Goal: Task Accomplishment & Management: Manage account settings

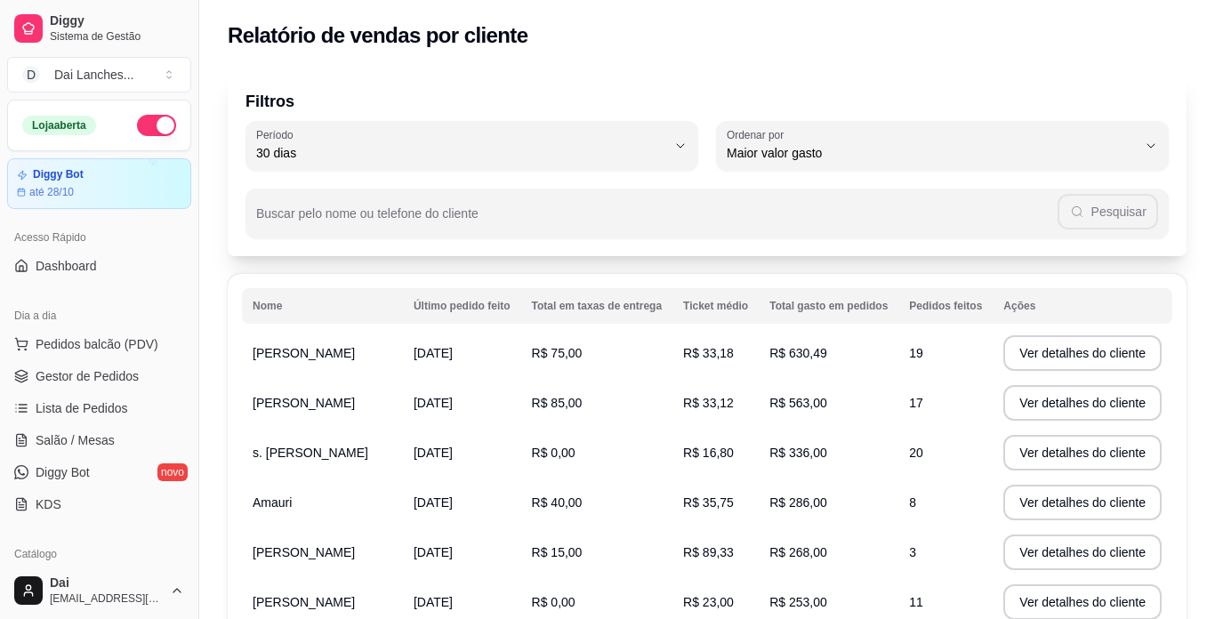
select select "30"
select select "HIGHEST_TOTAL_SPENT_WITH_ORDERS"
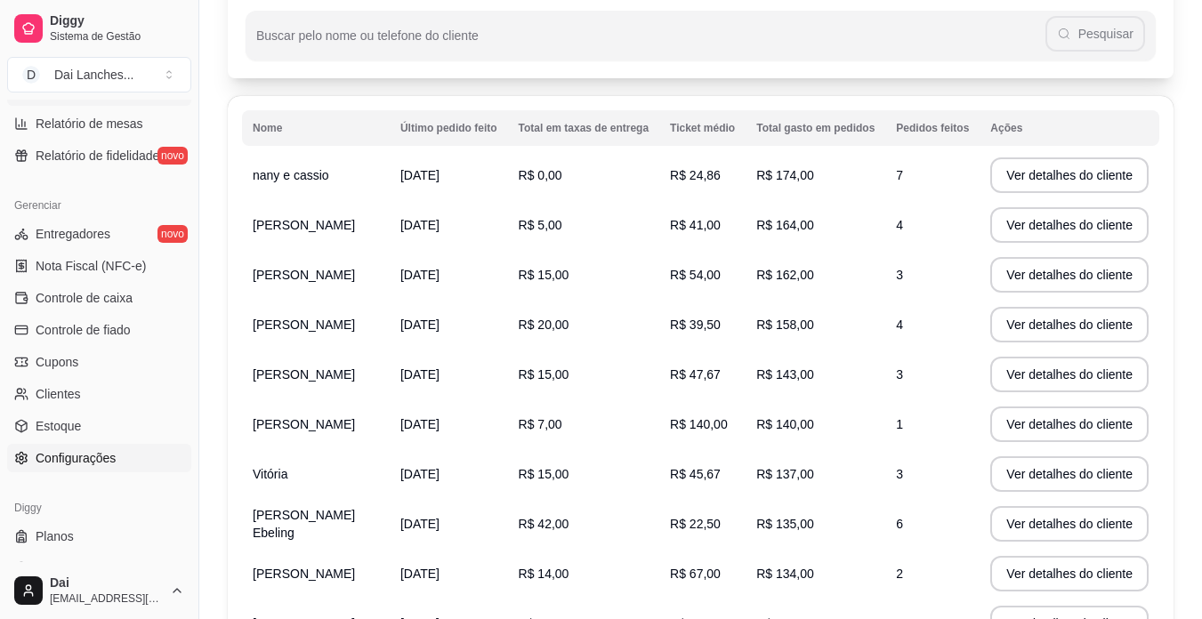
scroll to position [661, 0]
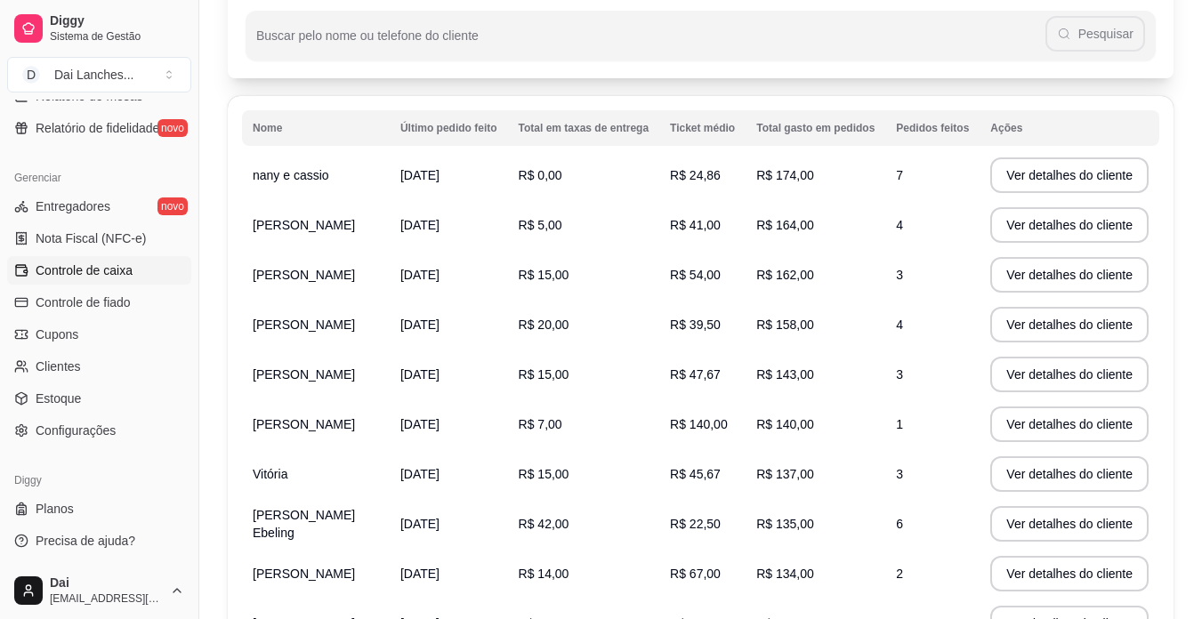
click at [97, 274] on span "Controle de caixa" at bounding box center [84, 271] width 97 height 18
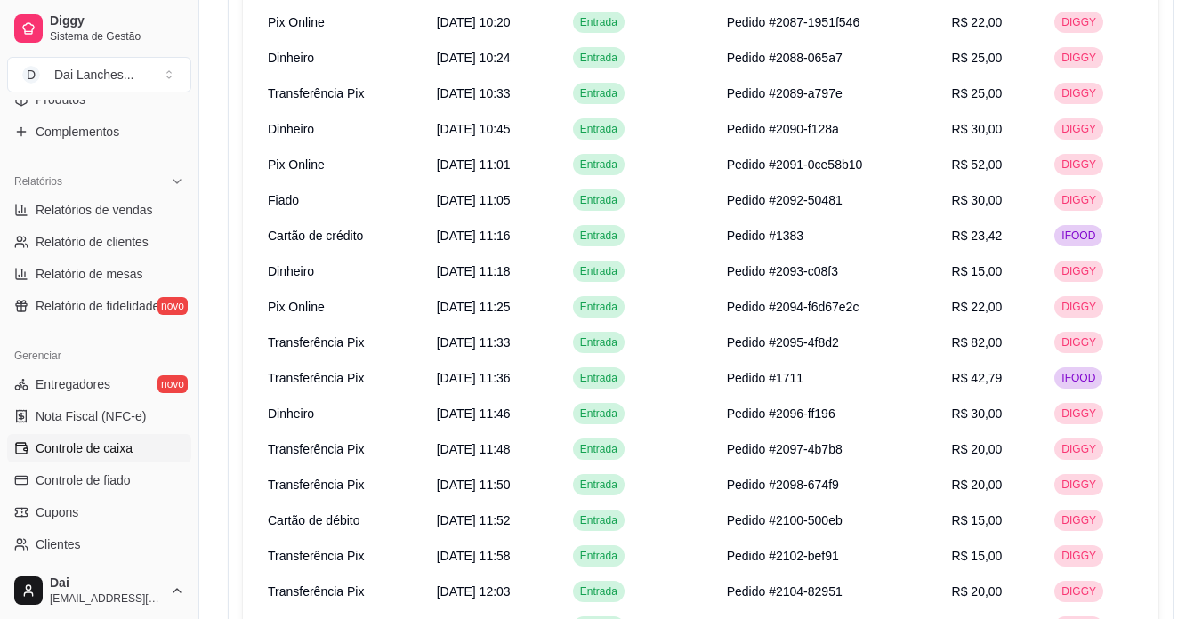
scroll to position [394, 0]
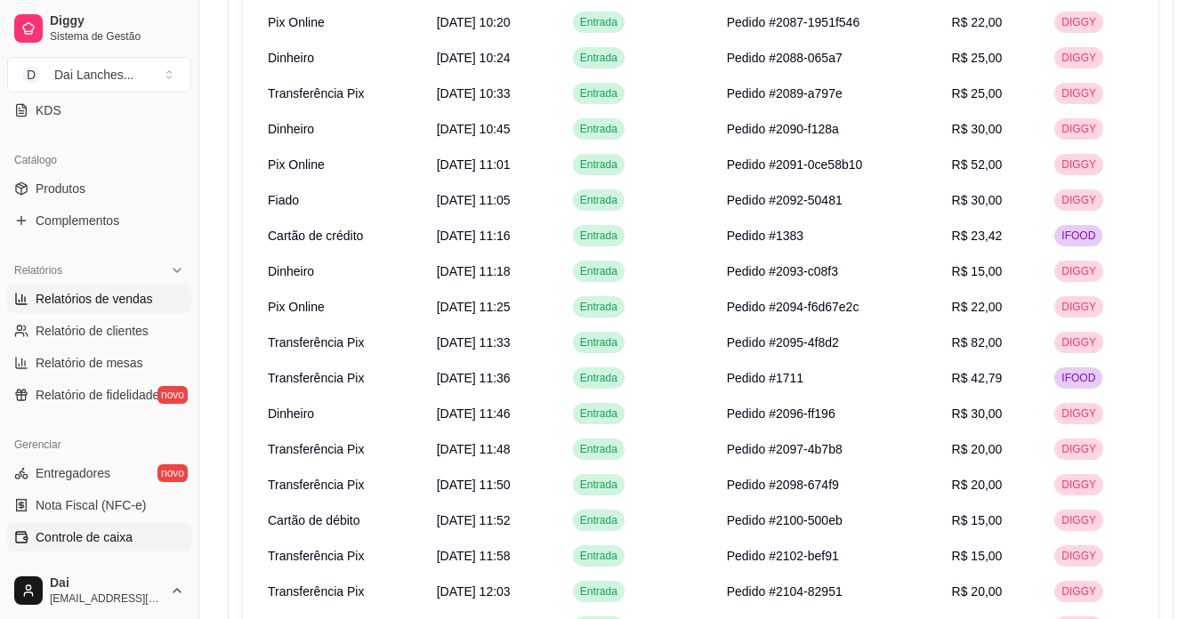
click at [95, 306] on span "Relatórios de vendas" at bounding box center [94, 299] width 117 height 18
select select "ALL"
select select "0"
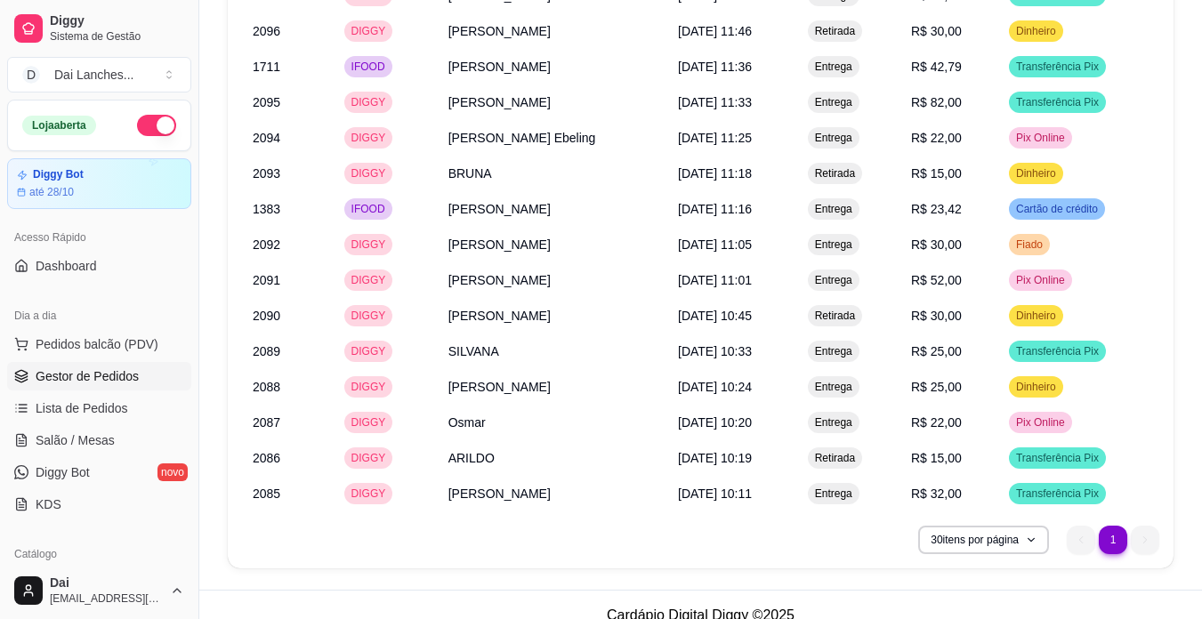
click at [120, 375] on span "Gestor de Pedidos" at bounding box center [87, 376] width 103 height 18
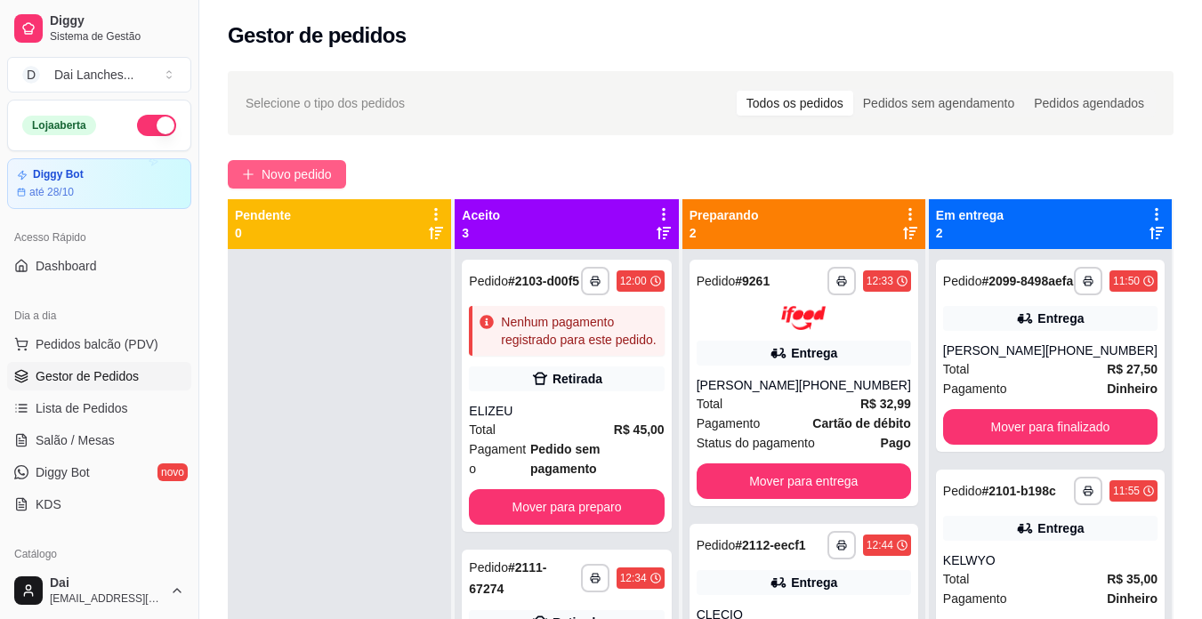
click at [277, 178] on span "Novo pedido" at bounding box center [297, 175] width 70 height 20
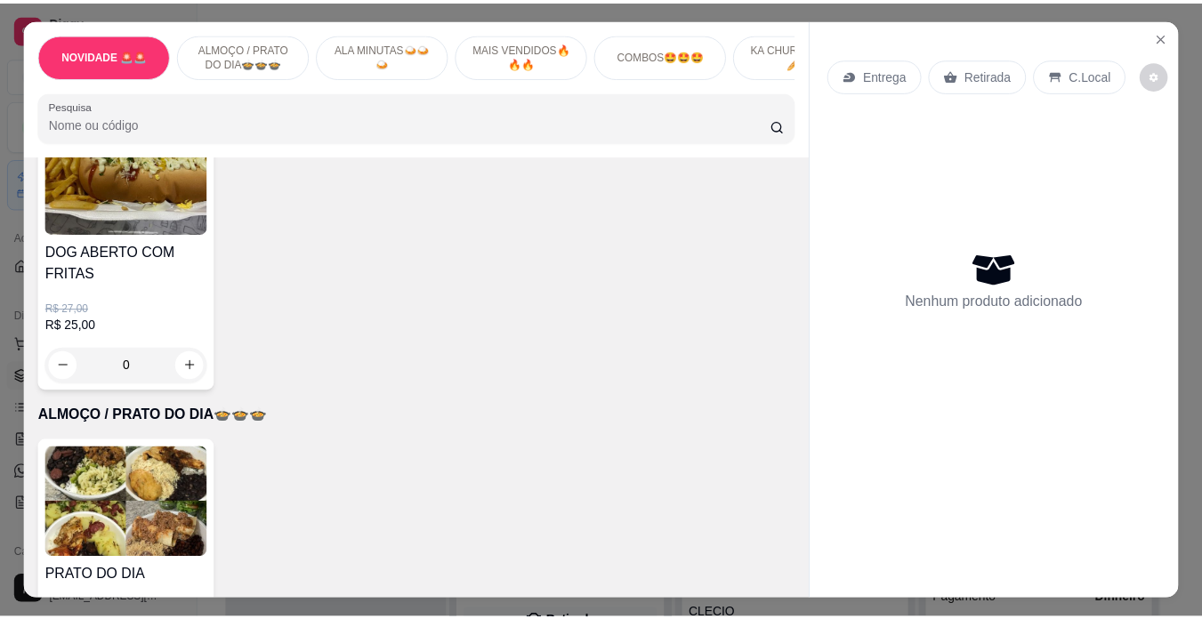
scroll to position [712, 0]
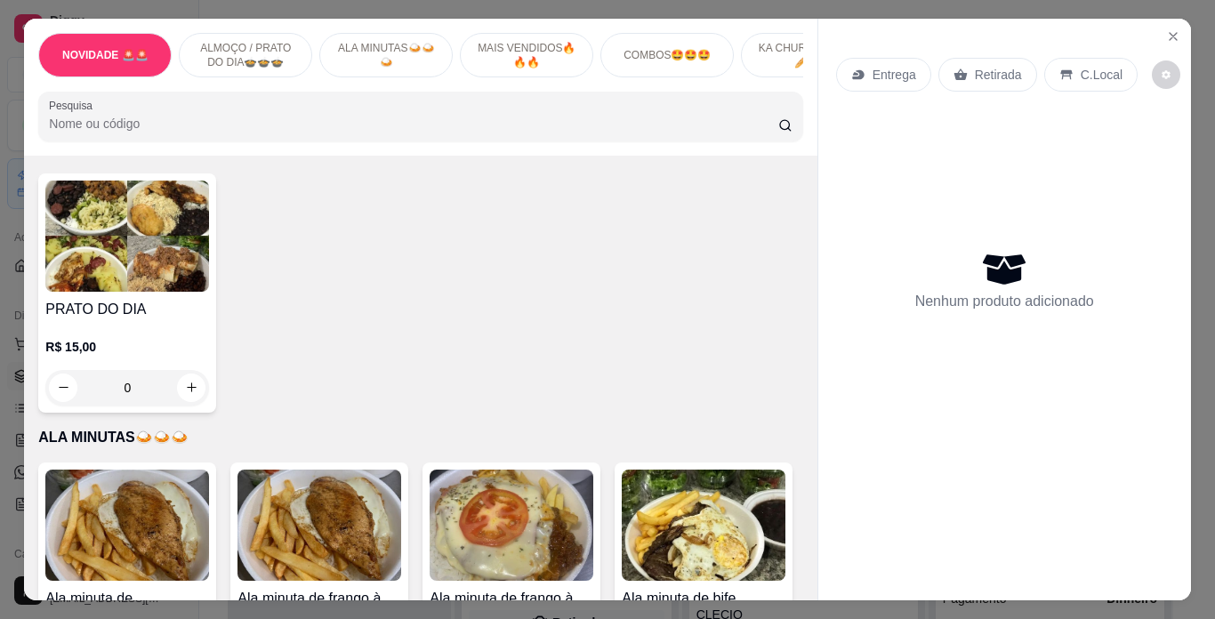
click at [182, 401] on div "0" at bounding box center [127, 388] width 164 height 36
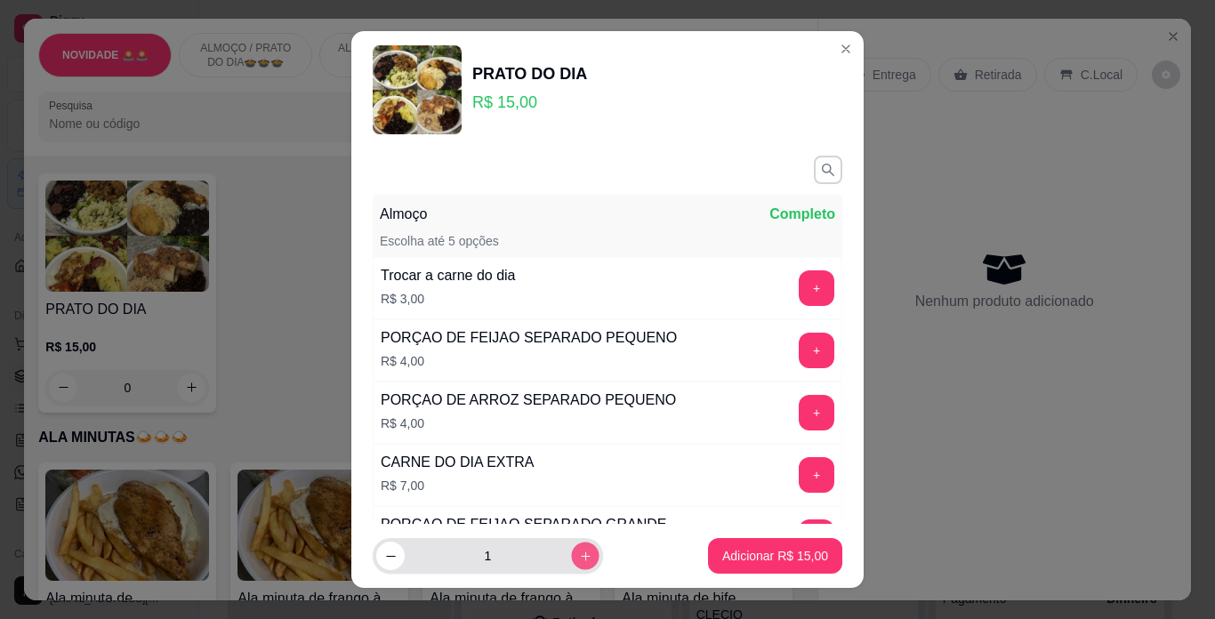
click at [579, 551] on icon "increase-product-quantity" at bounding box center [585, 556] width 13 height 13
type input "2"
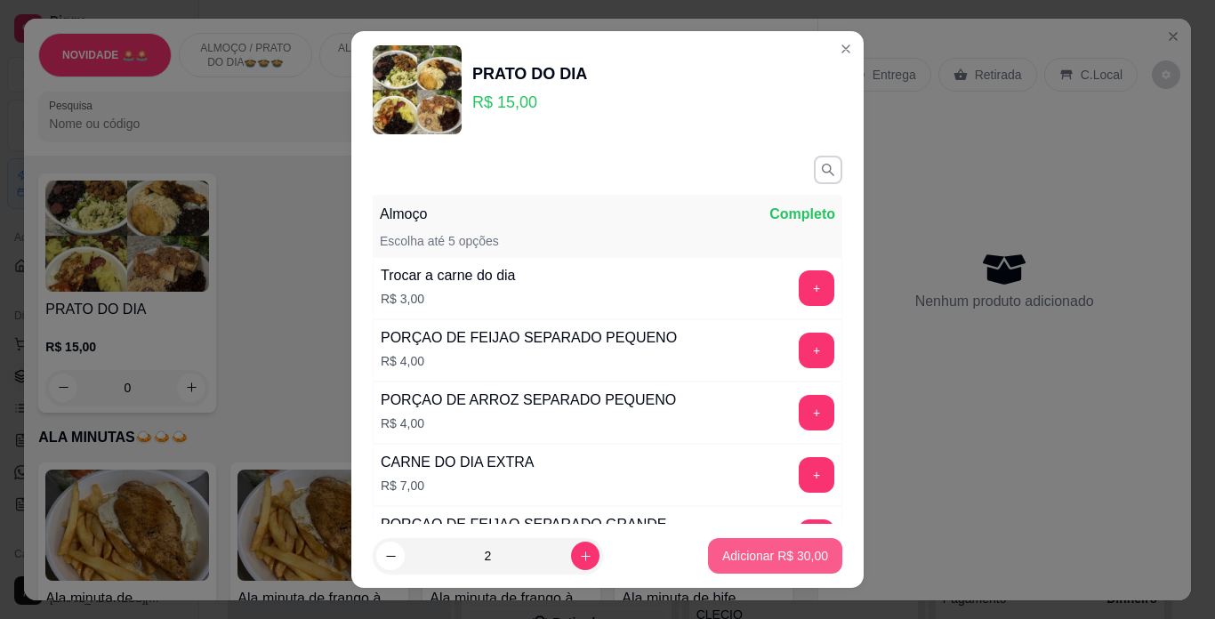
click at [723, 552] on p "Adicionar R$ 30,00" at bounding box center [776, 556] width 106 height 18
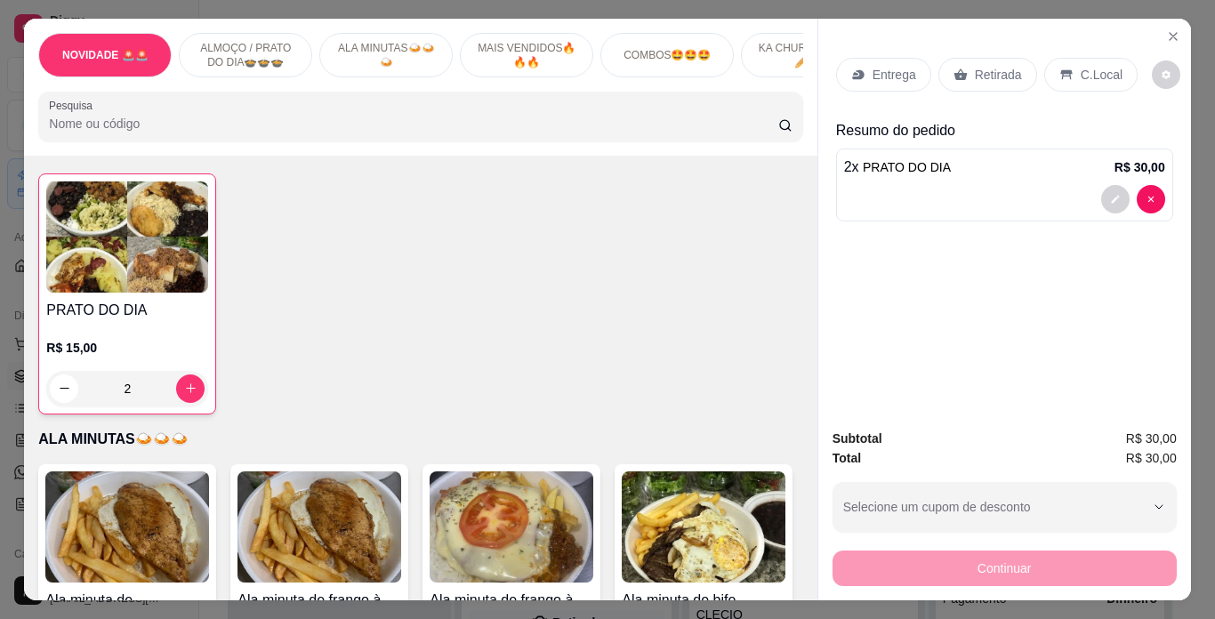
type input "2"
click at [1002, 75] on p "Retirada" at bounding box center [998, 75] width 47 height 18
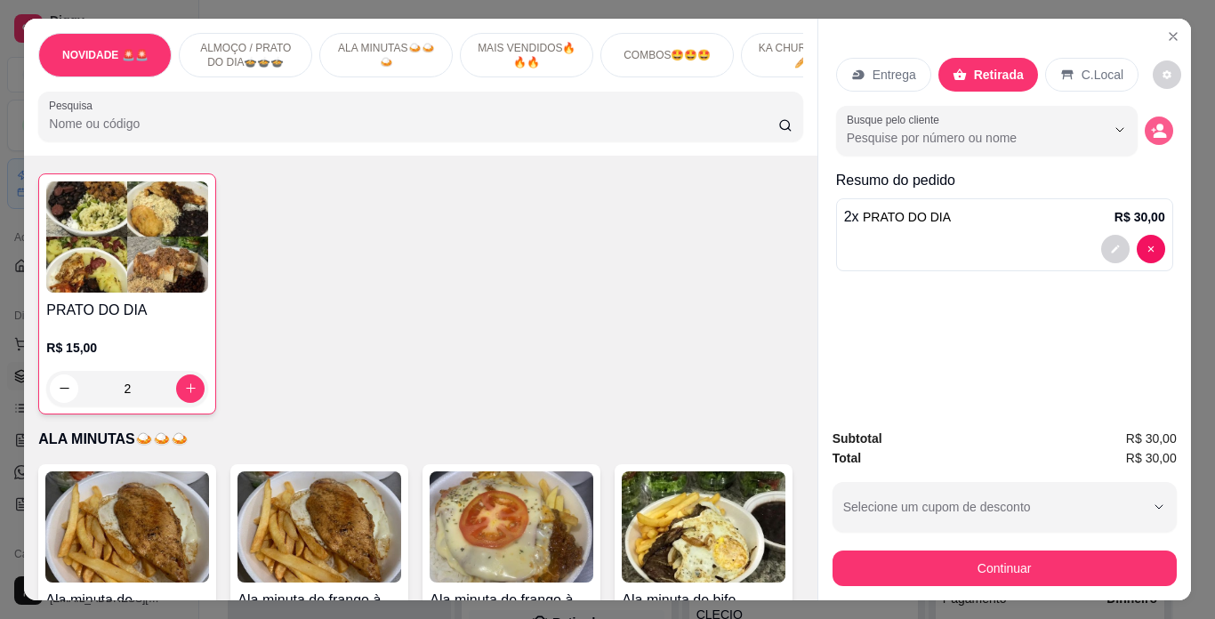
click at [1159, 117] on button "decrease-product-quantity" at bounding box center [1159, 131] width 28 height 28
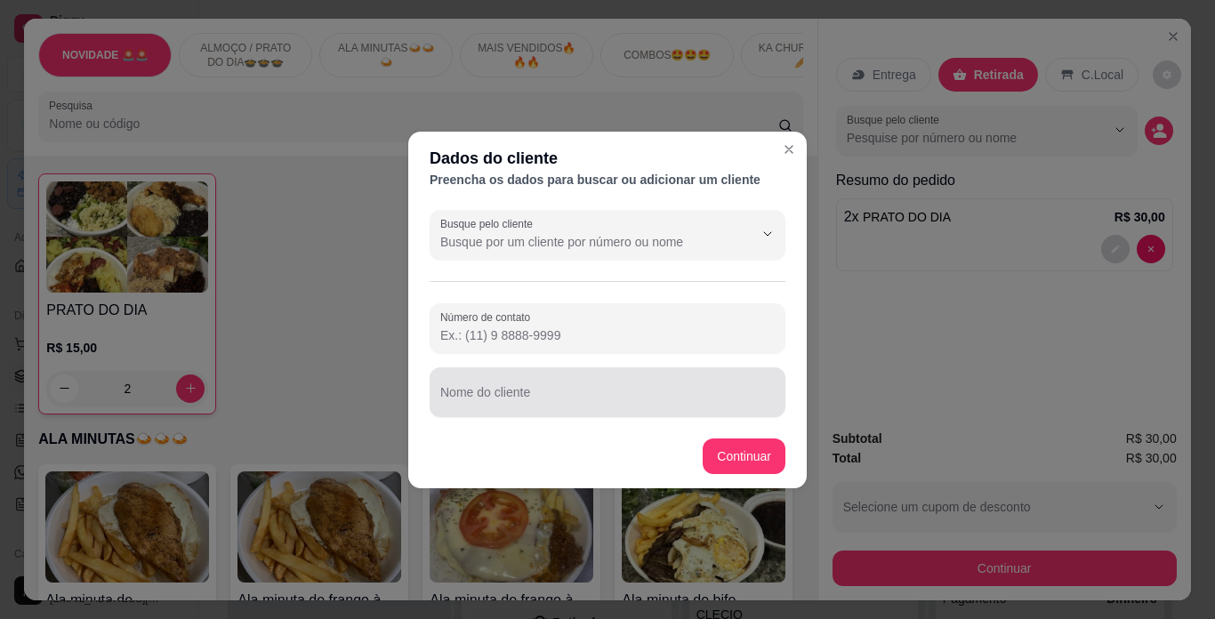
click at [559, 405] on input "Nome do cliente" at bounding box center [607, 400] width 335 height 18
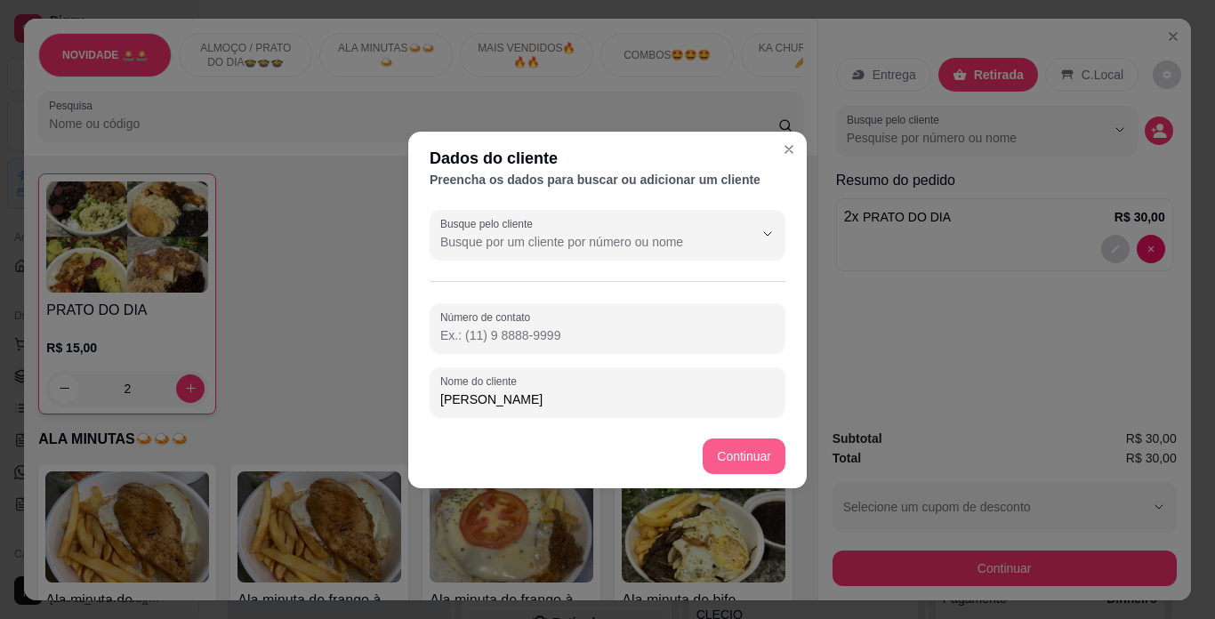
type input "[PERSON_NAME]"
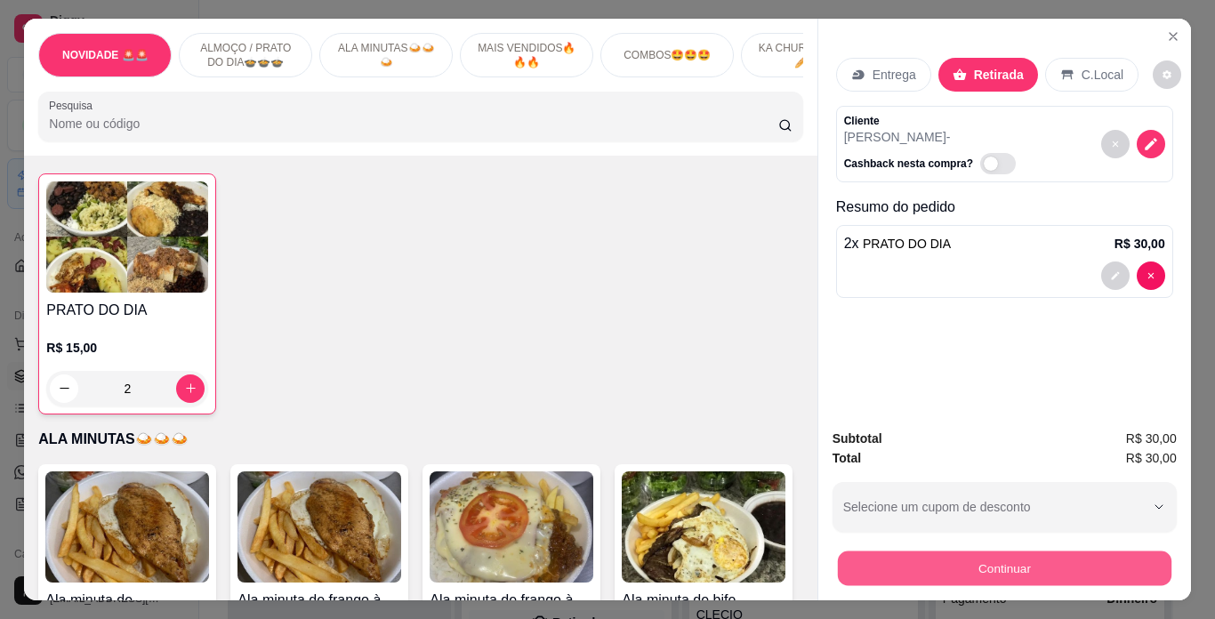
click at [973, 552] on button "Continuar" at bounding box center [1004, 569] width 334 height 35
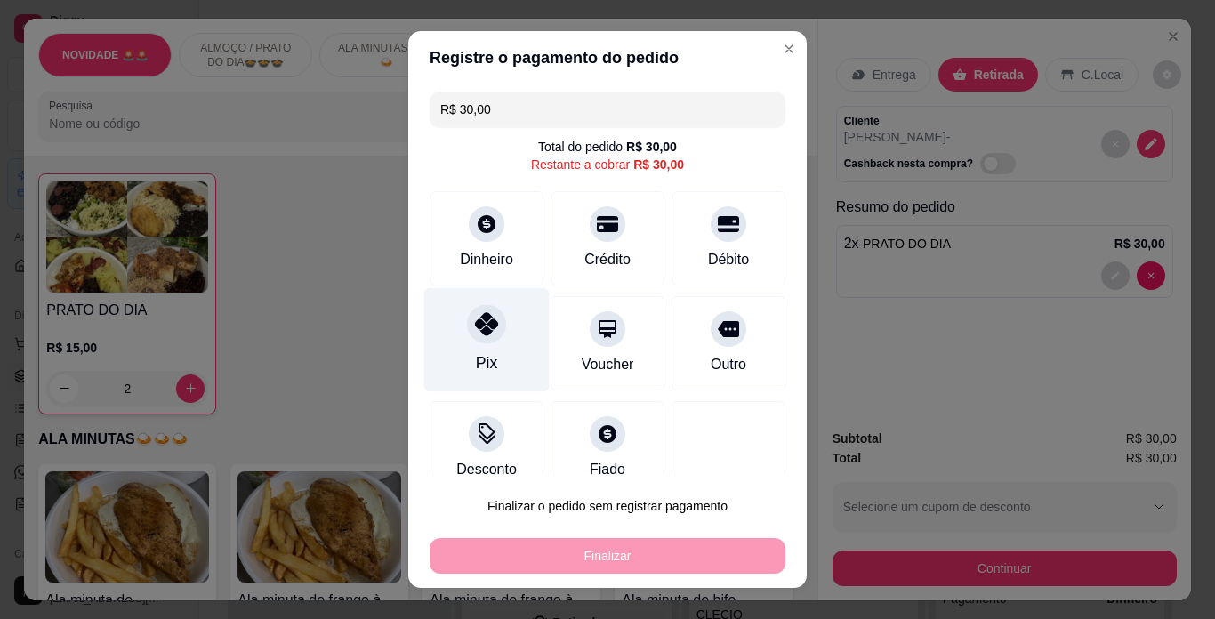
click at [487, 340] on div at bounding box center [486, 323] width 39 height 39
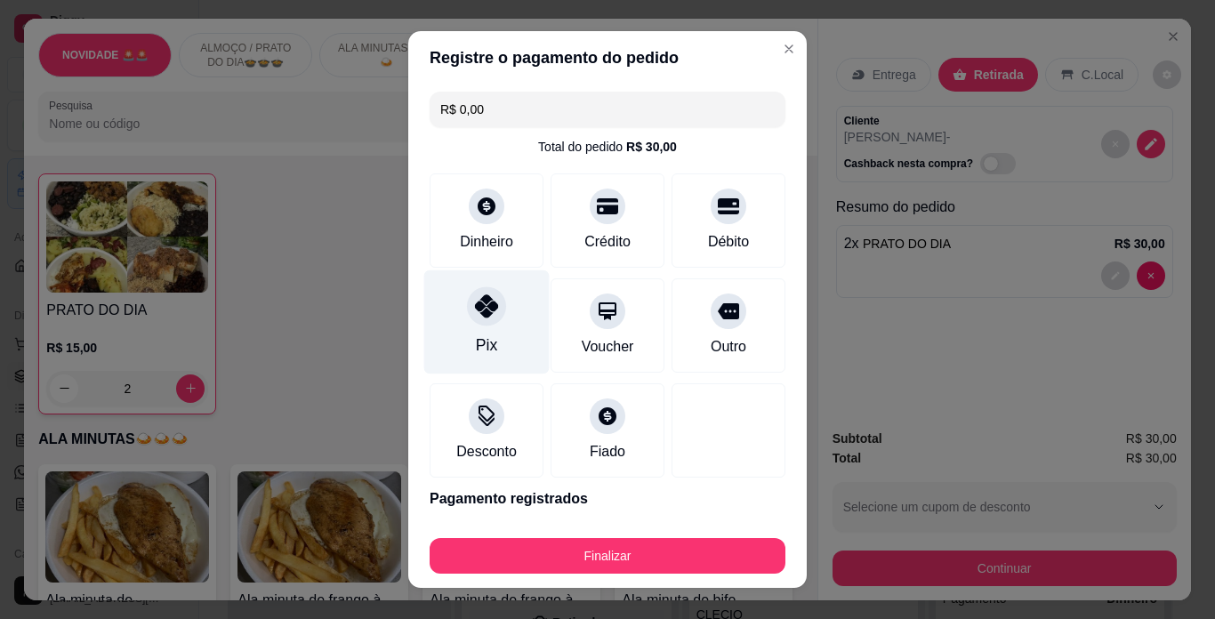
type input "R$ 0,00"
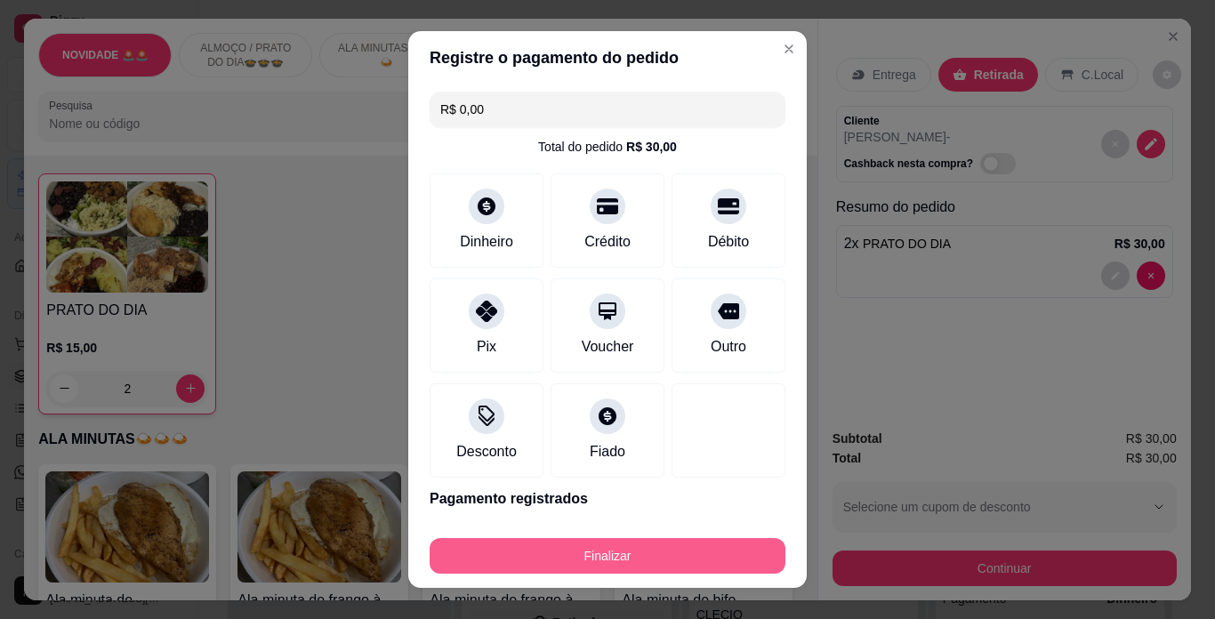
click at [597, 555] on button "Finalizar" at bounding box center [608, 556] width 356 height 36
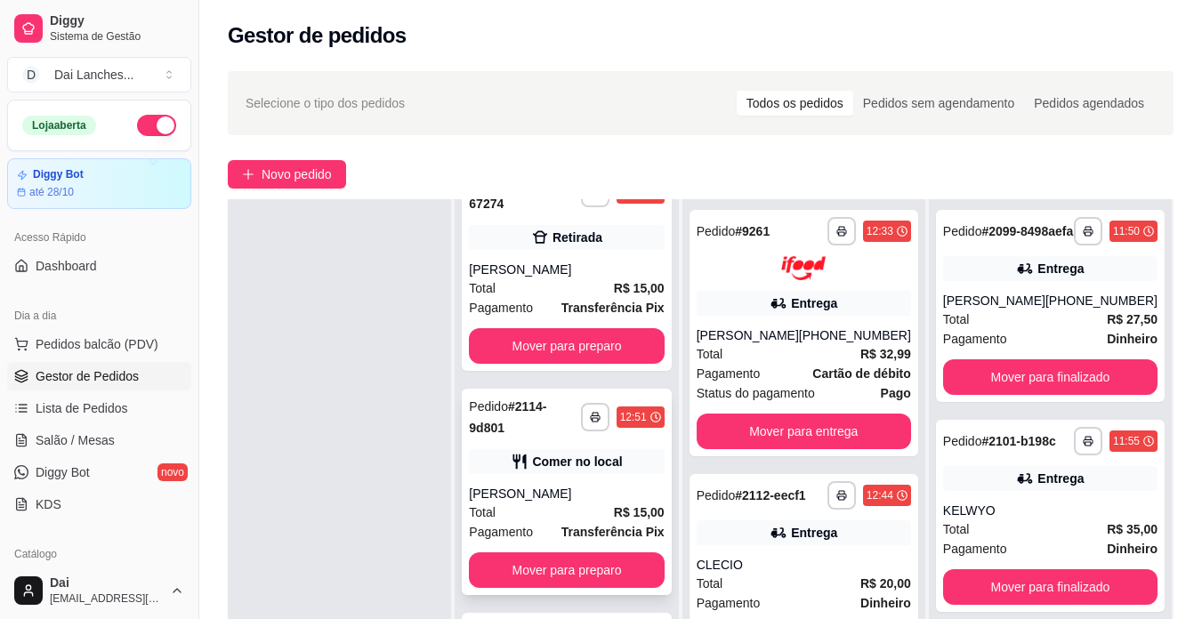
scroll to position [356, 0]
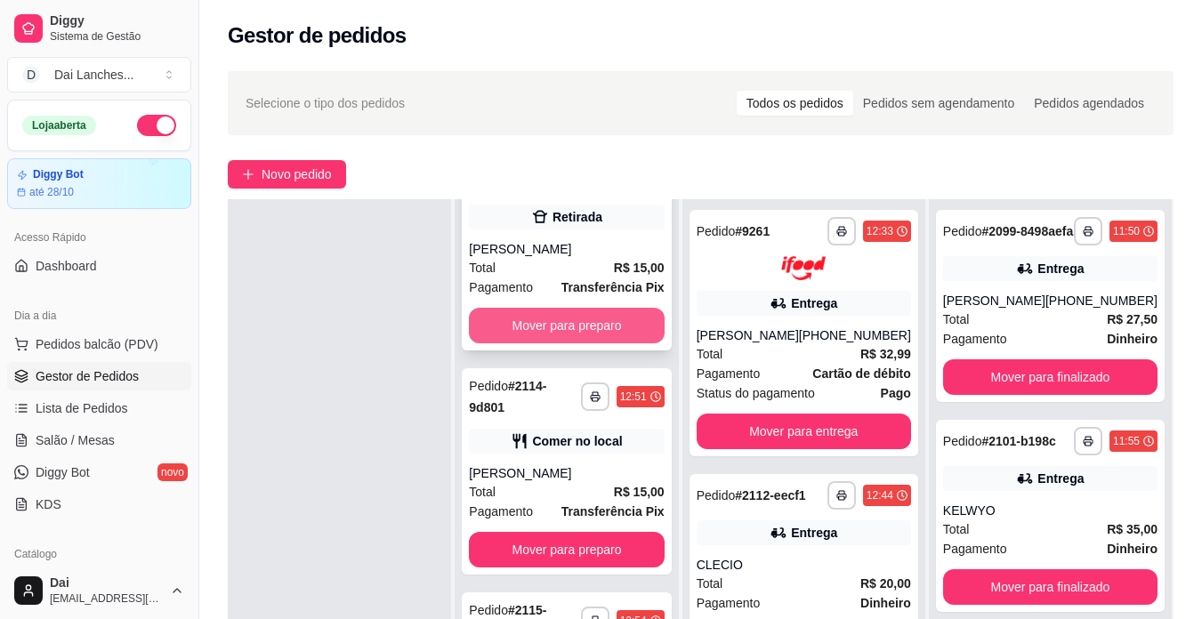
click at [567, 343] on button "Mover para preparo" at bounding box center [566, 326] width 195 height 36
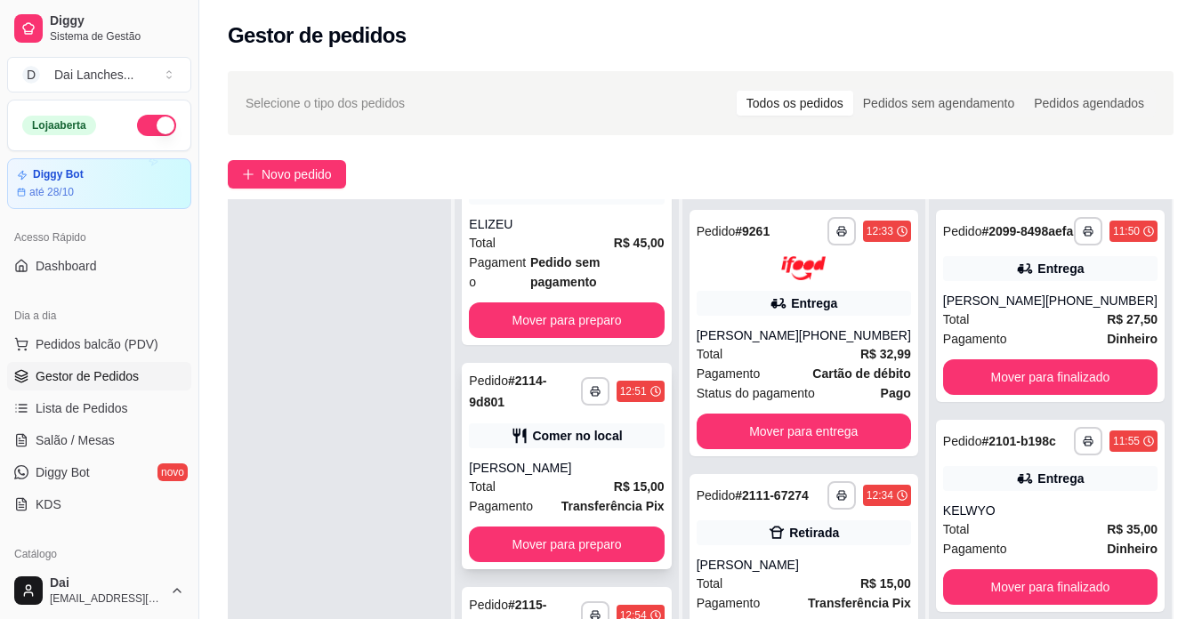
scroll to position [132, 0]
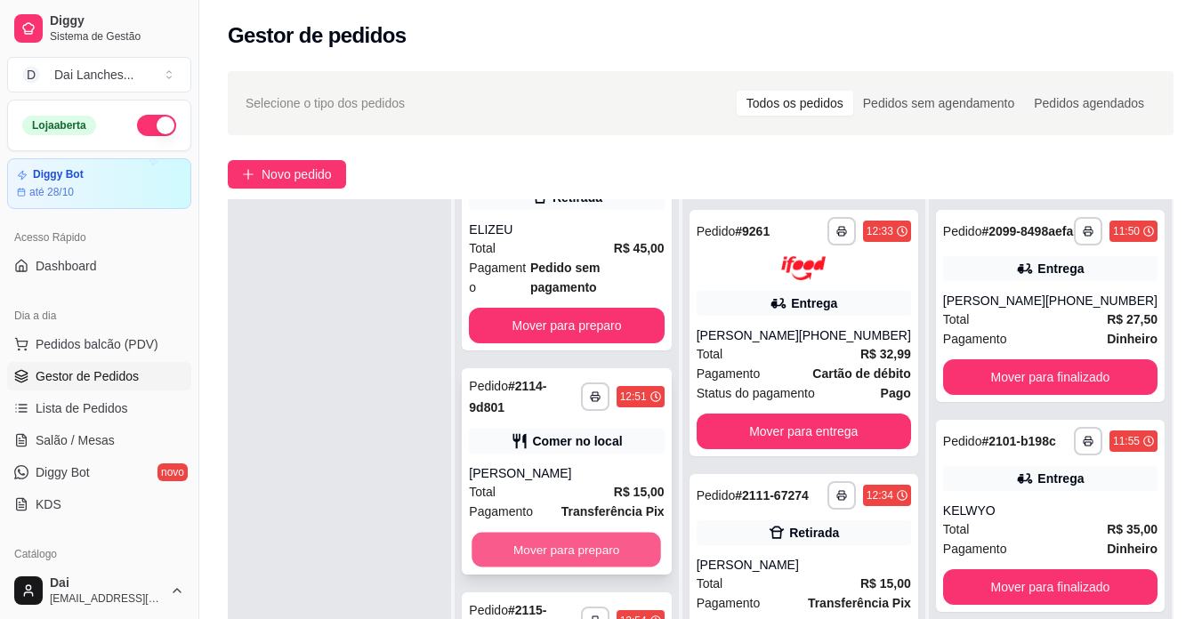
click at [550, 568] on button "Mover para preparo" at bounding box center [567, 550] width 190 height 35
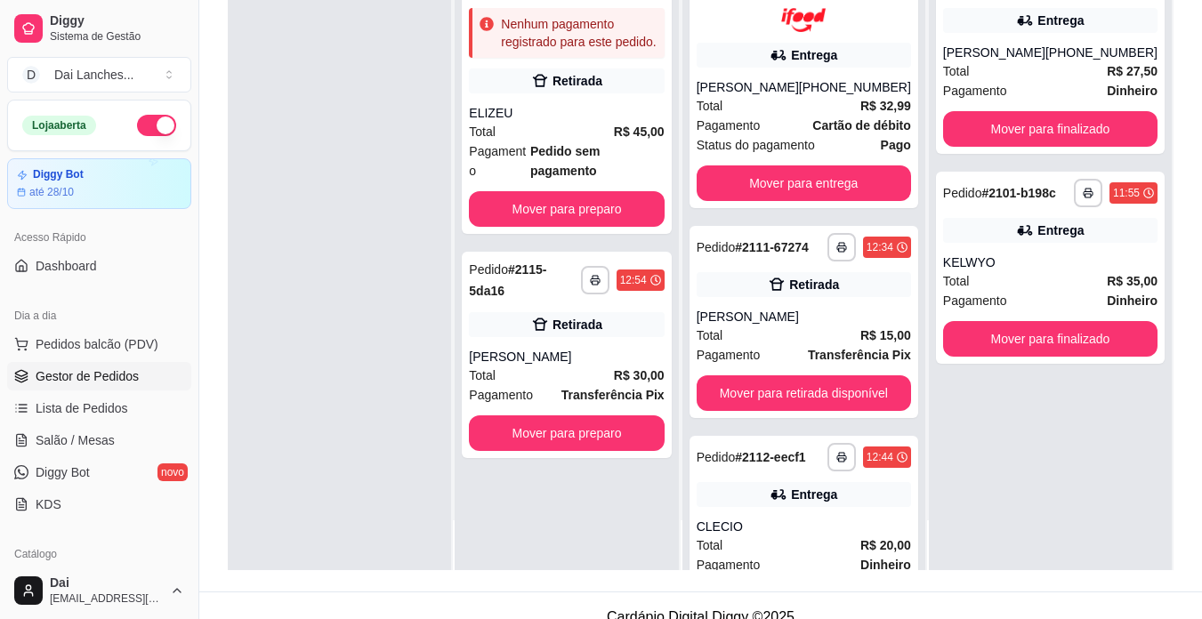
scroll to position [271, 0]
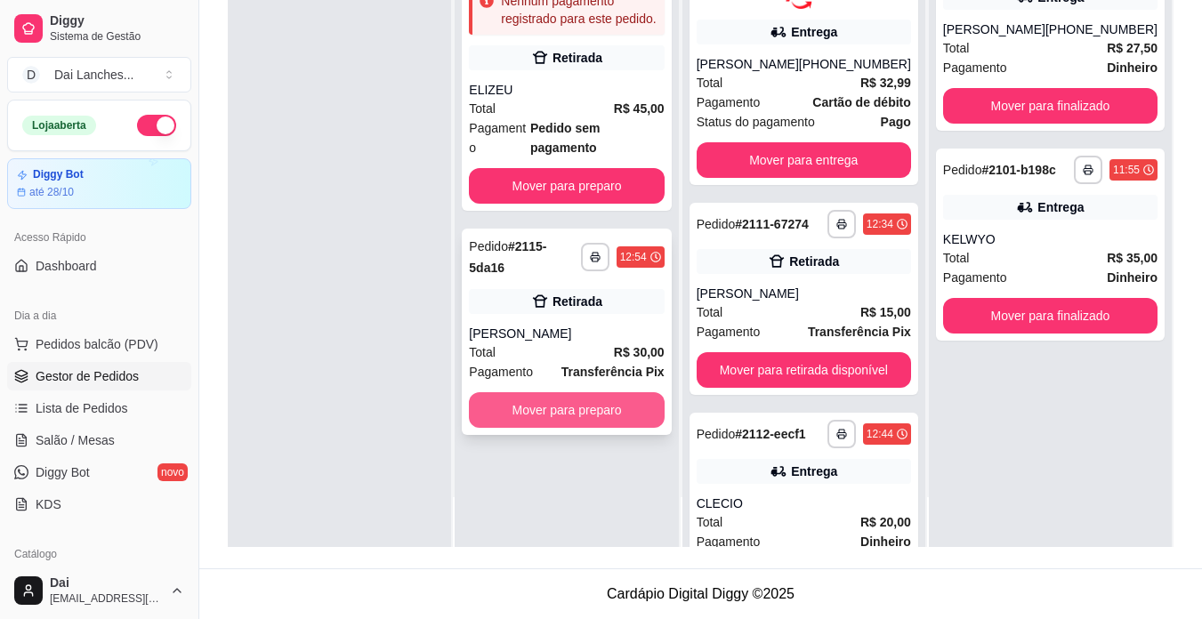
click at [575, 392] on button "Mover para preparo" at bounding box center [566, 410] width 195 height 36
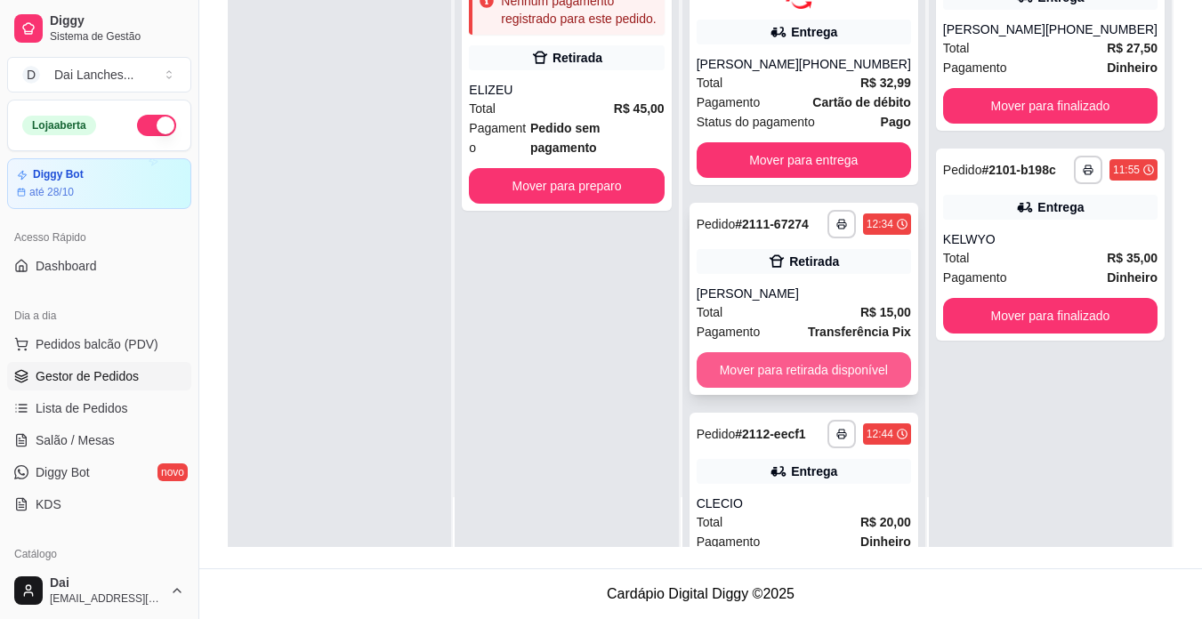
click at [821, 375] on button "Mover para retirada disponível" at bounding box center [804, 370] width 214 height 36
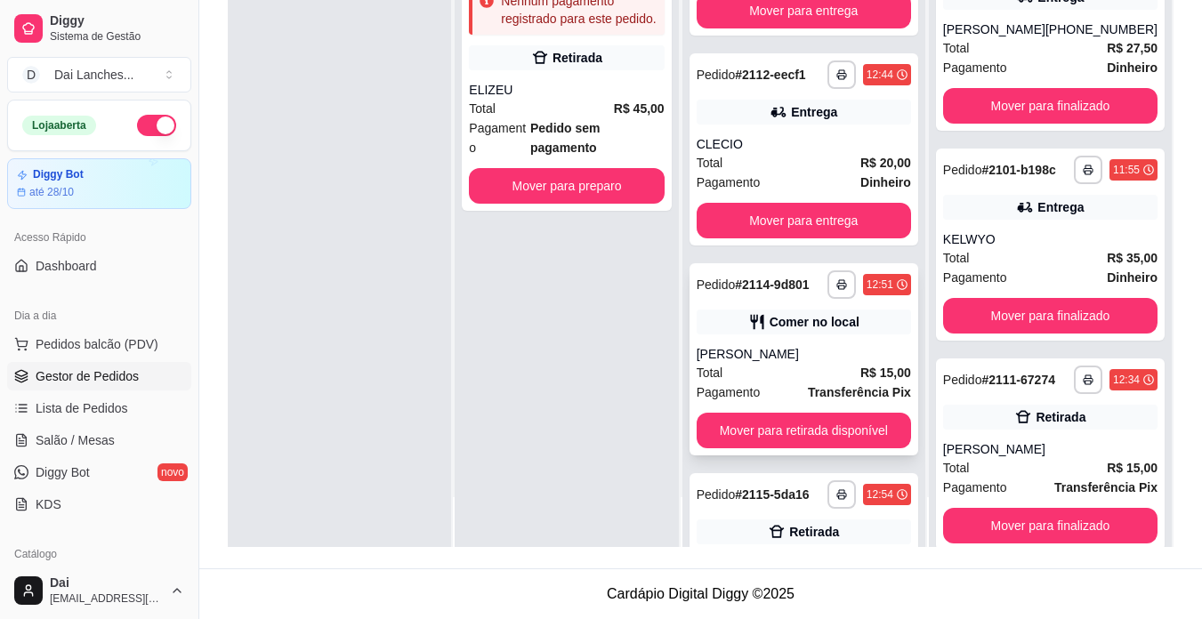
scroll to position [267, 0]
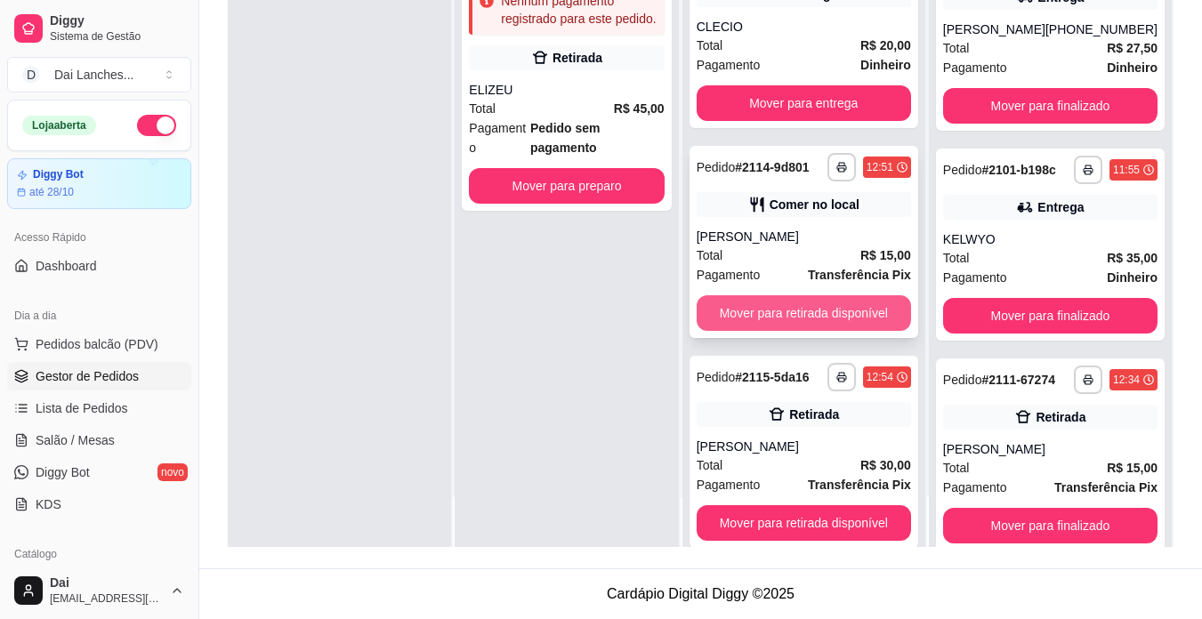
click at [781, 311] on button "Mover para retirada disponível" at bounding box center [804, 313] width 214 height 36
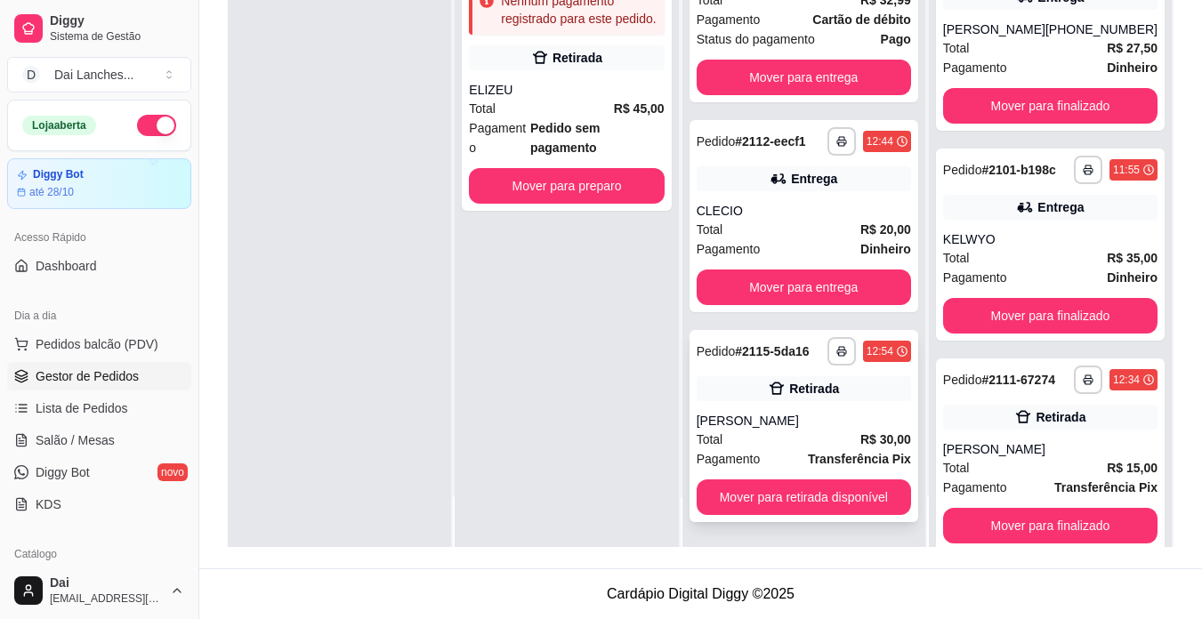
scroll to position [83, 0]
click at [797, 482] on button "Mover para retirada disponível" at bounding box center [804, 498] width 214 height 36
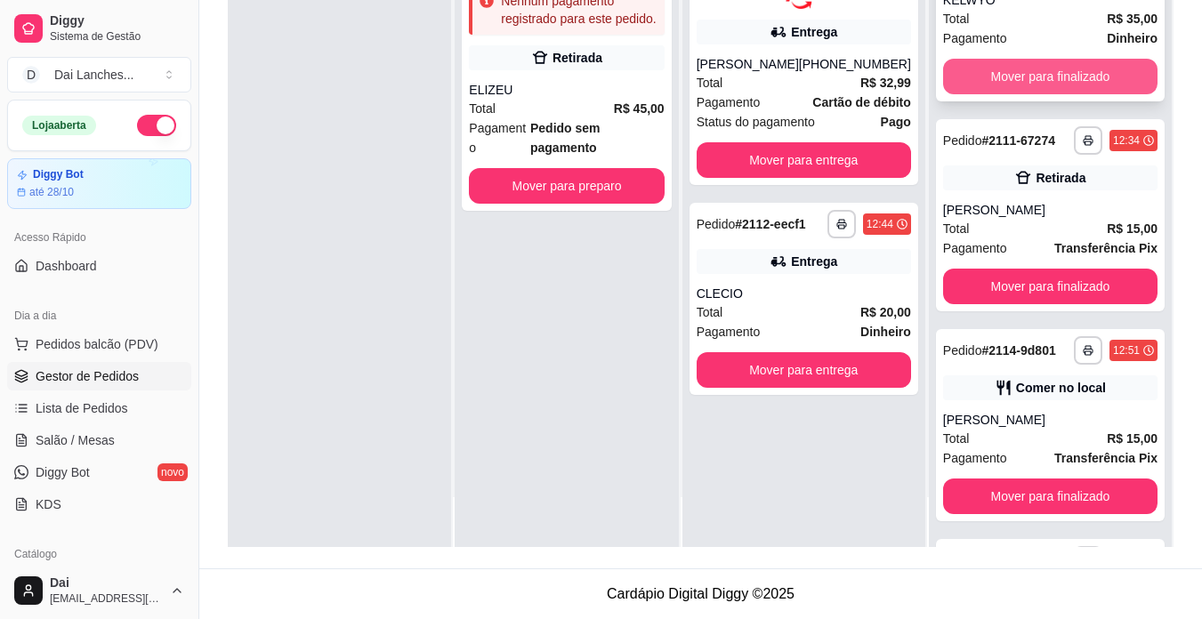
scroll to position [267, 0]
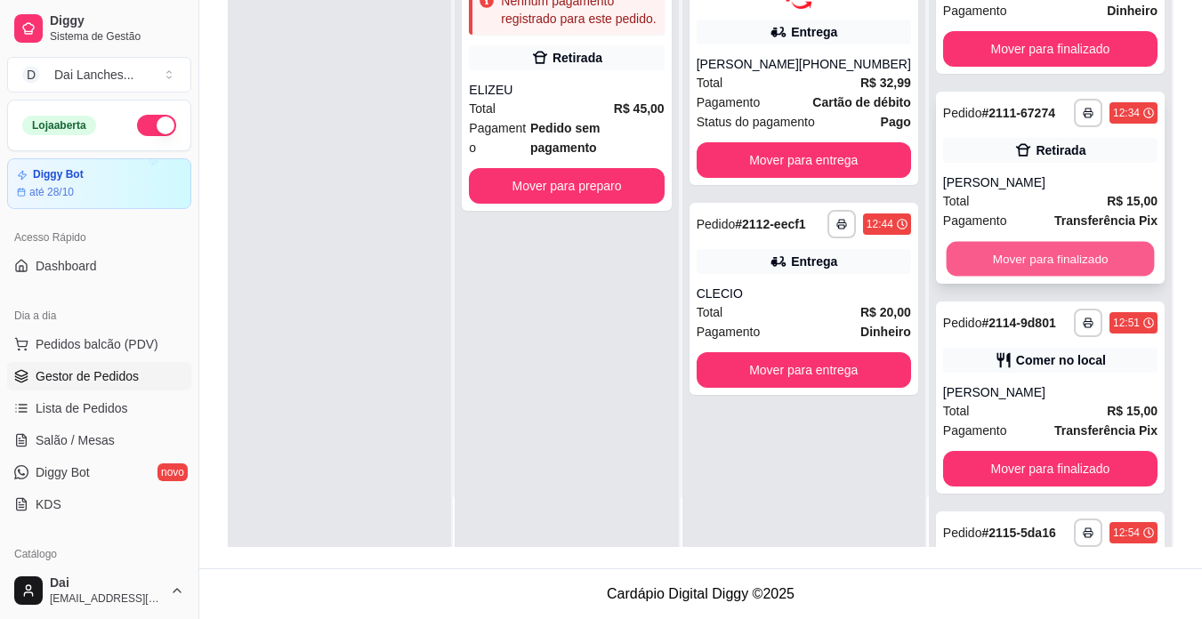
click at [1058, 277] on button "Mover para finalizado" at bounding box center [1050, 259] width 208 height 35
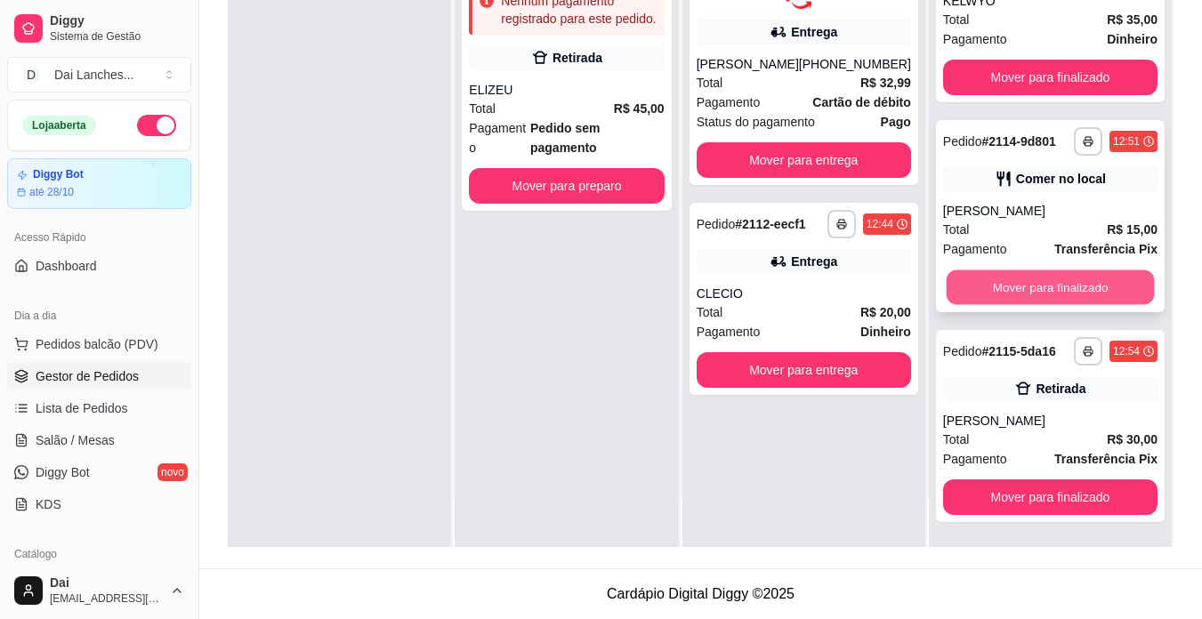
click at [1055, 300] on button "Mover para finalizado" at bounding box center [1050, 287] width 208 height 35
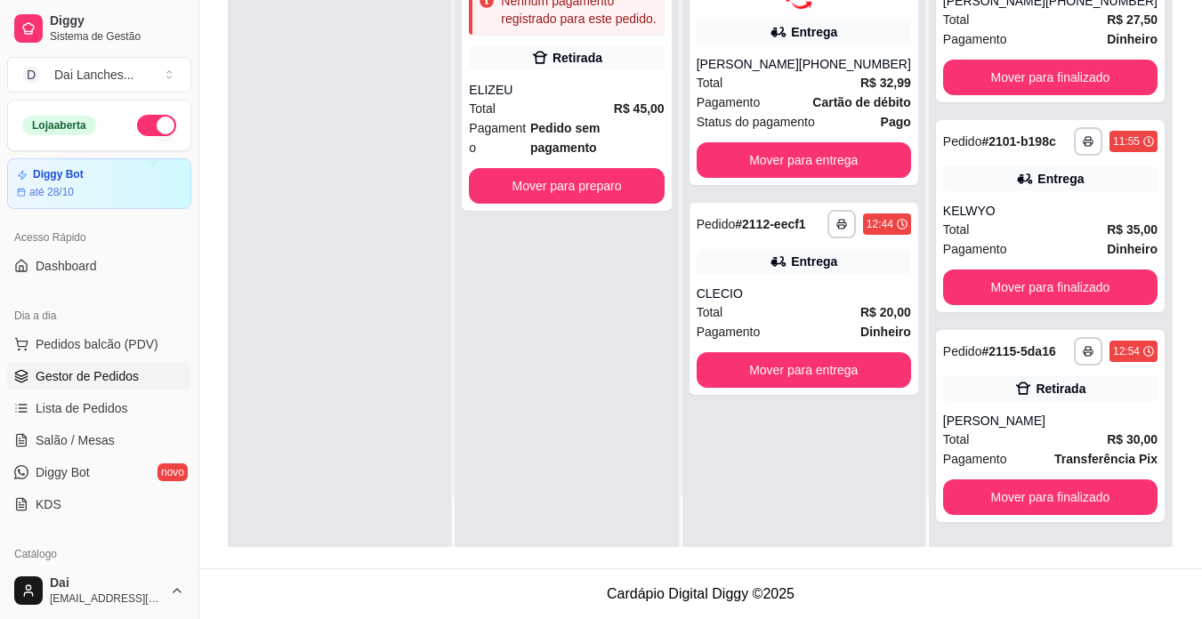
scroll to position [71, 0]
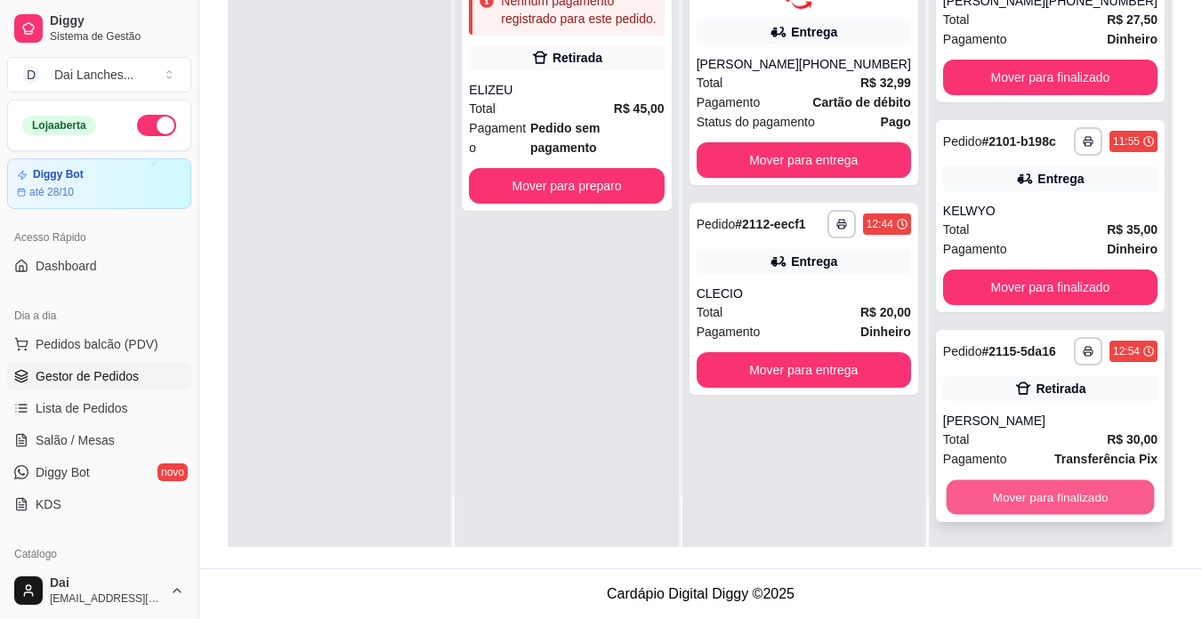
click at [992, 483] on button "Mover para finalizado" at bounding box center [1050, 497] width 208 height 35
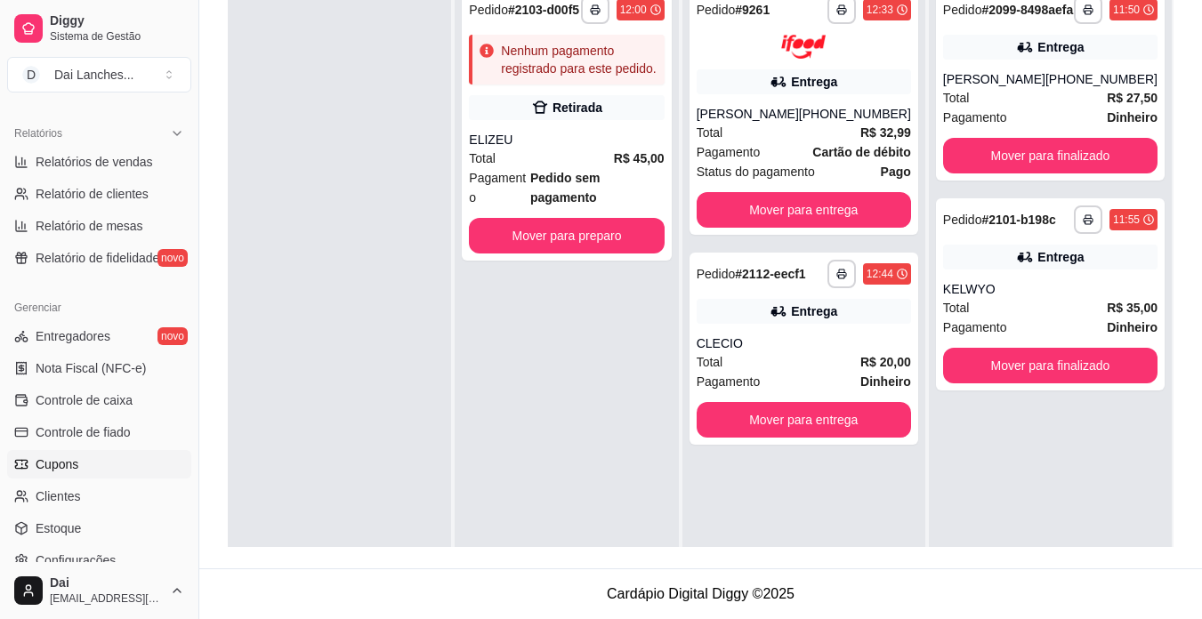
scroll to position [661, 0]
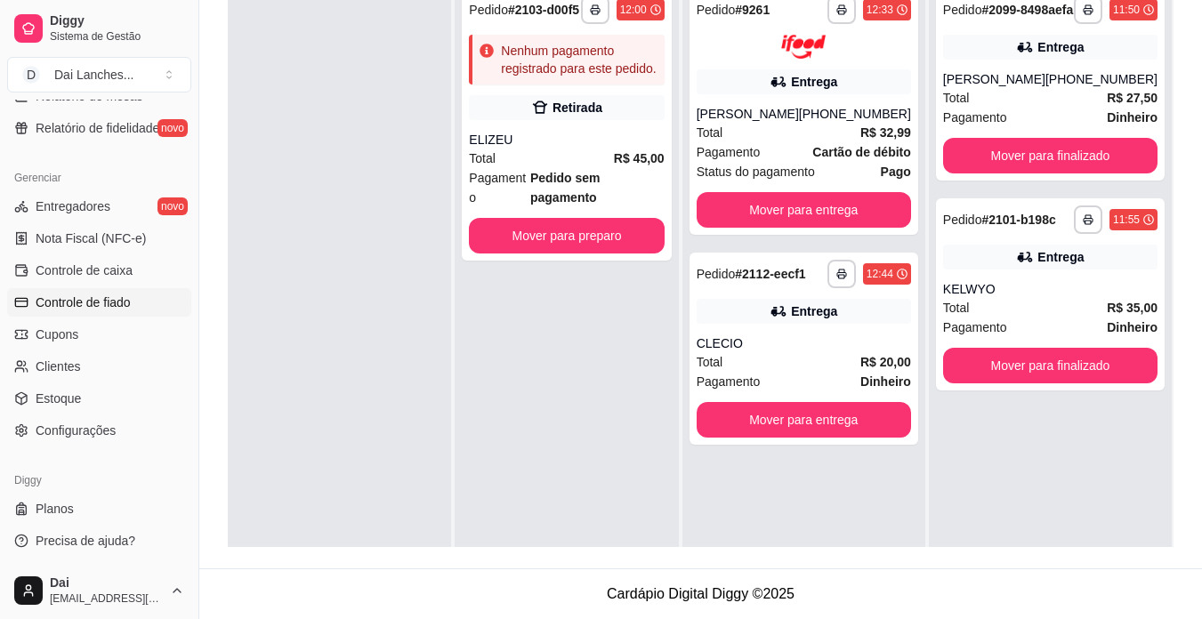
click at [84, 306] on span "Controle de fiado" at bounding box center [83, 303] width 95 height 18
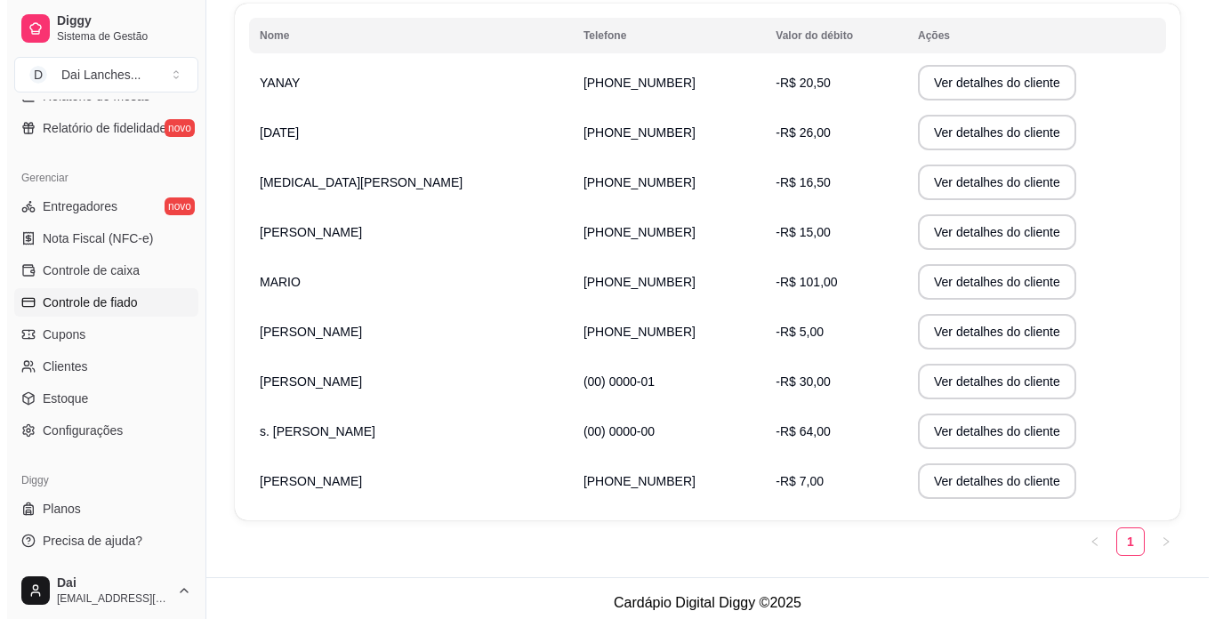
scroll to position [317, 0]
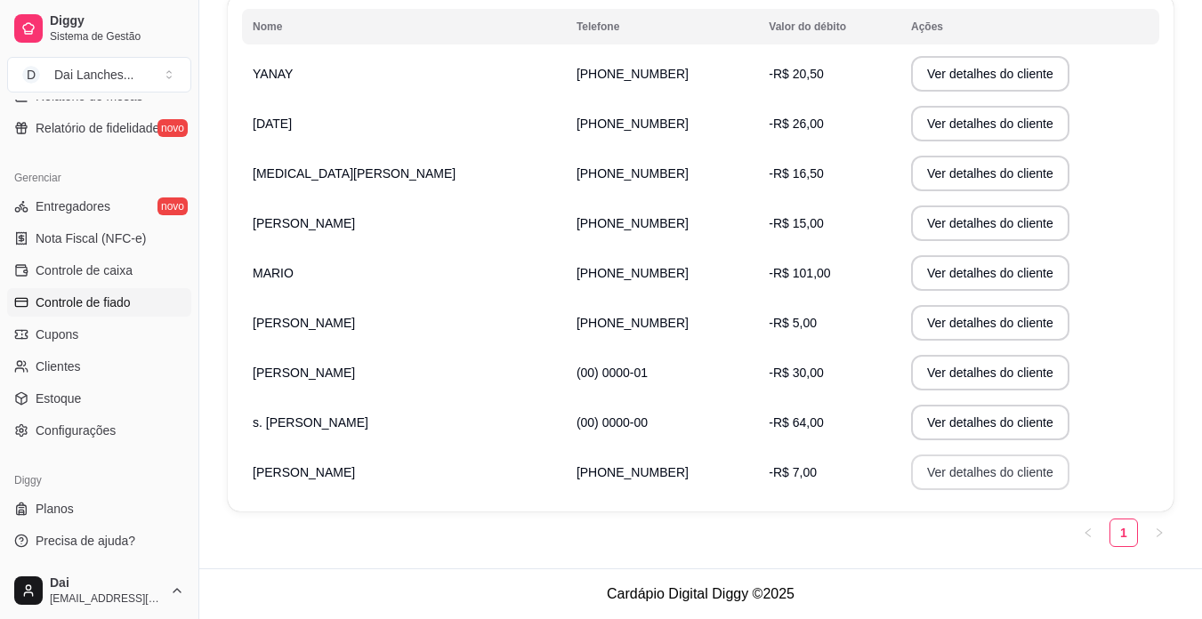
click at [911, 473] on button "Ver detalhes do cliente" at bounding box center [990, 473] width 158 height 36
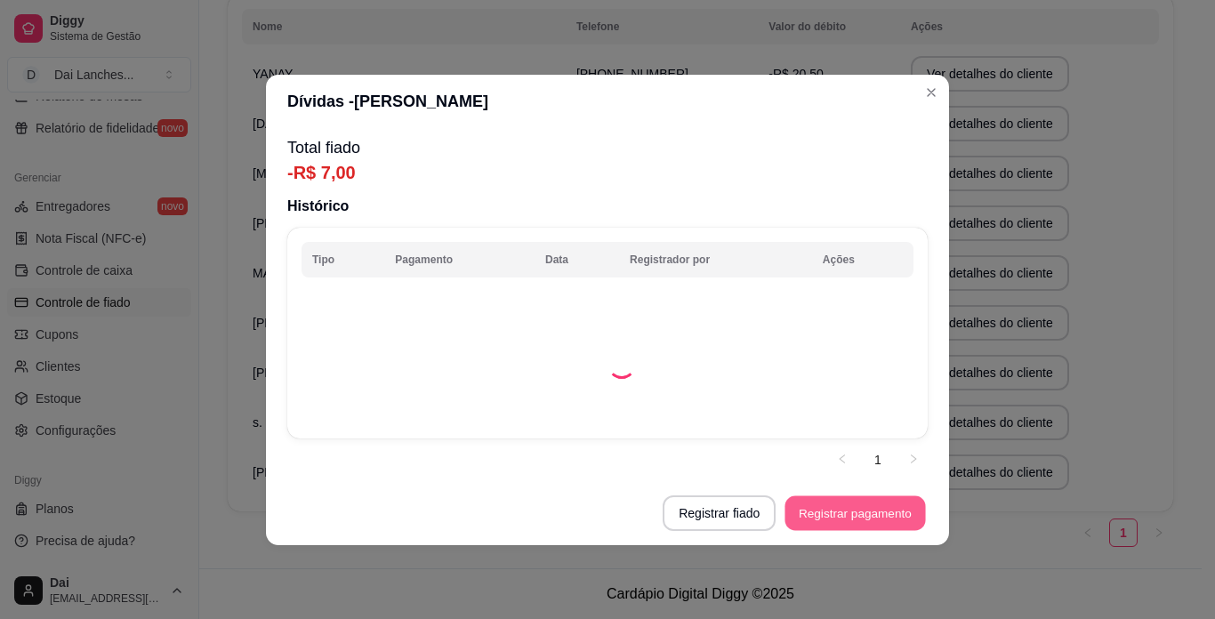
click at [843, 507] on button "Registrar pagamento" at bounding box center [856, 513] width 141 height 35
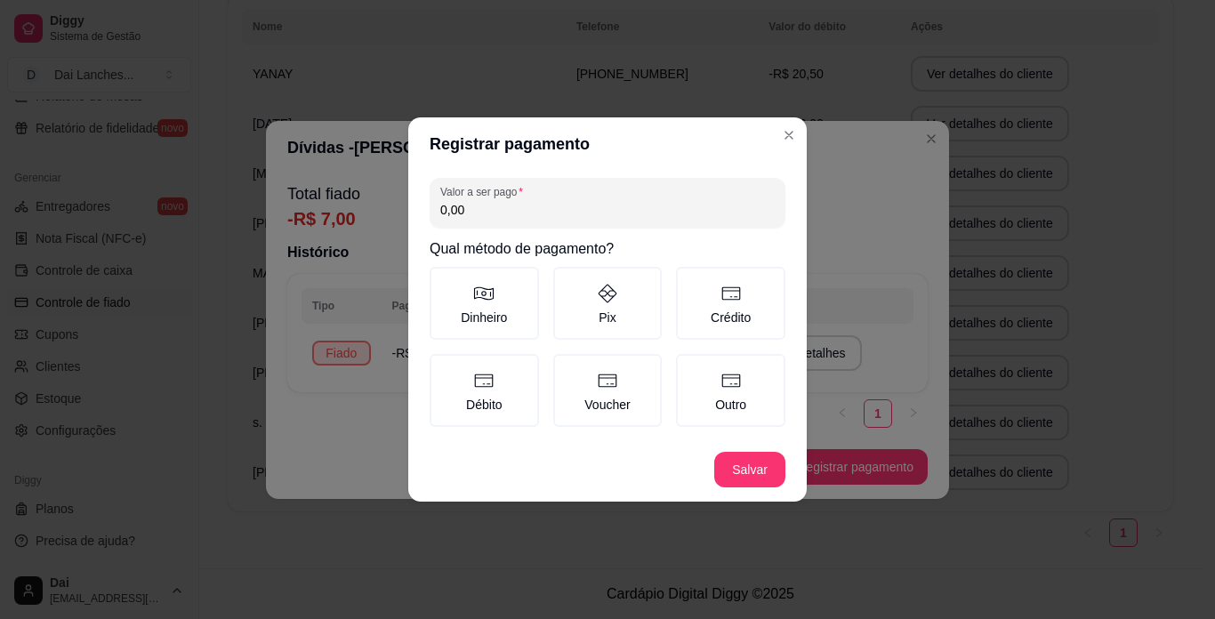
click at [521, 207] on input "0,00" at bounding box center [607, 210] width 335 height 18
type input "7,00"
click at [755, 467] on button "Salvar" at bounding box center [750, 470] width 71 height 36
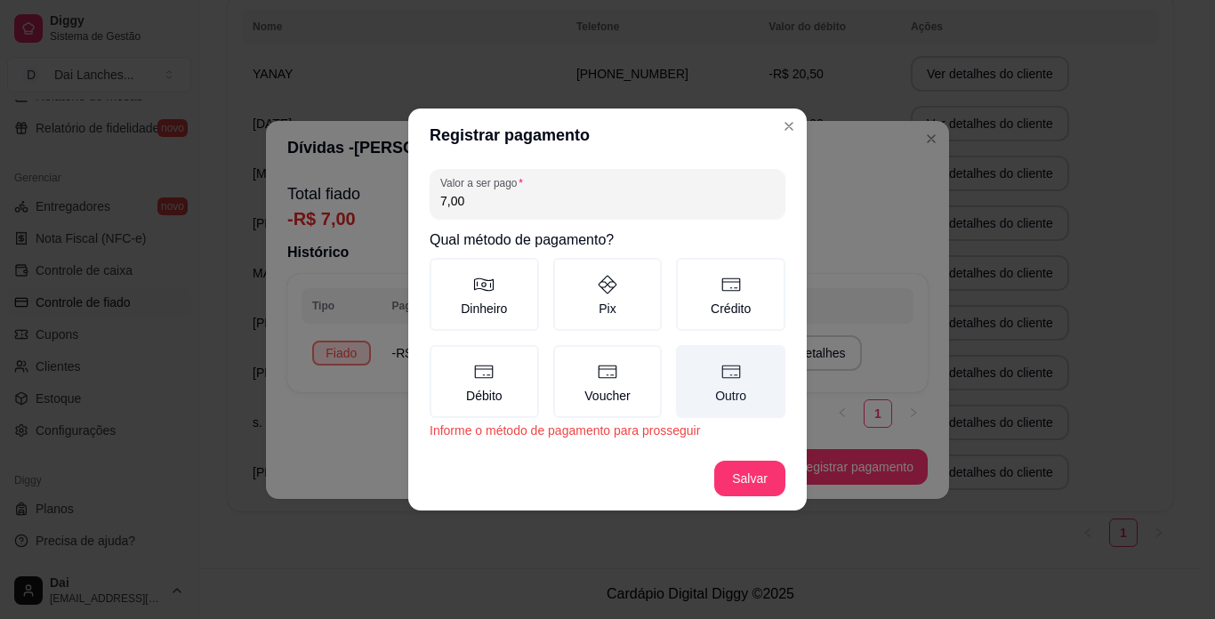
click at [749, 383] on label "Outro" at bounding box center [730, 381] width 109 height 73
click at [690, 359] on button "Outro" at bounding box center [682, 351] width 14 height 14
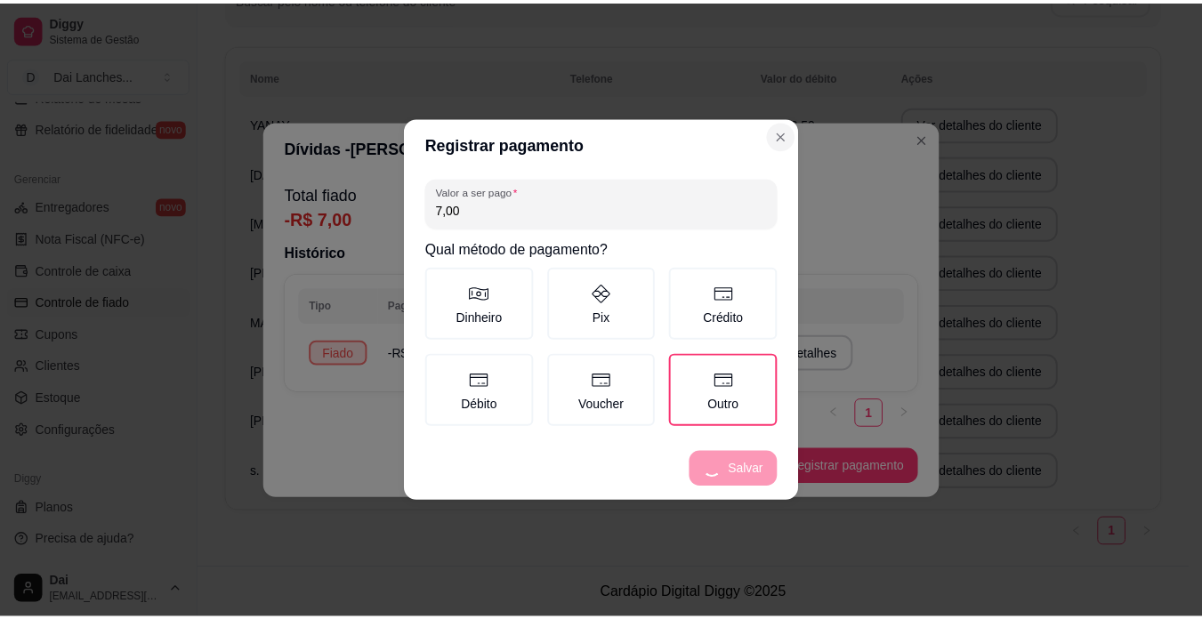
scroll to position [267, 0]
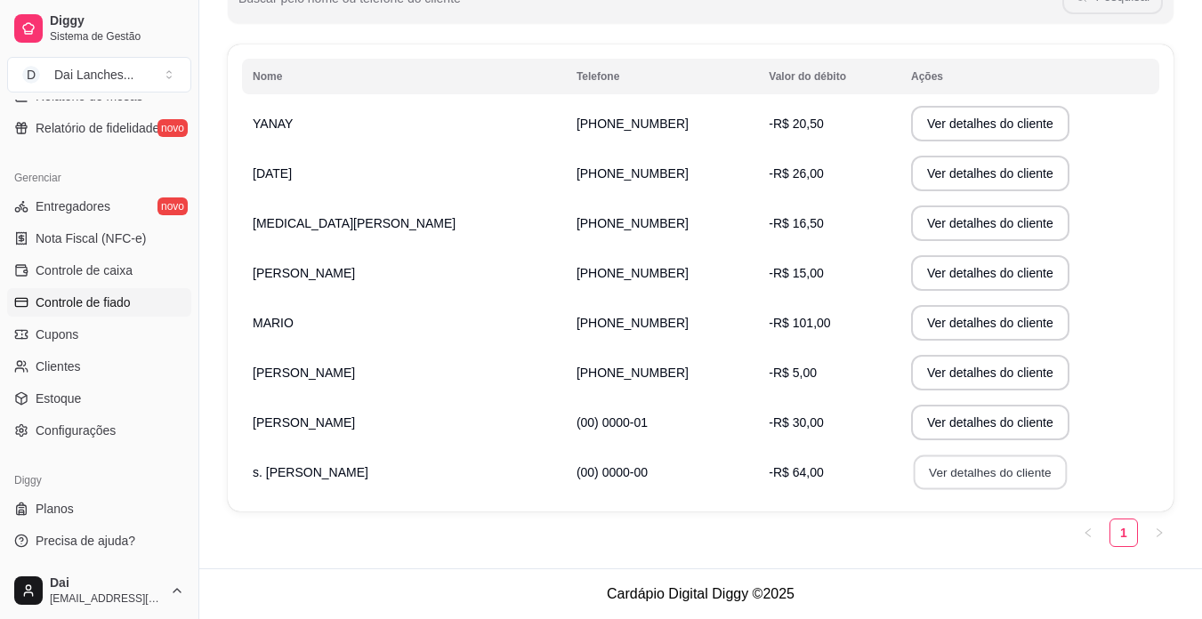
click at [914, 469] on button "Ver detalhes do cliente" at bounding box center [990, 473] width 153 height 35
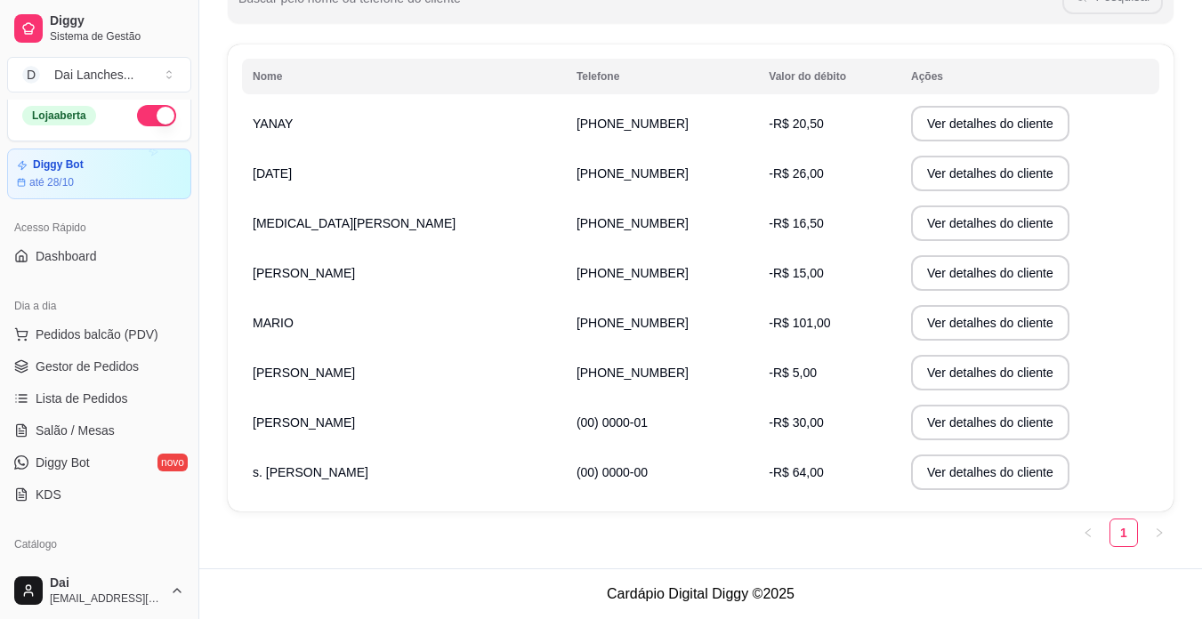
scroll to position [0, 0]
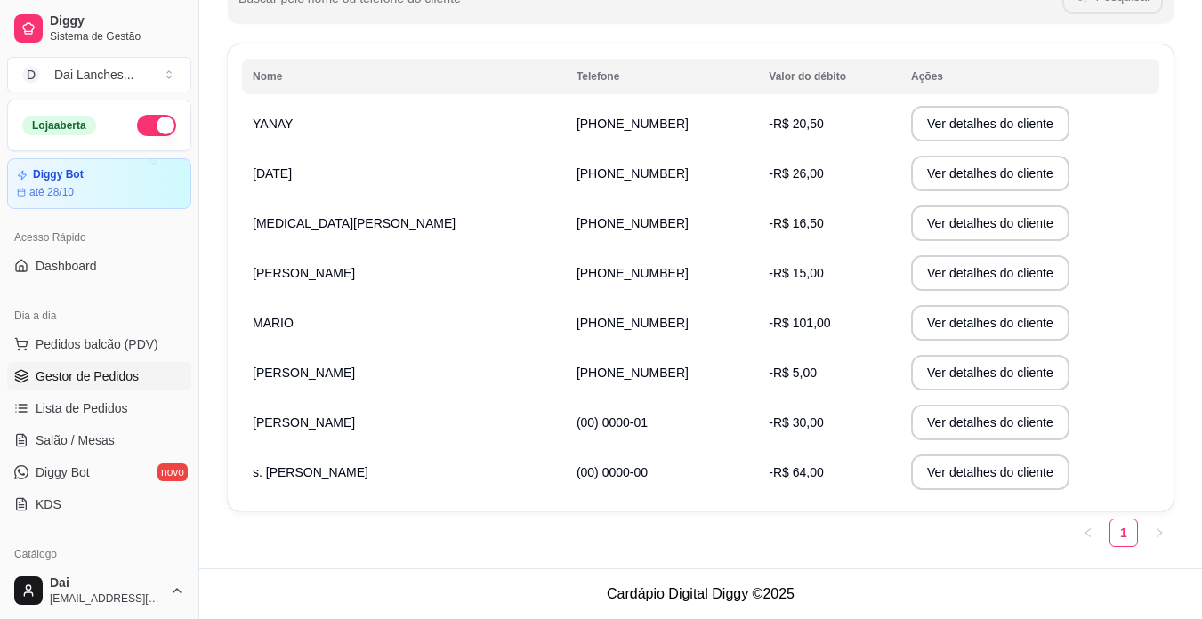
click at [107, 378] on span "Gestor de Pedidos" at bounding box center [87, 376] width 103 height 18
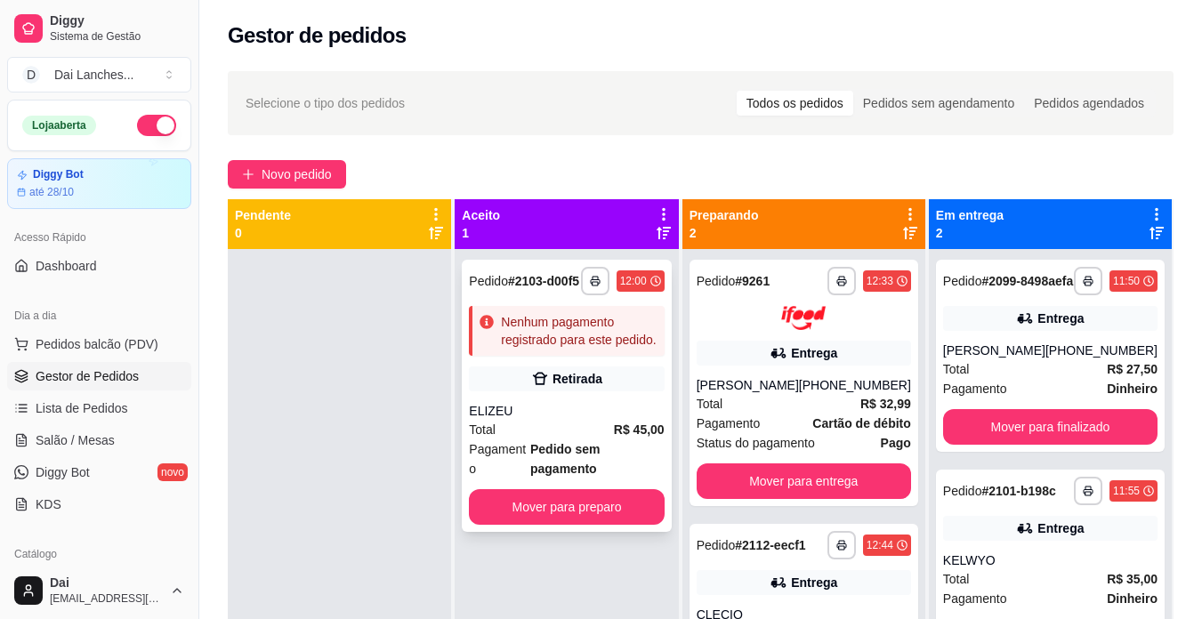
click at [598, 416] on div "ELIZEU" at bounding box center [566, 411] width 195 height 18
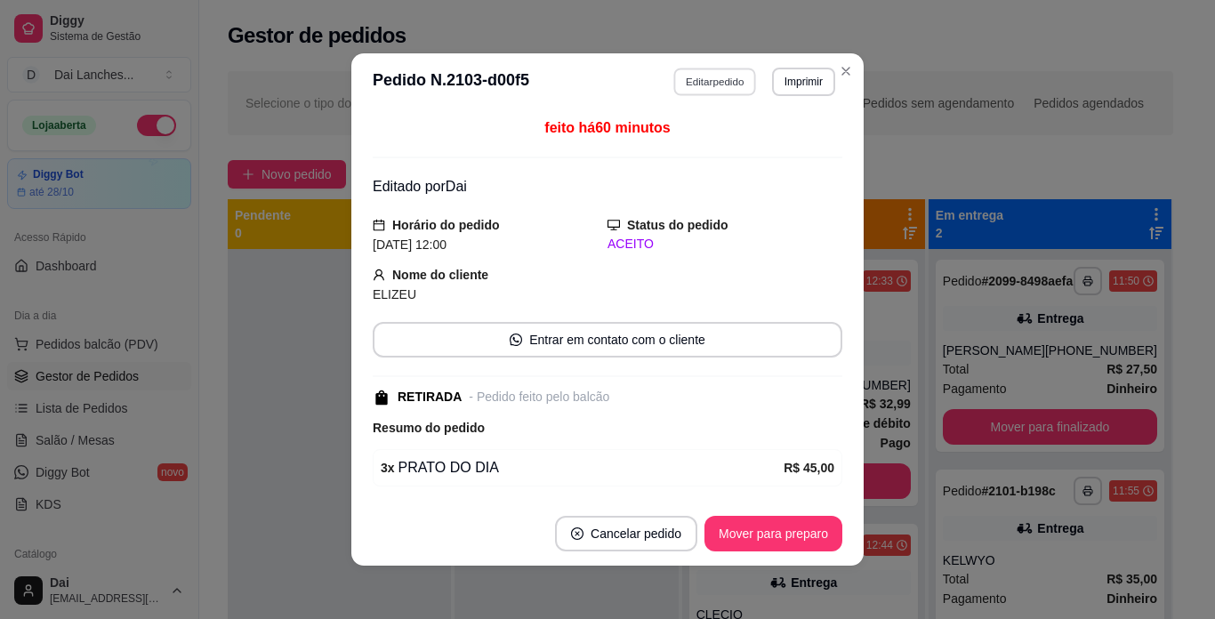
click at [684, 76] on button "Editar pedido" at bounding box center [715, 82] width 83 height 28
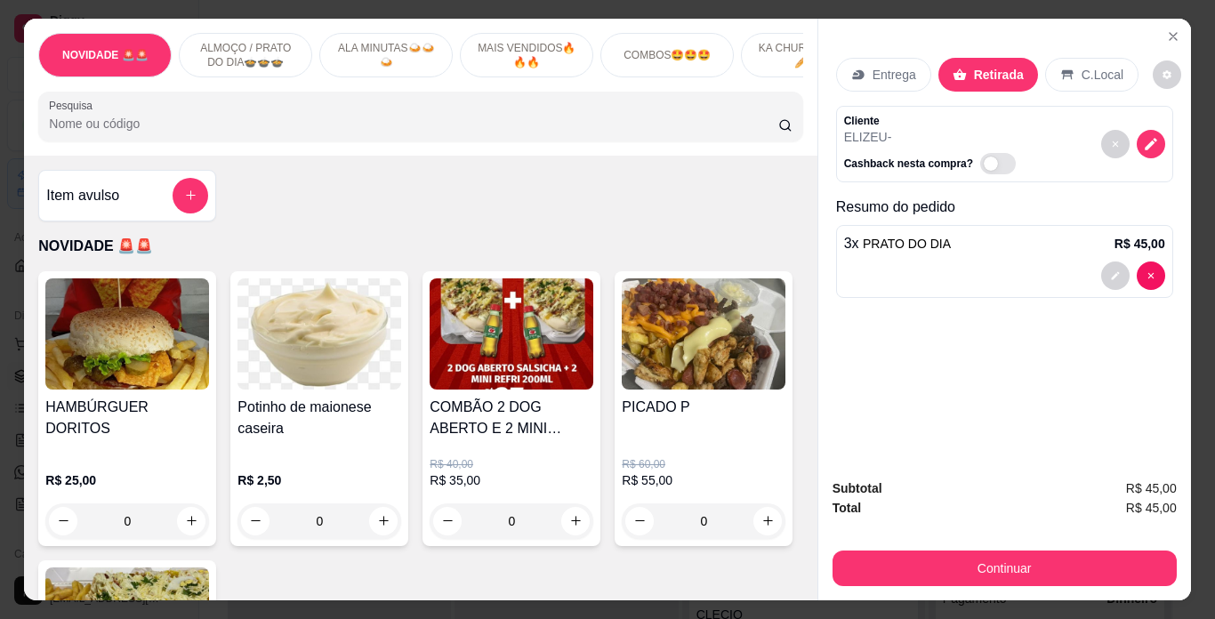
click at [926, 558] on button "Continuar" at bounding box center [1005, 569] width 344 height 36
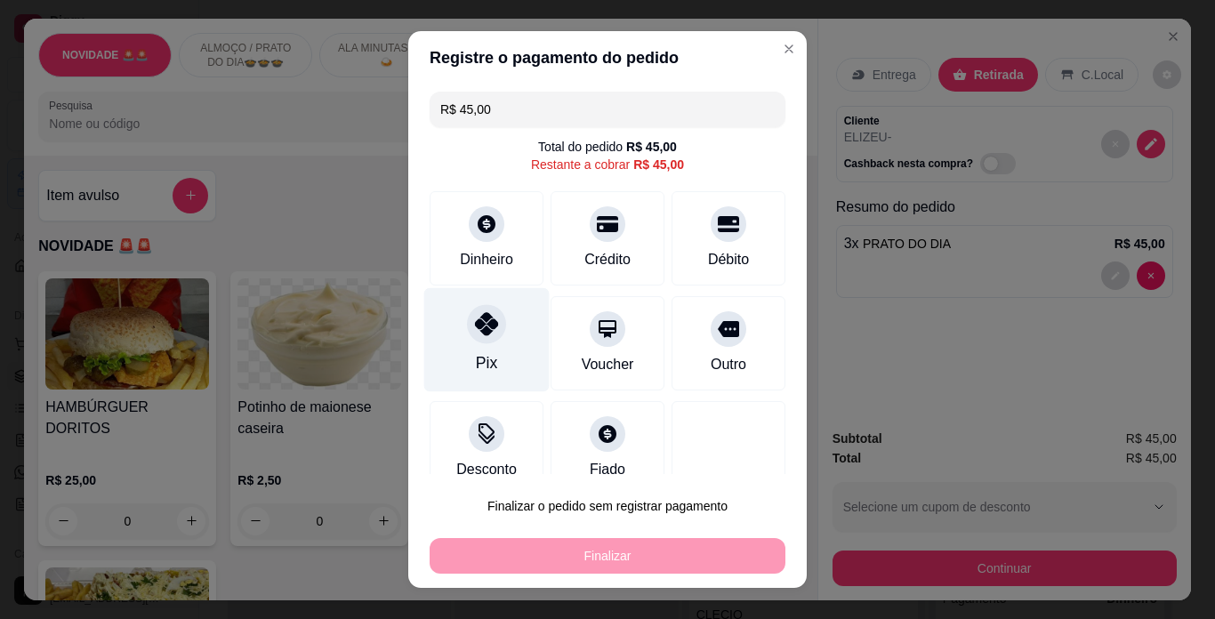
click at [480, 335] on icon at bounding box center [486, 323] width 23 height 23
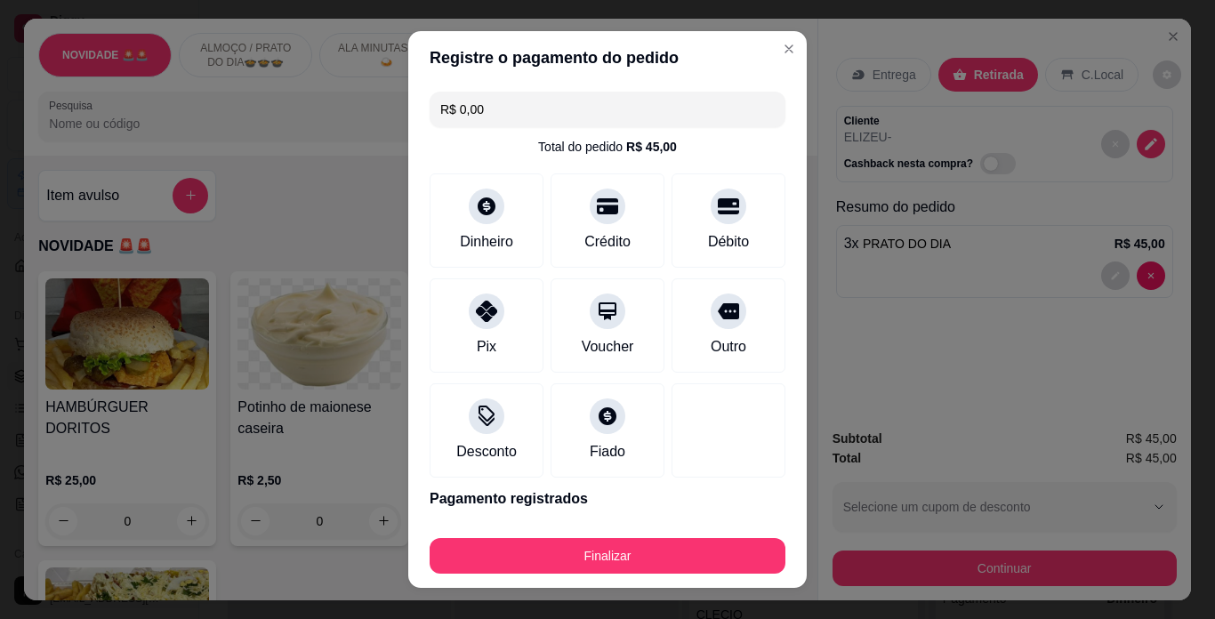
type input "R$ 0,00"
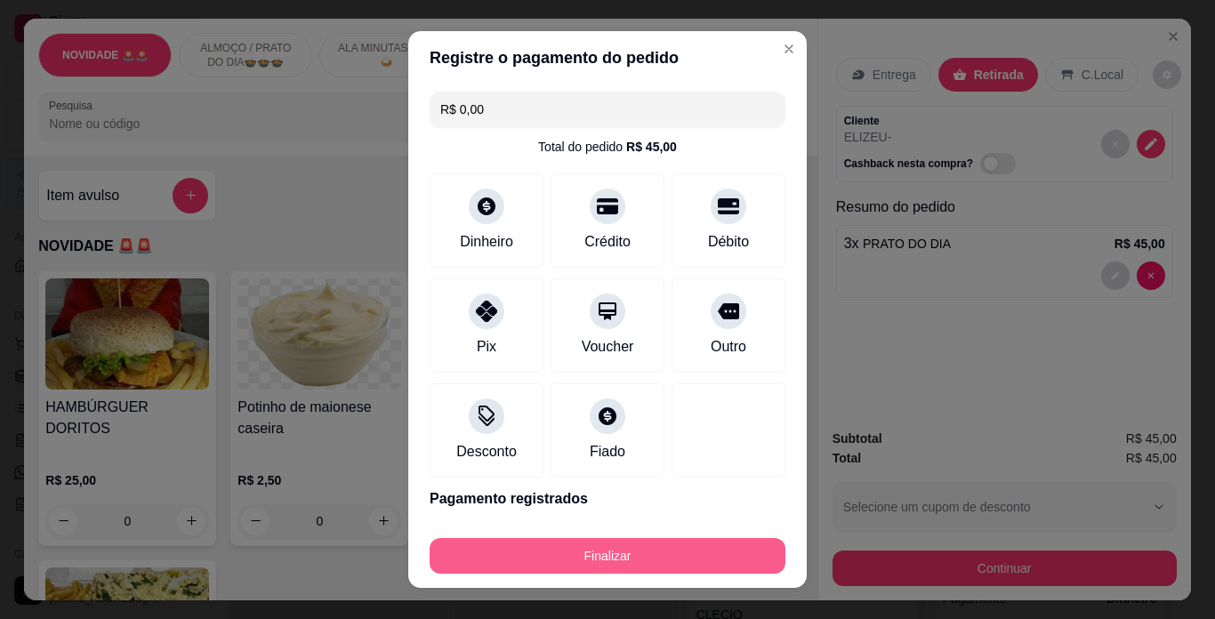
click at [635, 545] on button "Finalizar" at bounding box center [608, 556] width 356 height 36
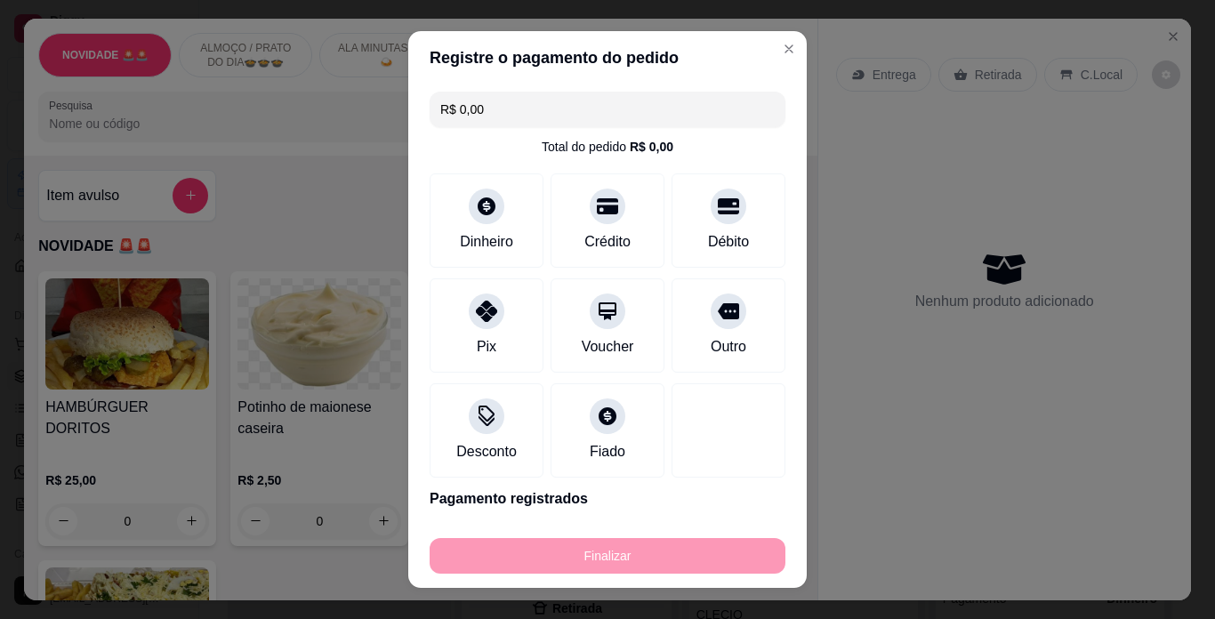
type input "0"
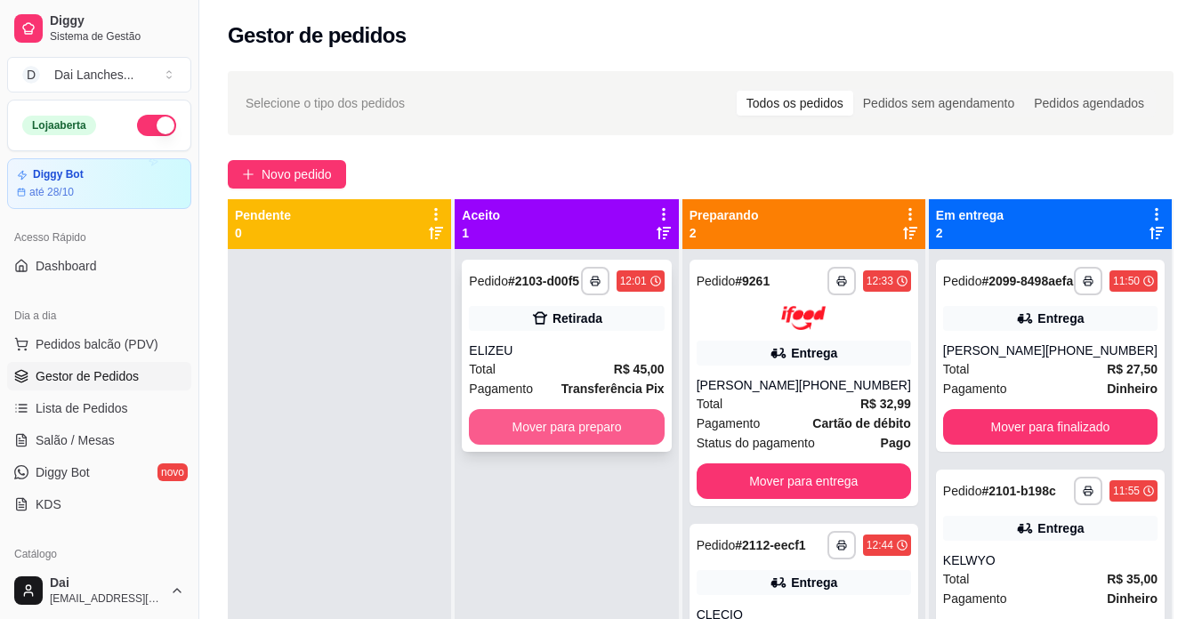
click at [577, 415] on button "Mover para preparo" at bounding box center [566, 427] width 195 height 36
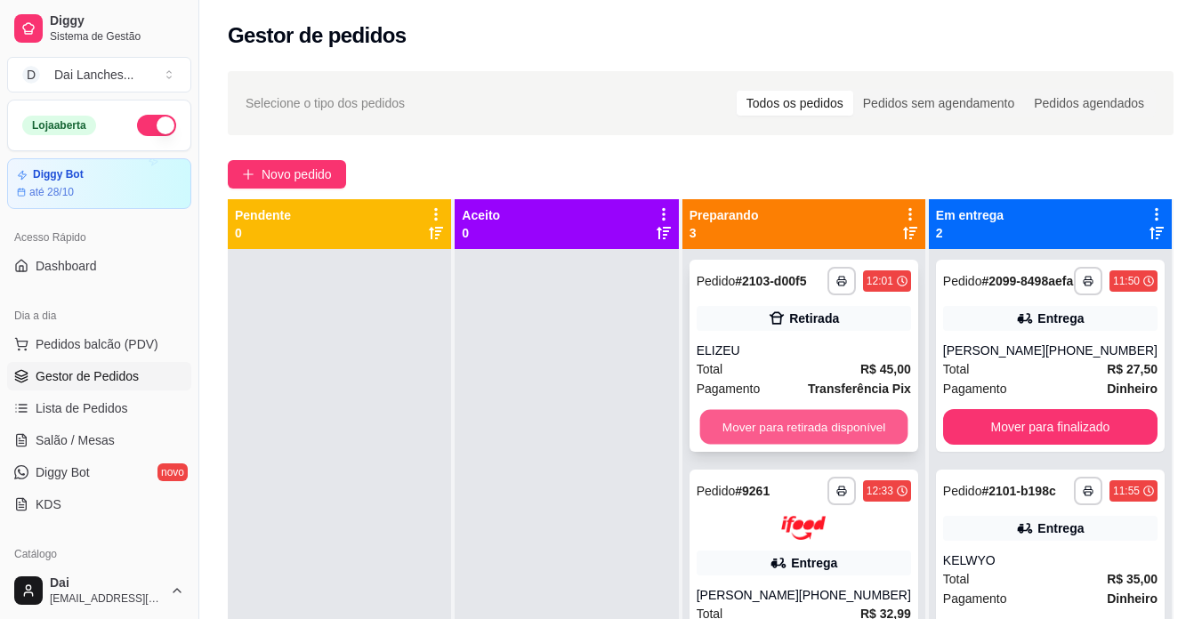
click at [847, 428] on button "Mover para retirada disponível" at bounding box center [803, 427] width 208 height 35
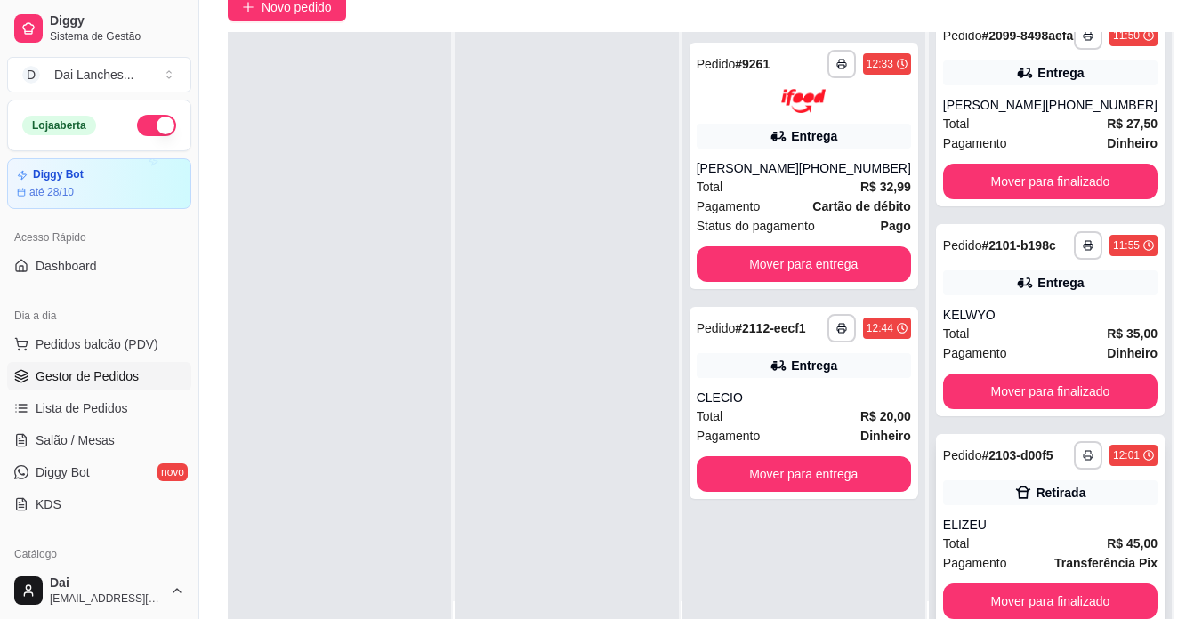
scroll to position [271, 0]
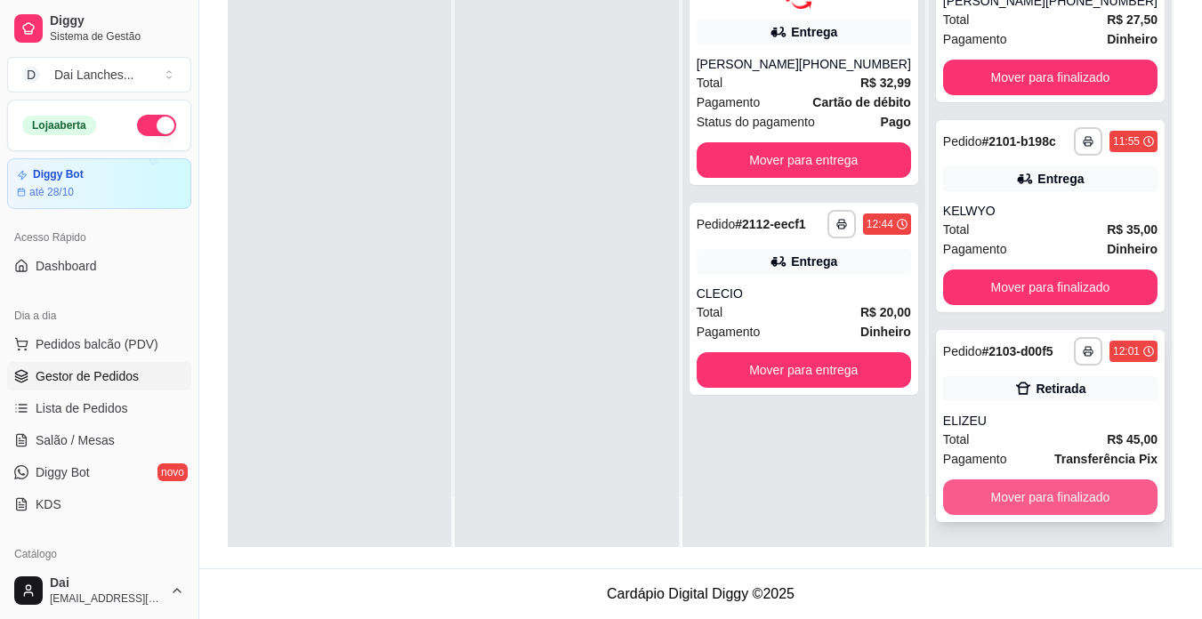
click at [1026, 490] on button "Mover para finalizado" at bounding box center [1050, 498] width 214 height 36
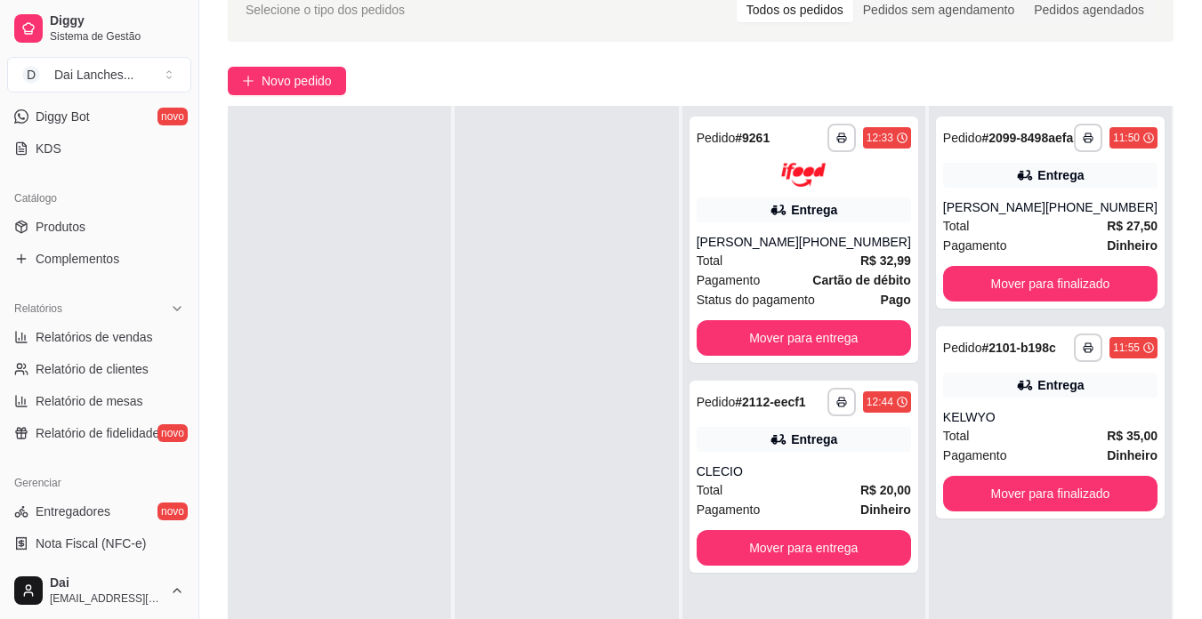
scroll to position [661, 0]
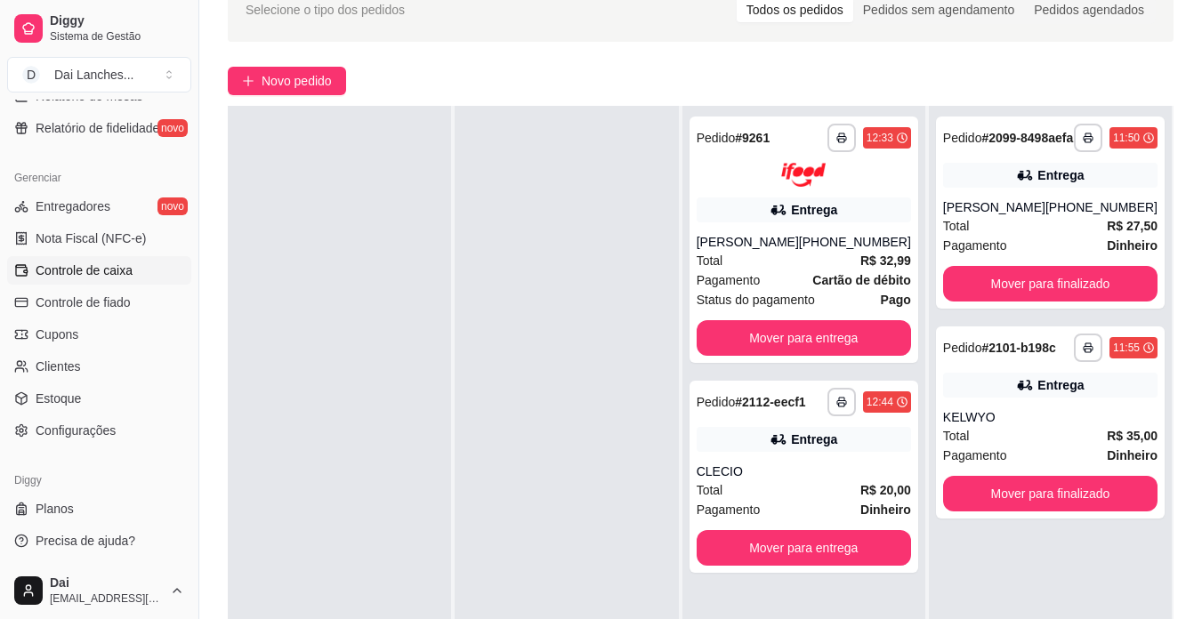
click at [72, 273] on span "Controle de caixa" at bounding box center [84, 271] width 97 height 18
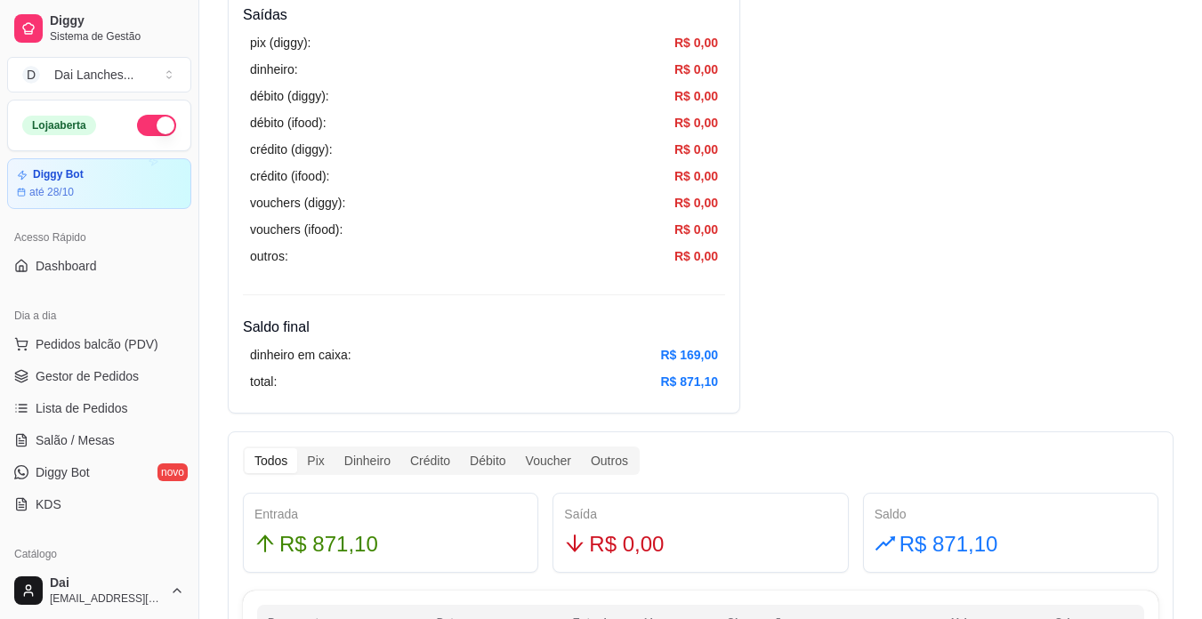
scroll to position [178, 0]
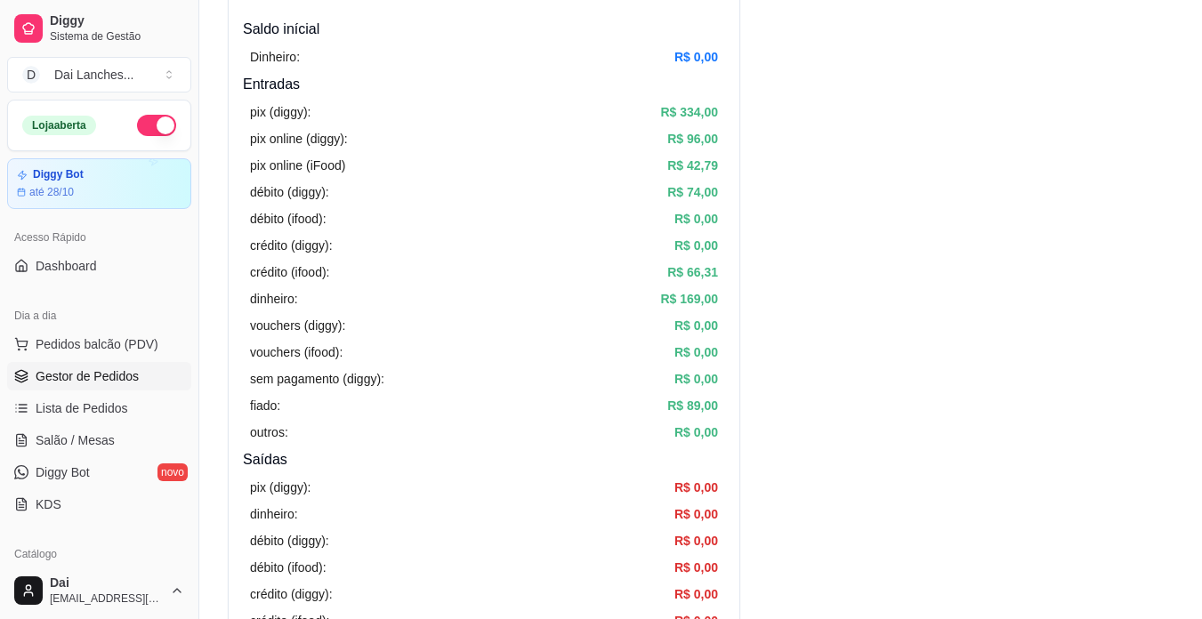
click at [85, 376] on span "Gestor de Pedidos" at bounding box center [87, 376] width 103 height 18
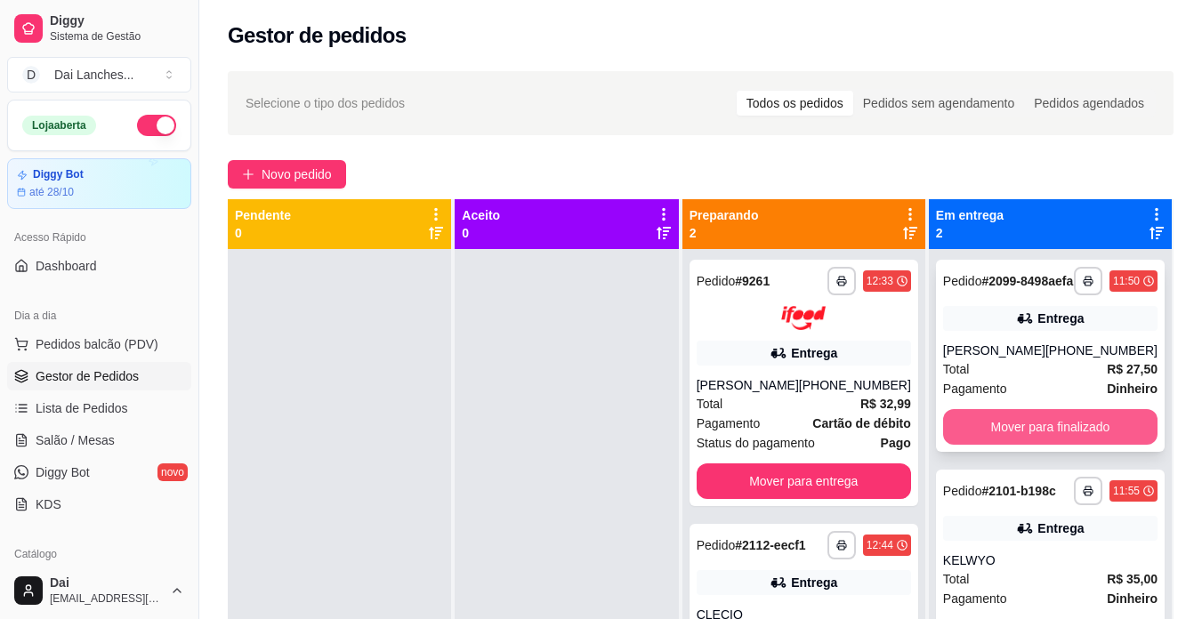
click at [1030, 444] on button "Mover para finalizado" at bounding box center [1050, 427] width 214 height 36
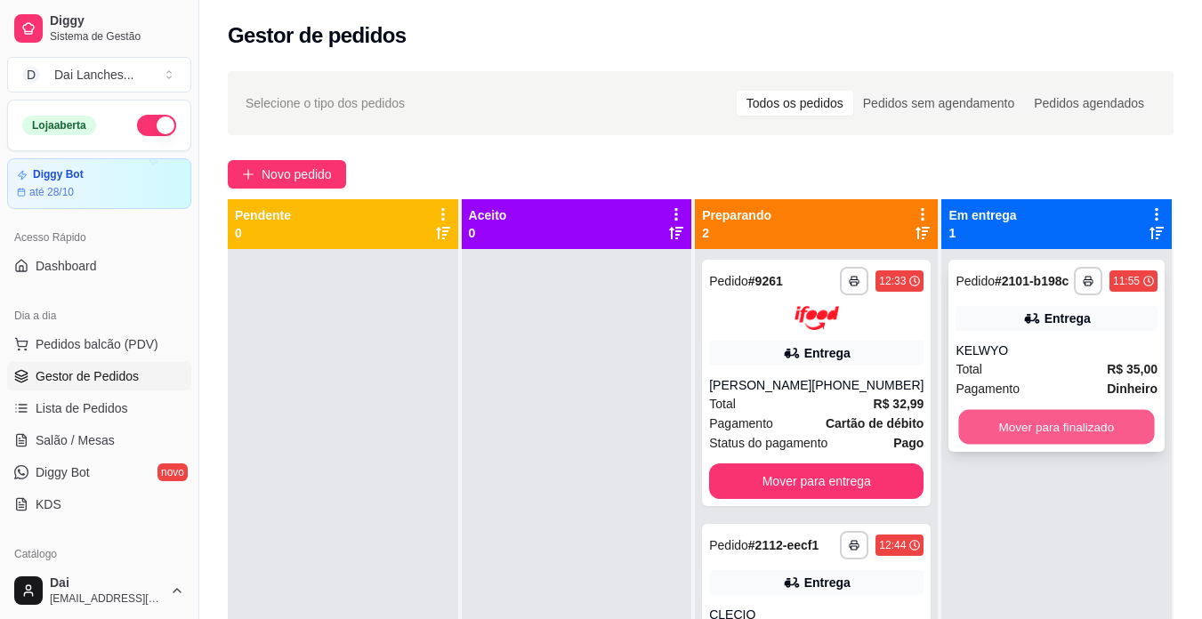
click at [1042, 425] on button "Mover para finalizado" at bounding box center [1057, 427] width 196 height 35
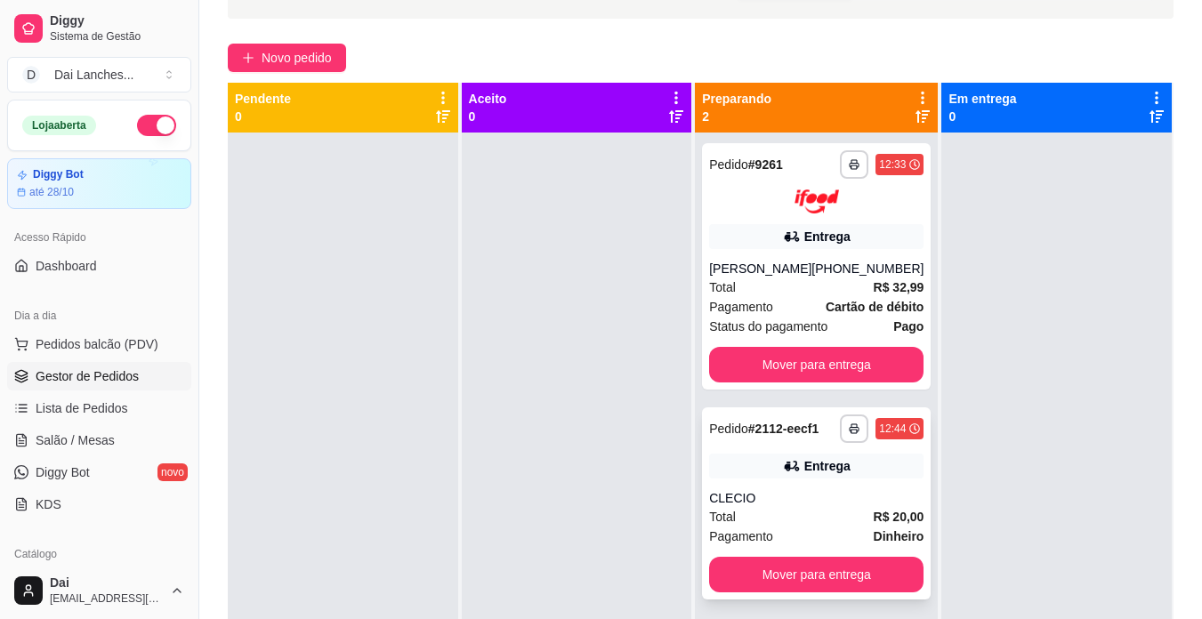
scroll to position [89, 0]
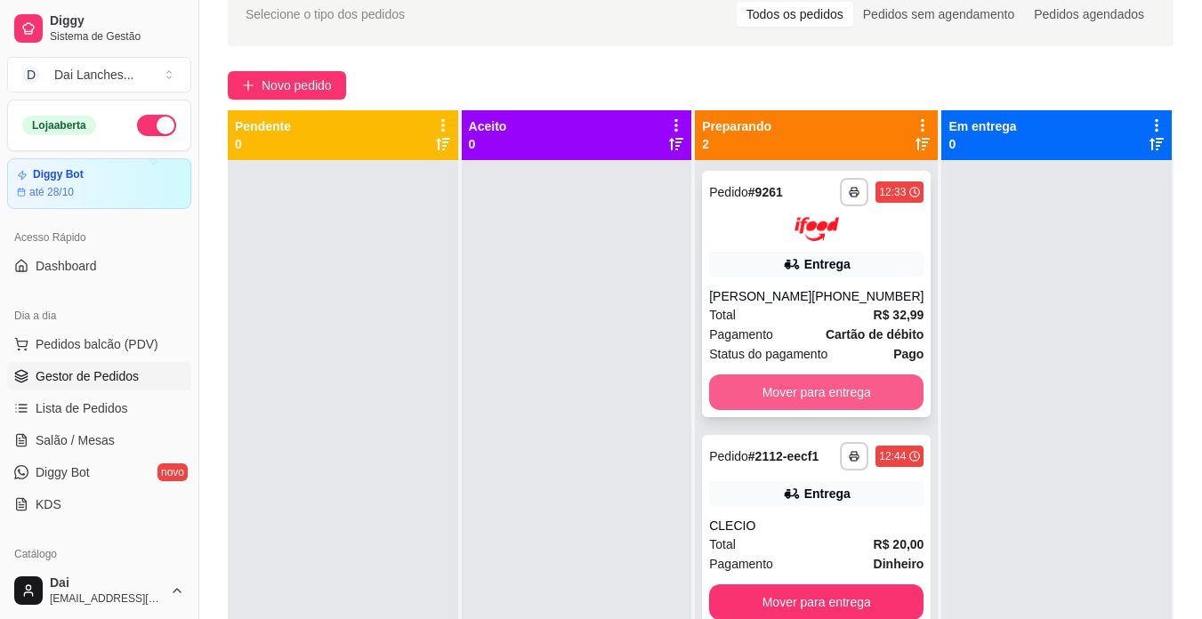
click at [825, 391] on button "Mover para entrega" at bounding box center [816, 393] width 214 height 36
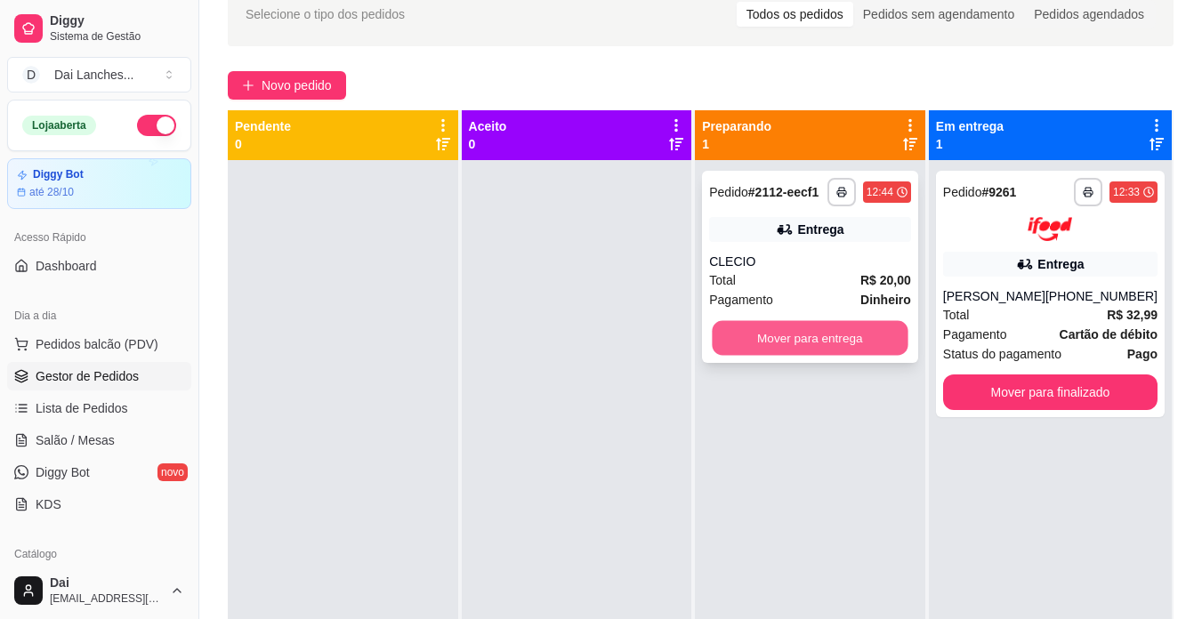
click at [855, 340] on button "Mover para entrega" at bounding box center [811, 338] width 196 height 35
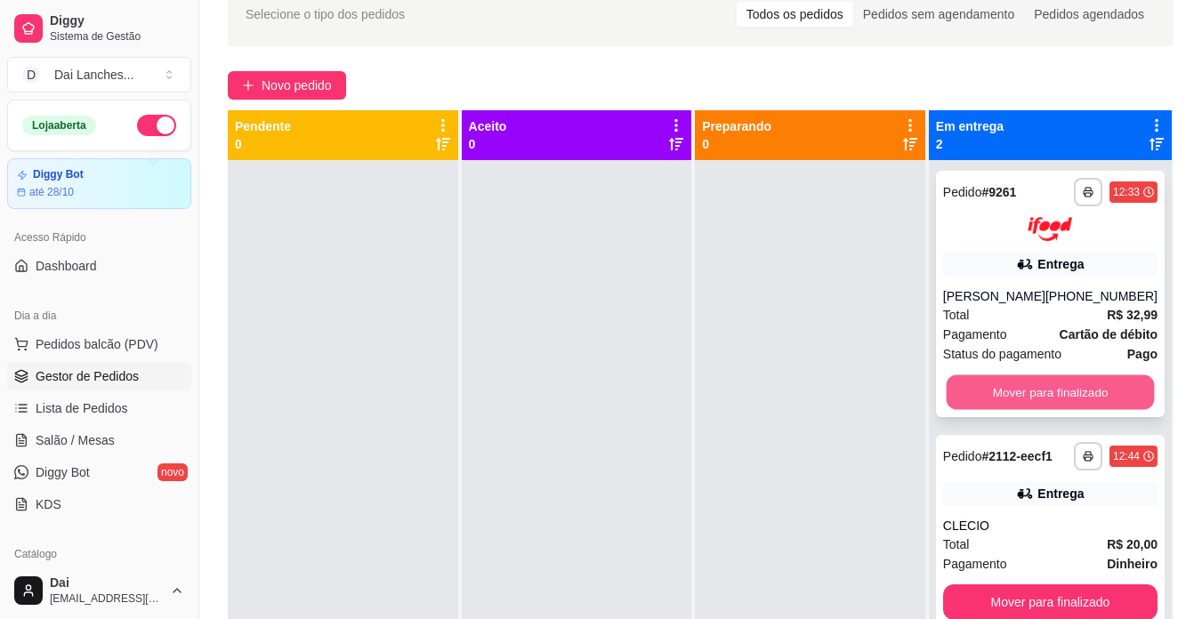
click at [1108, 379] on button "Mover para finalizado" at bounding box center [1050, 392] width 208 height 35
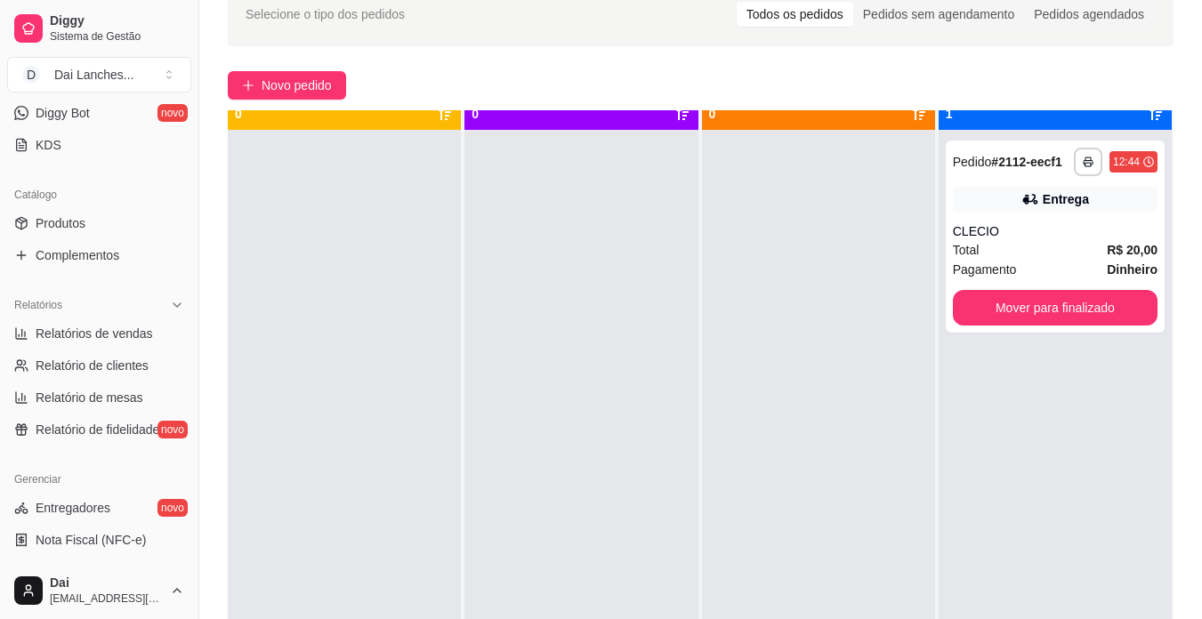
scroll to position [0, 0]
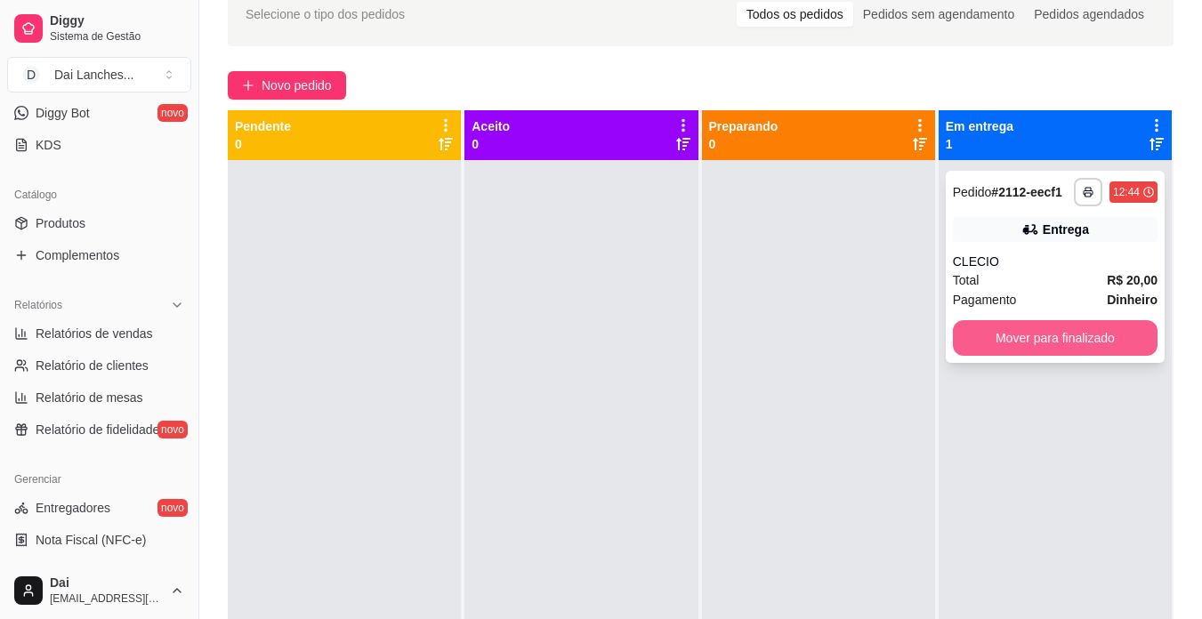
click at [1087, 326] on button "Mover para finalizado" at bounding box center [1055, 338] width 205 height 36
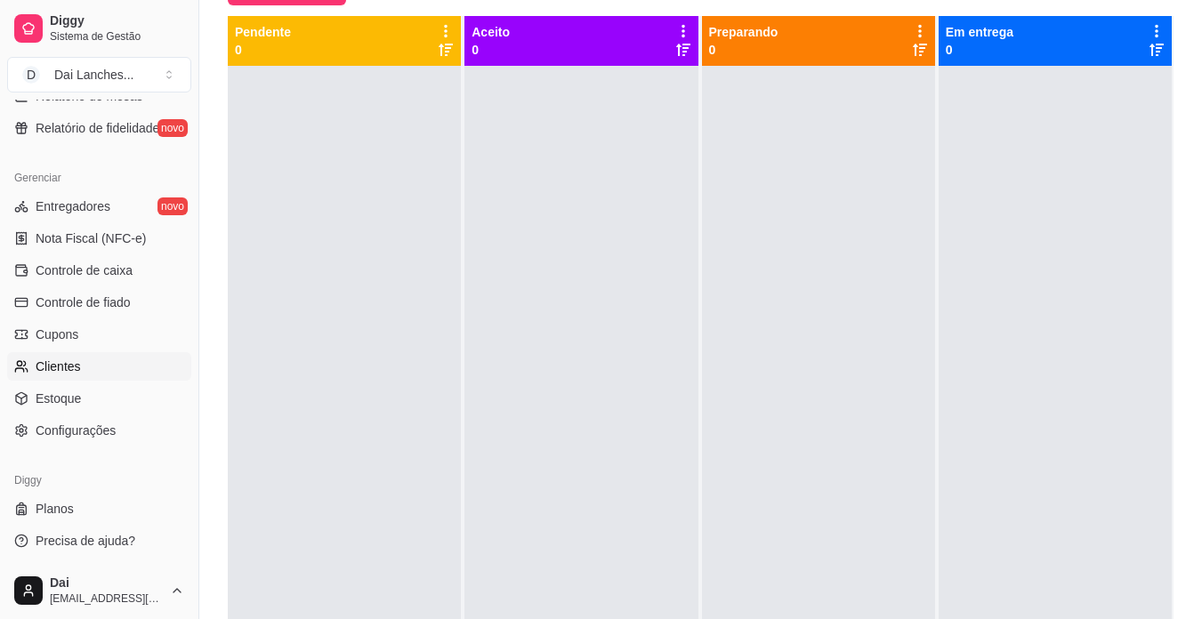
scroll to position [271, 0]
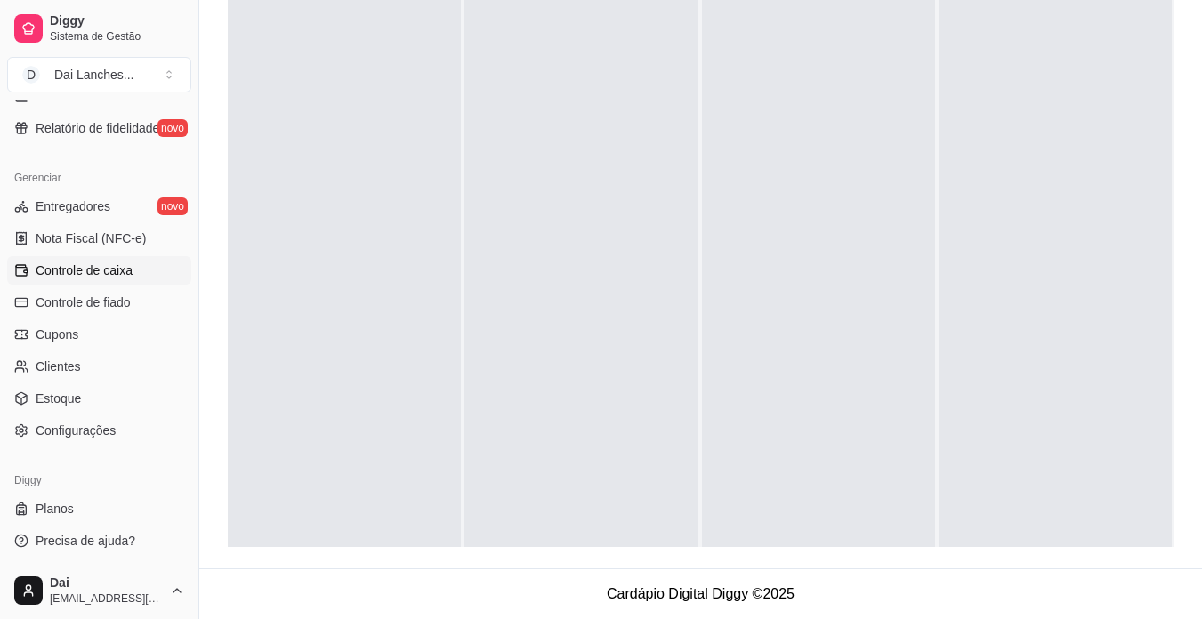
click at [112, 263] on span "Controle de caixa" at bounding box center [84, 271] width 97 height 18
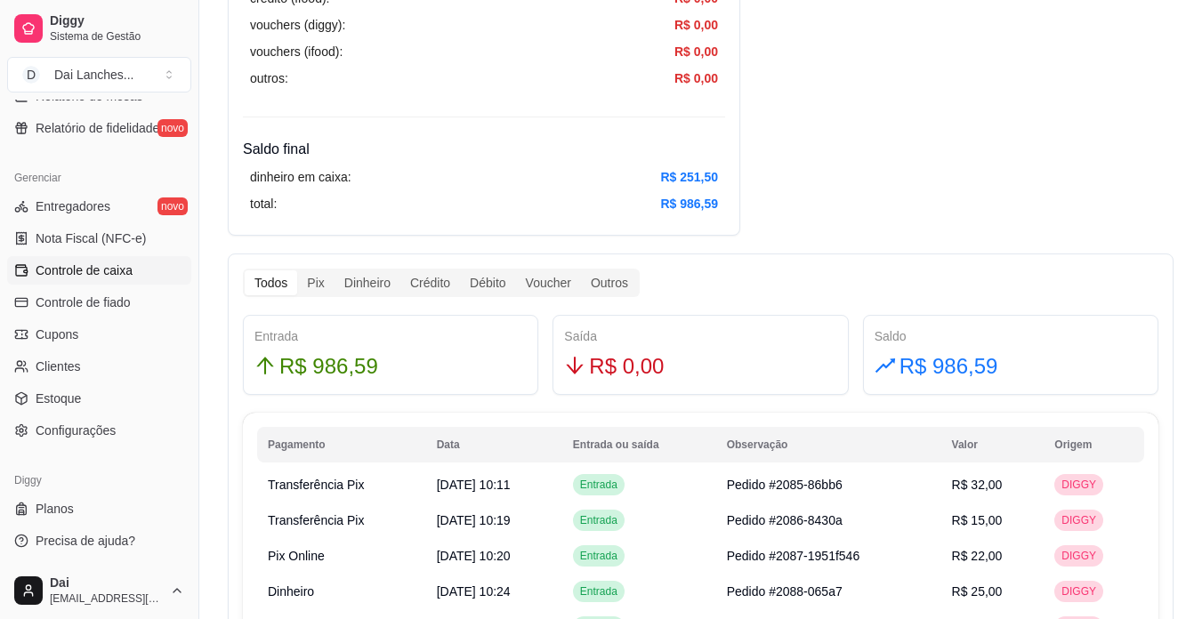
scroll to position [623, 0]
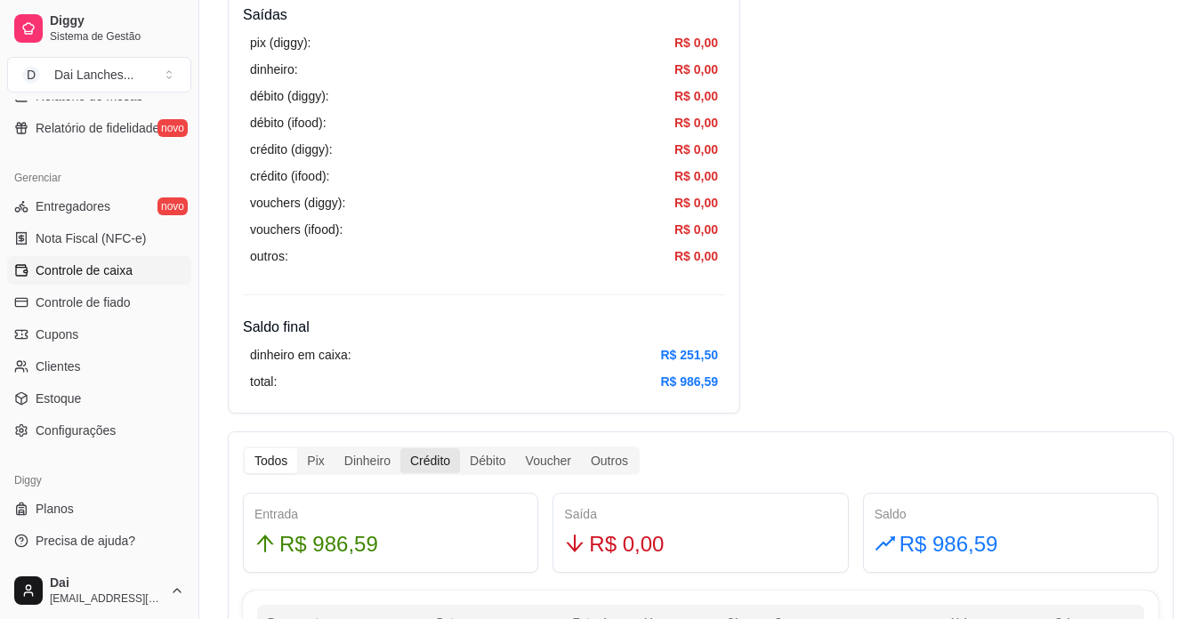
click at [413, 455] on div "Crédito" at bounding box center [430, 460] width 60 height 25
click at [400, 448] on input "Crédito" at bounding box center [400, 448] width 0 height 0
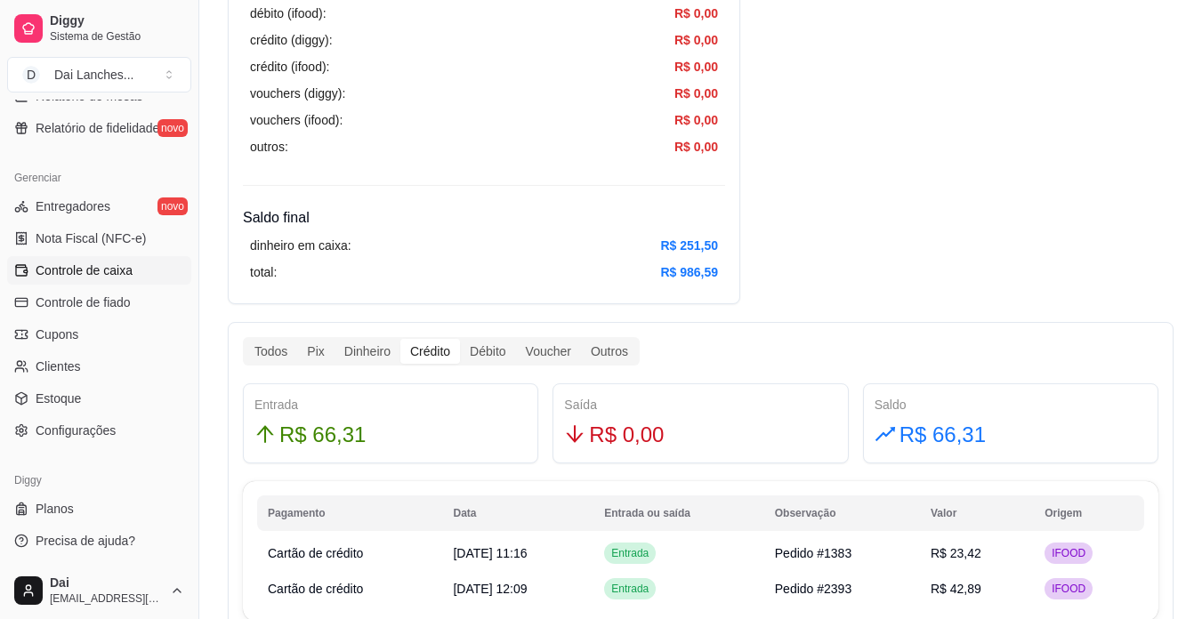
scroll to position [712, 0]
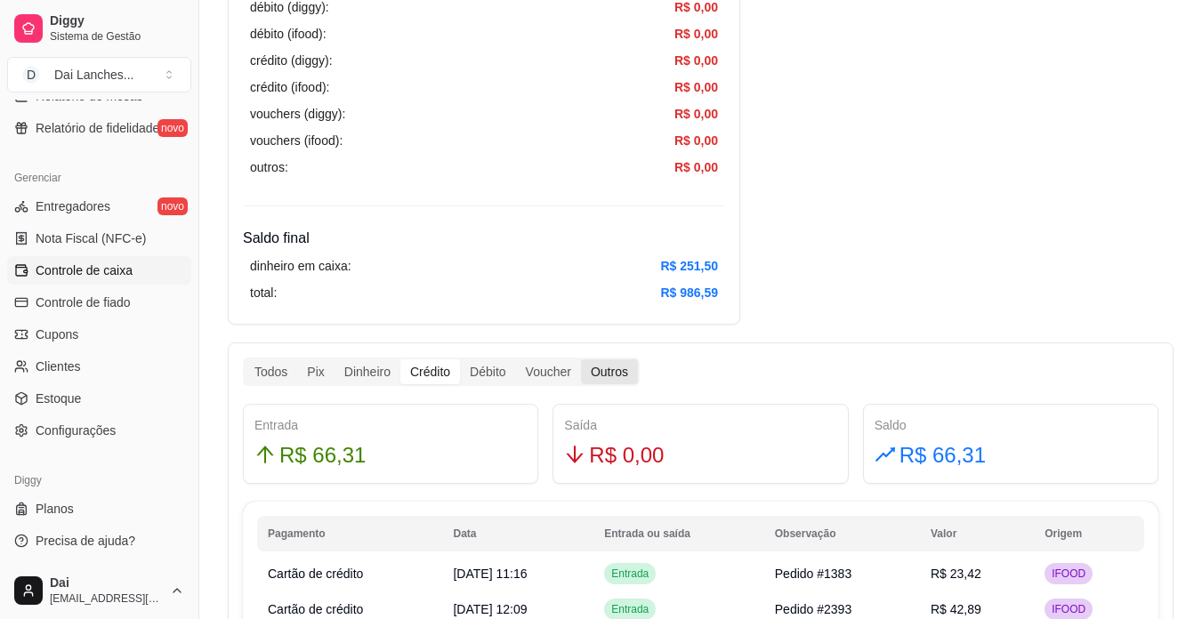
click at [622, 373] on div "Outros" at bounding box center [609, 371] width 57 height 25
click at [581, 359] on input "Outros" at bounding box center [581, 359] width 0 height 0
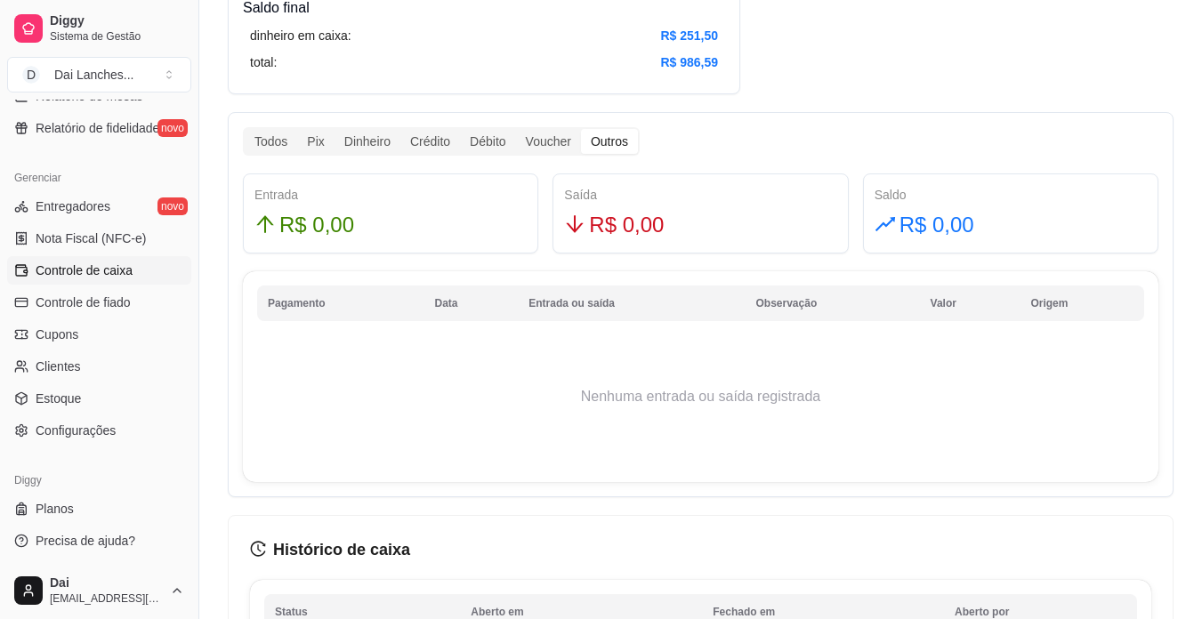
scroll to position [890, 0]
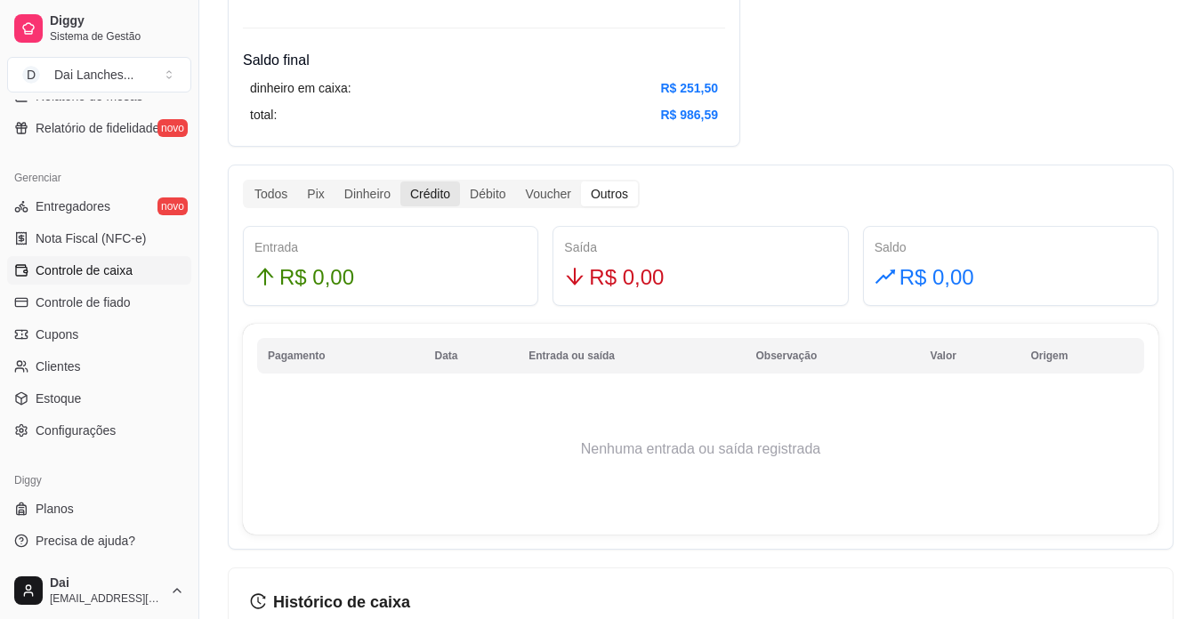
click at [440, 193] on div "Crédito" at bounding box center [430, 194] width 60 height 25
click at [400, 182] on input "Crédito" at bounding box center [400, 182] width 0 height 0
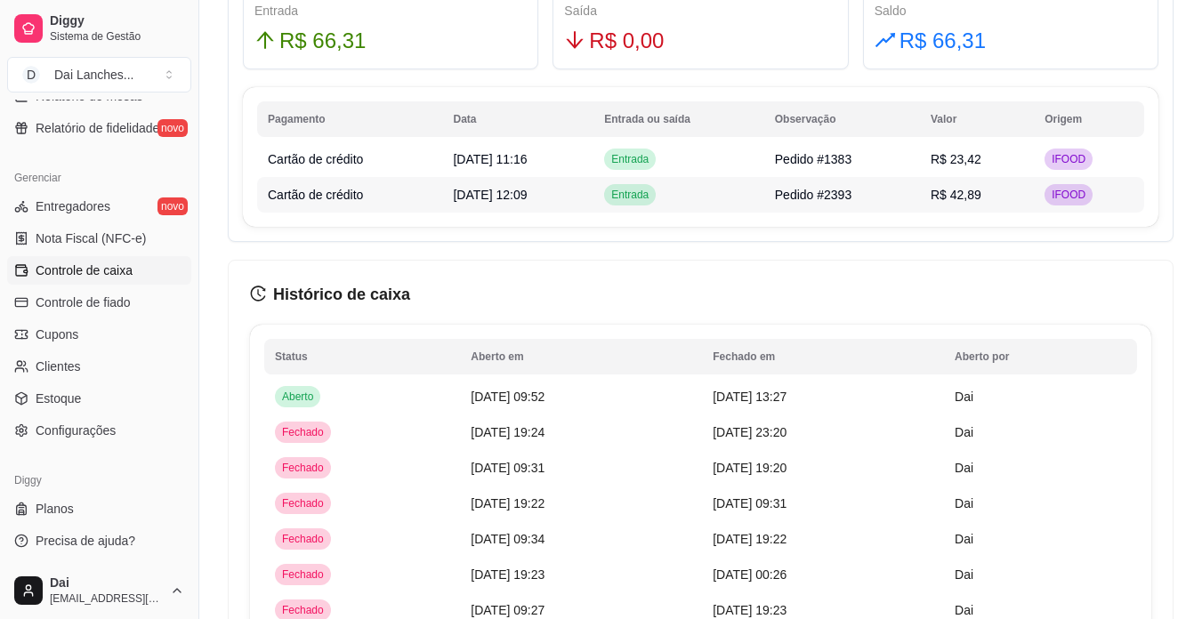
scroll to position [1037, 0]
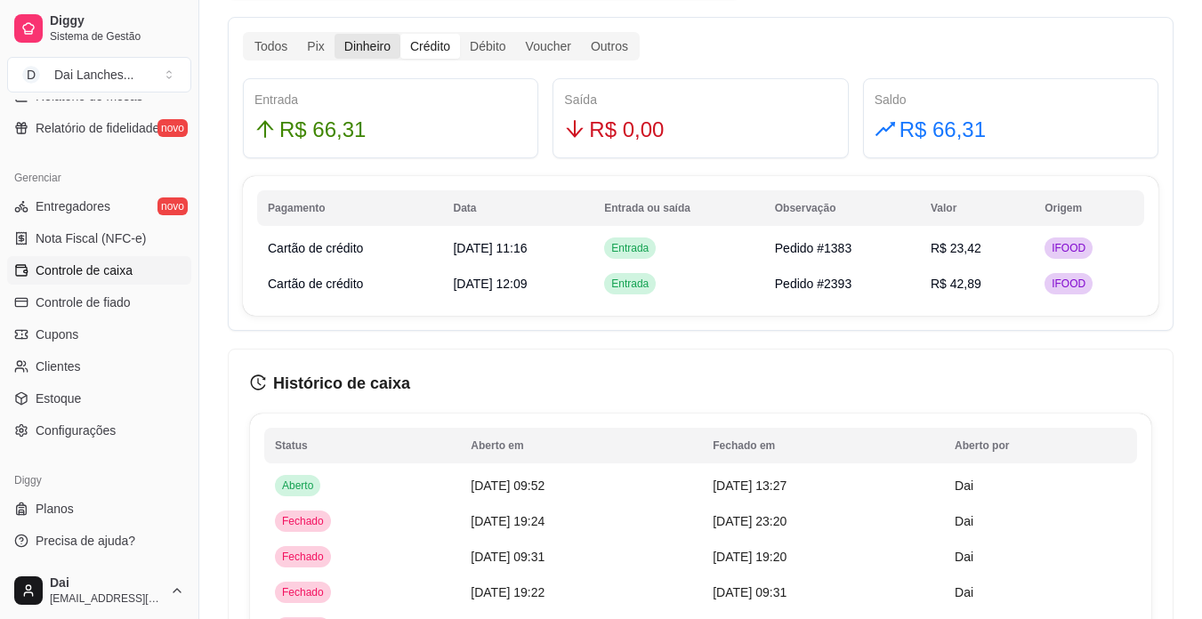
click at [369, 44] on div "Dinheiro" at bounding box center [368, 46] width 66 height 25
click at [335, 34] on input "Dinheiro" at bounding box center [335, 34] width 0 height 0
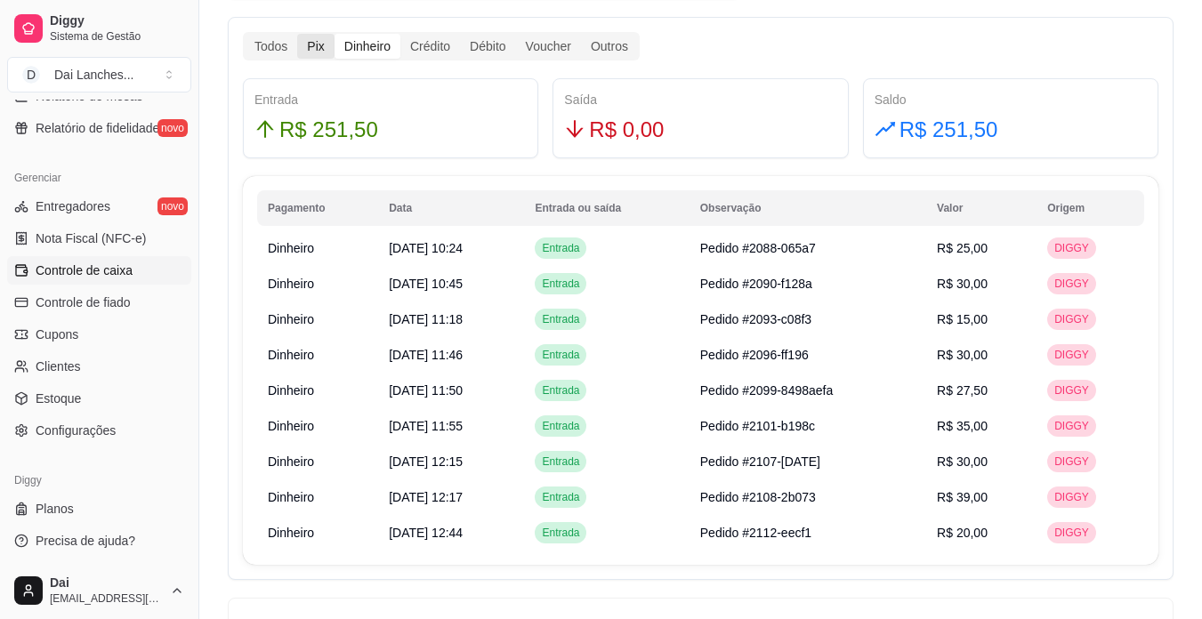
click at [319, 50] on div "Pix" at bounding box center [315, 46] width 36 height 25
click at [297, 34] on input "Pix" at bounding box center [297, 34] width 0 height 0
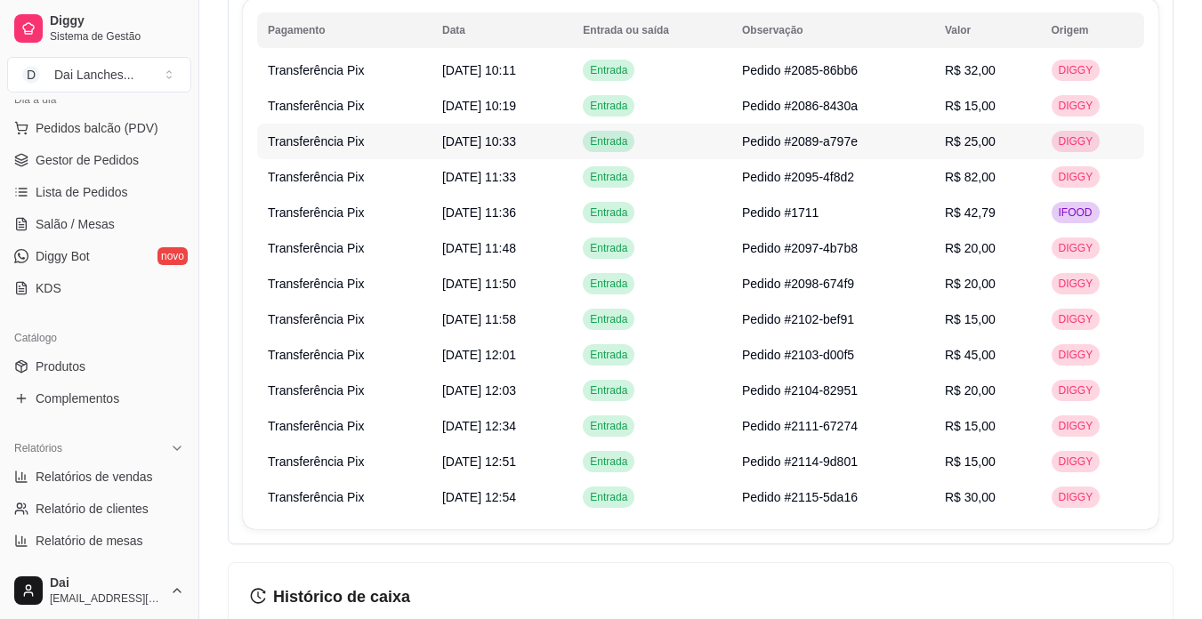
scroll to position [949, 0]
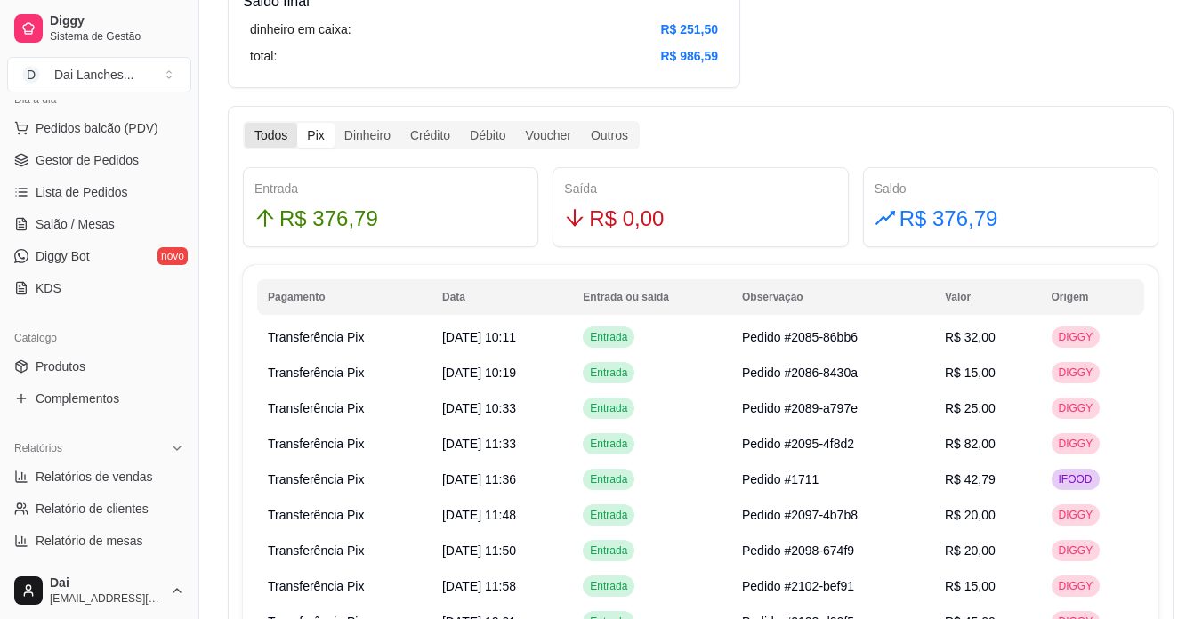
click at [279, 133] on div "Todos" at bounding box center [271, 135] width 52 height 25
click at [245, 123] on input "Todos" at bounding box center [245, 123] width 0 height 0
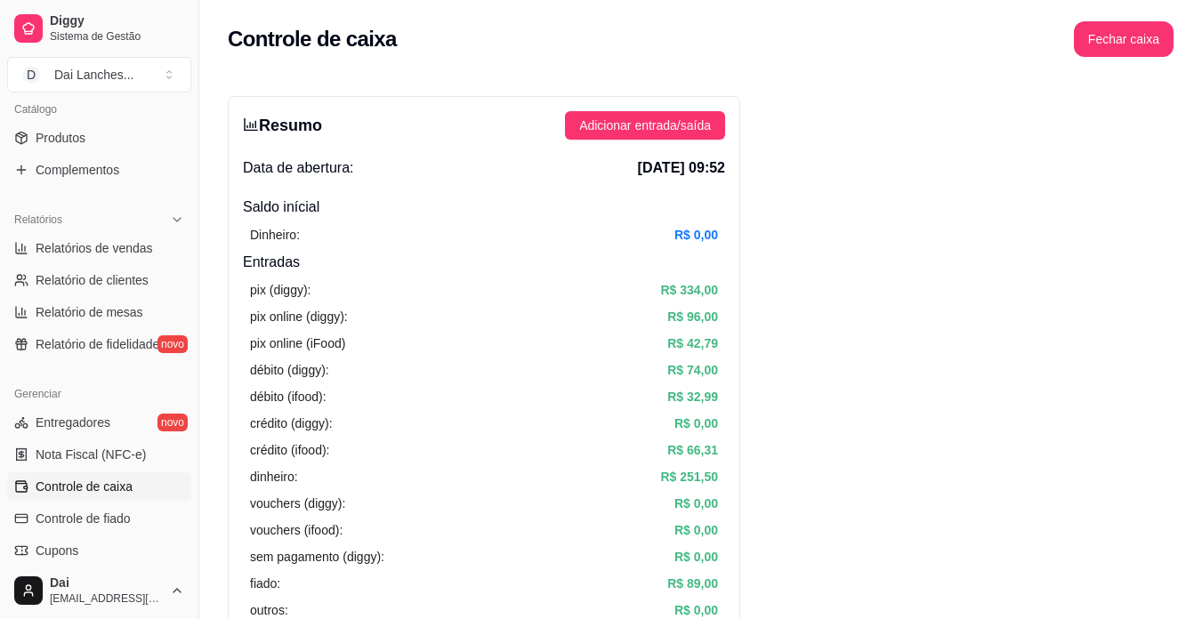
scroll to position [445, 0]
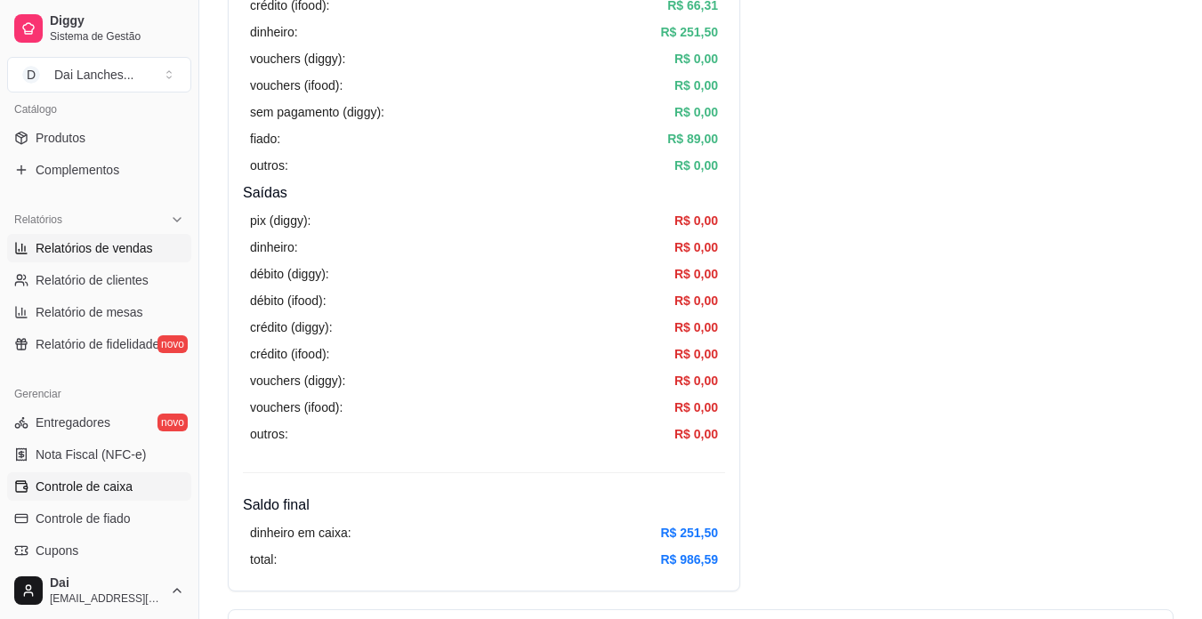
click at [83, 253] on span "Relatórios de vendas" at bounding box center [94, 248] width 117 height 18
select select "ALL"
select select "0"
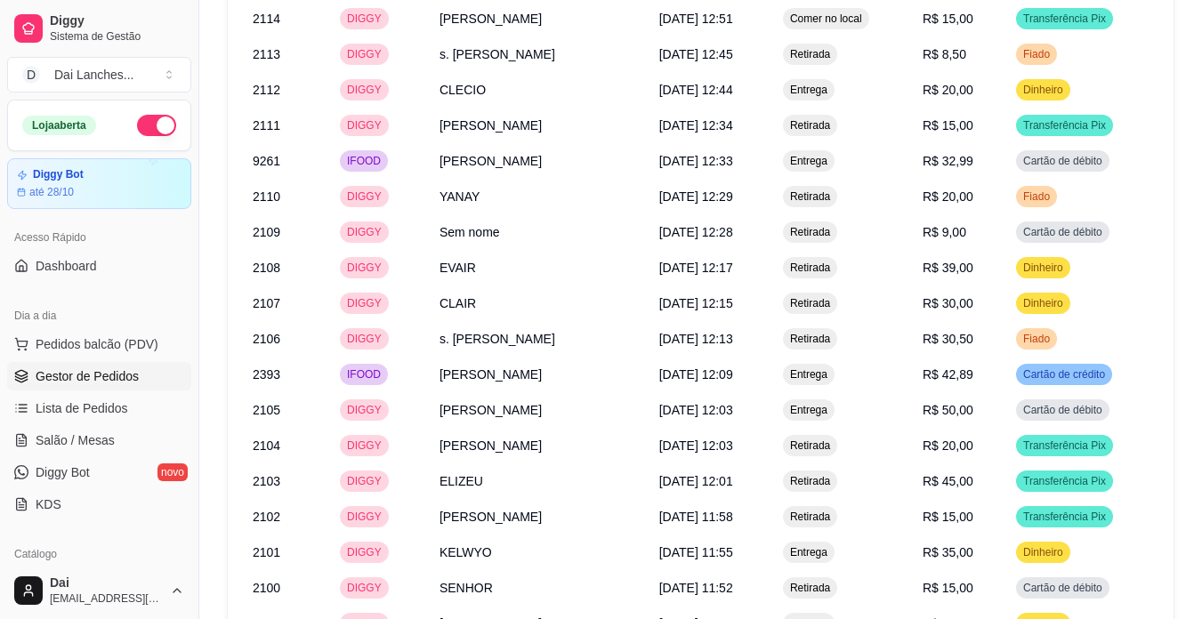
click at [114, 364] on link "Gestor de Pedidos" at bounding box center [99, 376] width 184 height 28
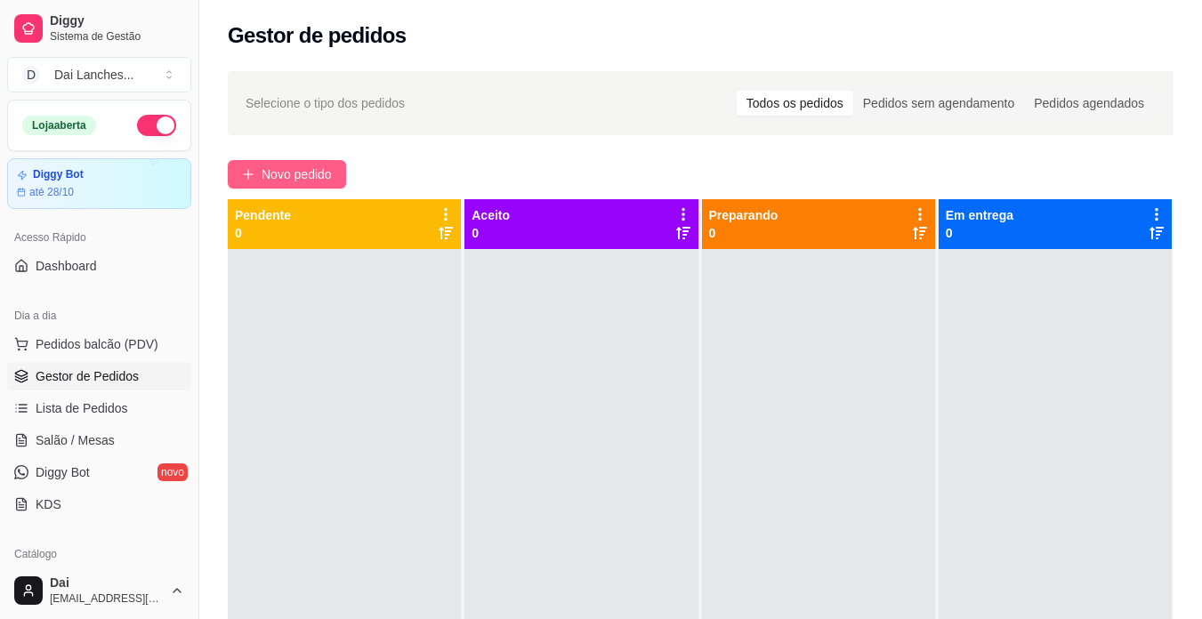
click at [294, 176] on span "Novo pedido" at bounding box center [297, 175] width 70 height 20
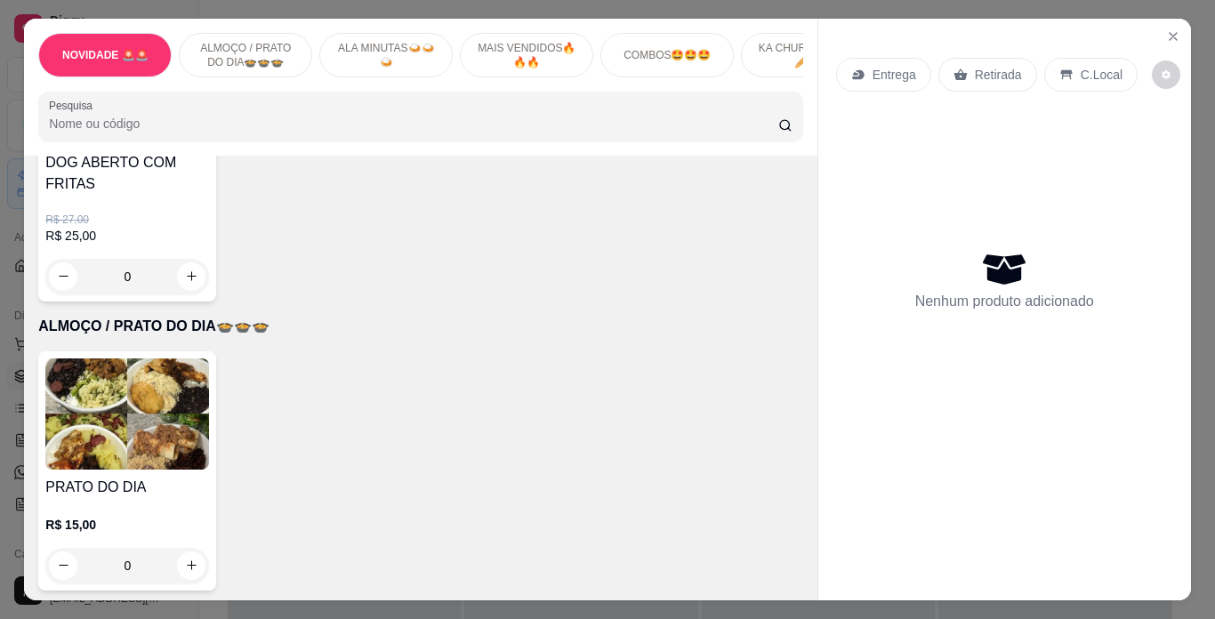
scroll to position [712, 0]
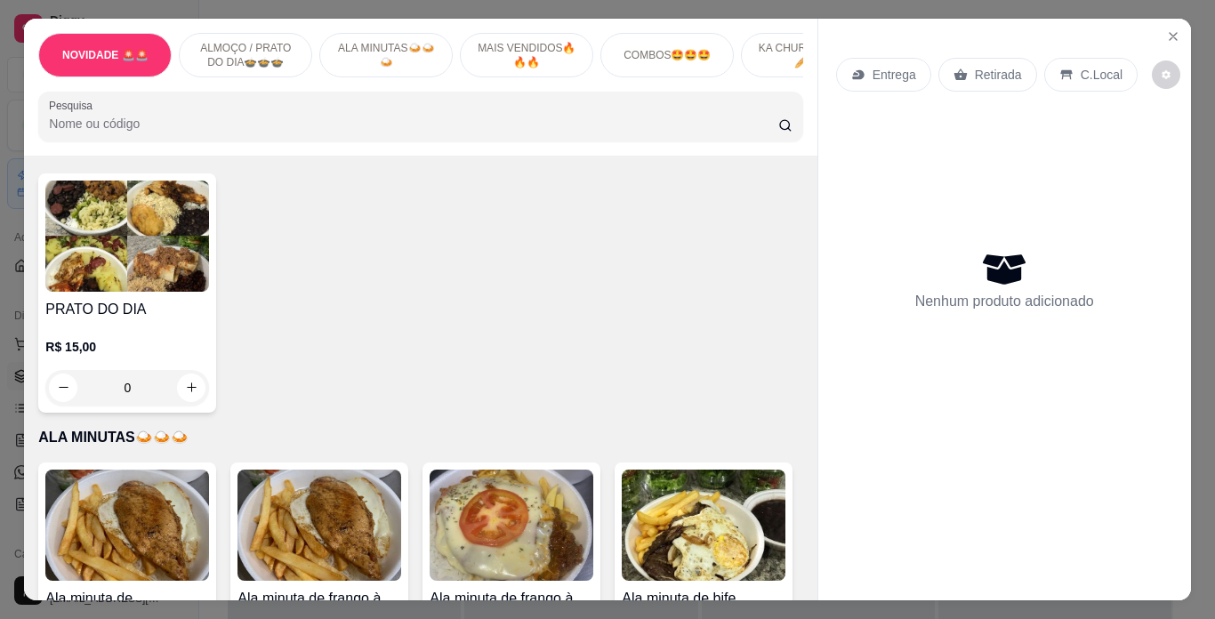
click at [182, 390] on div "0" at bounding box center [127, 388] width 164 height 36
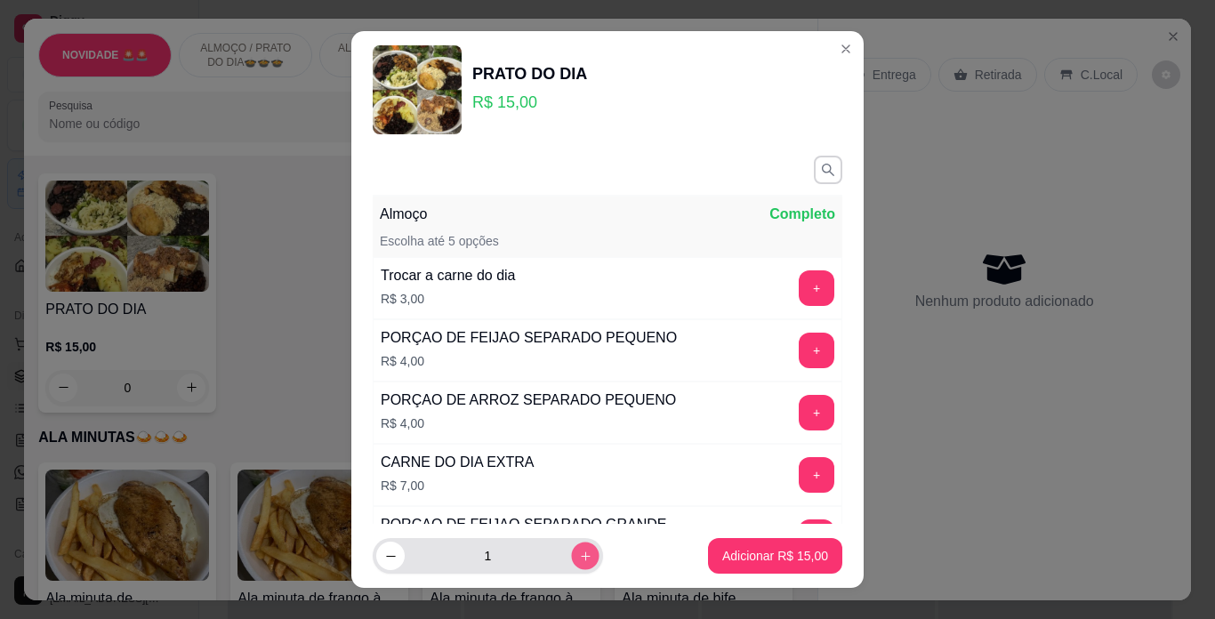
click at [581, 556] on icon "increase-product-quantity" at bounding box center [585, 556] width 9 height 9
type input "2"
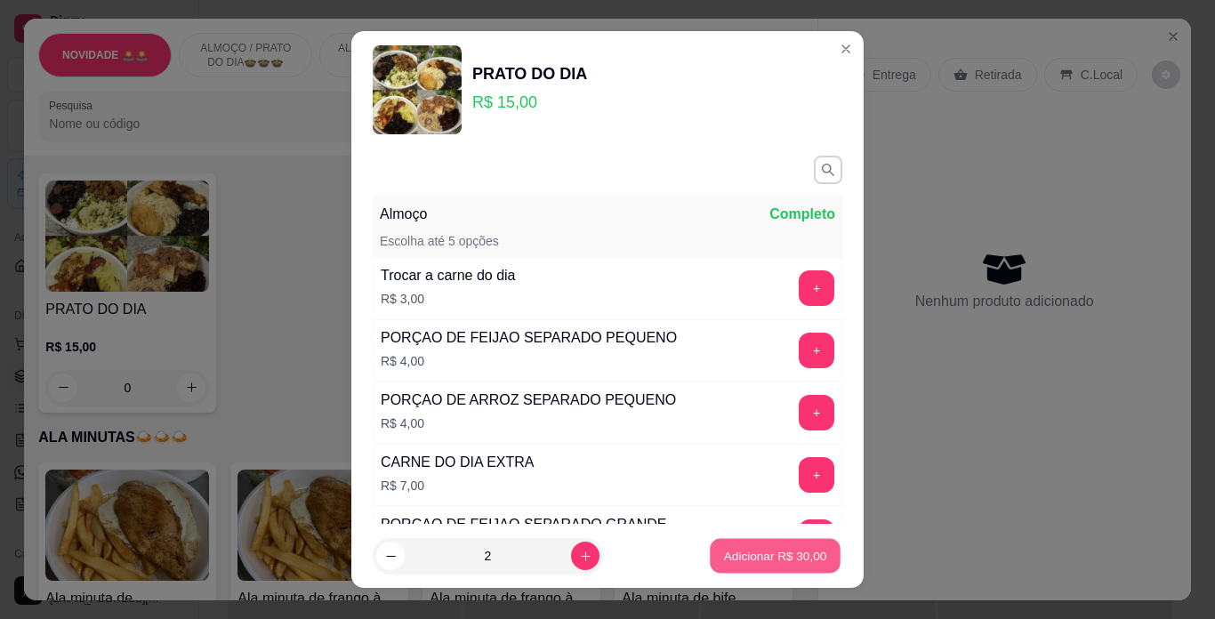
click at [733, 545] on button "Adicionar R$ 30,00" at bounding box center [775, 556] width 131 height 35
type input "2"
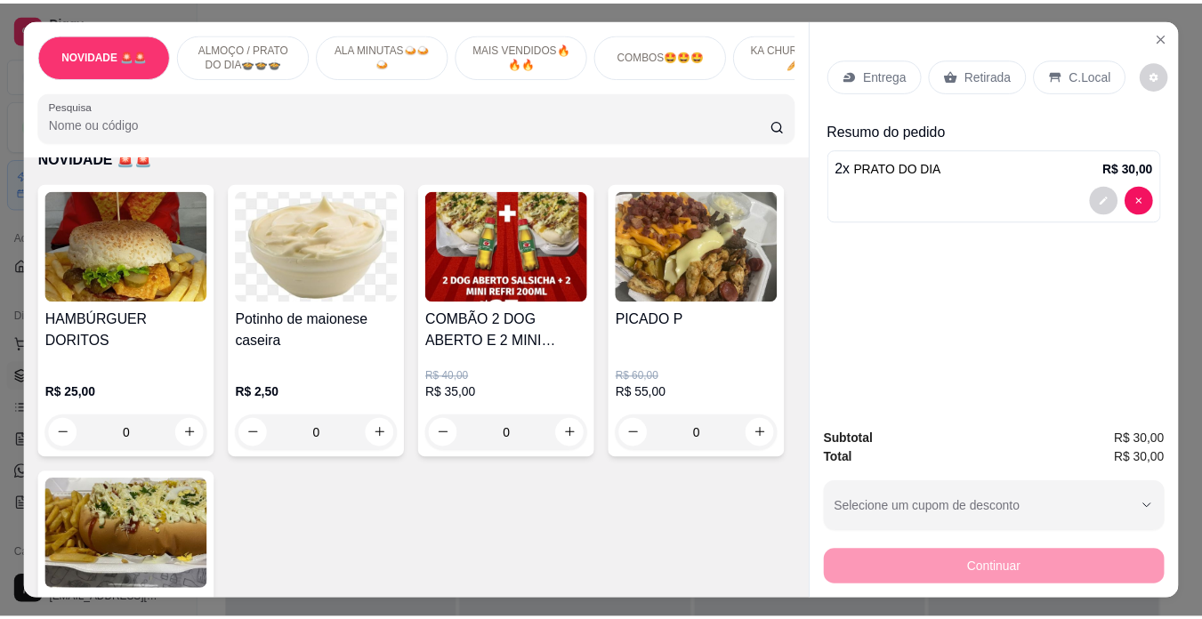
scroll to position [0, 0]
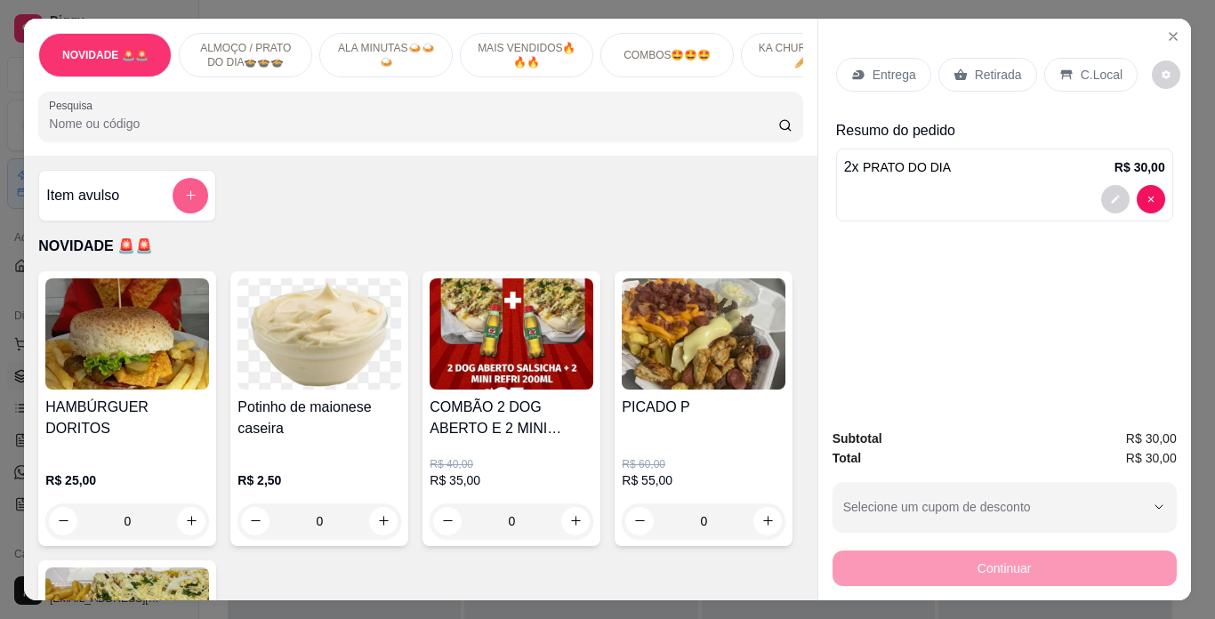
click at [192, 199] on button "add-separate-item" at bounding box center [191, 196] width 36 height 36
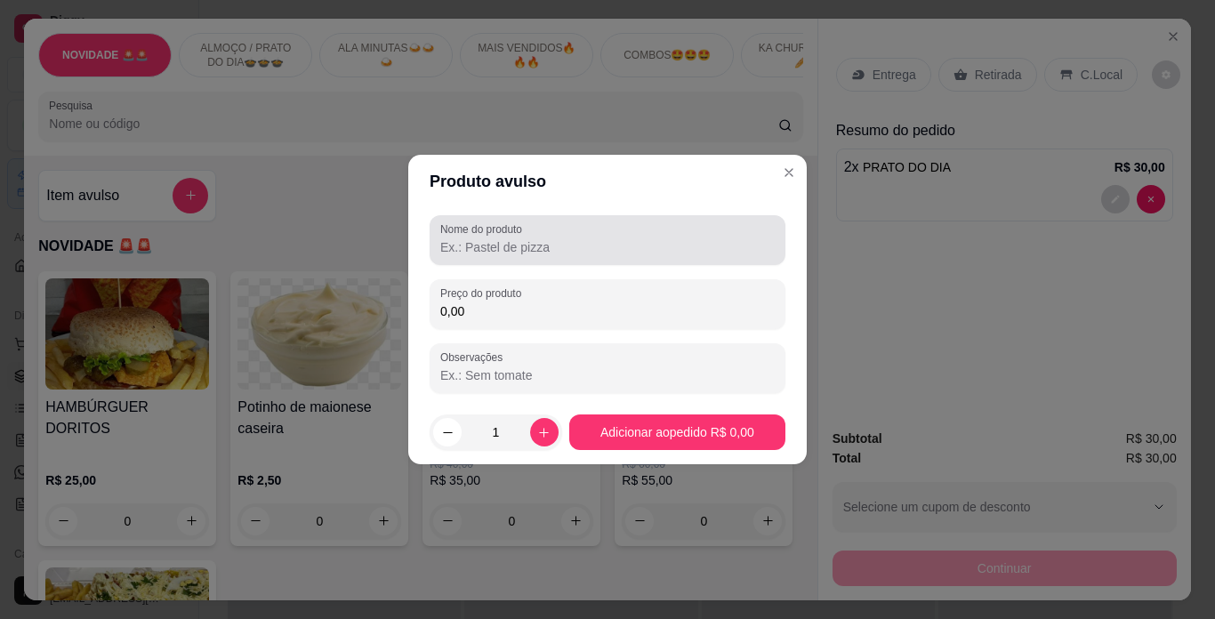
click at [471, 248] on input "Nome do produto" at bounding box center [607, 247] width 335 height 18
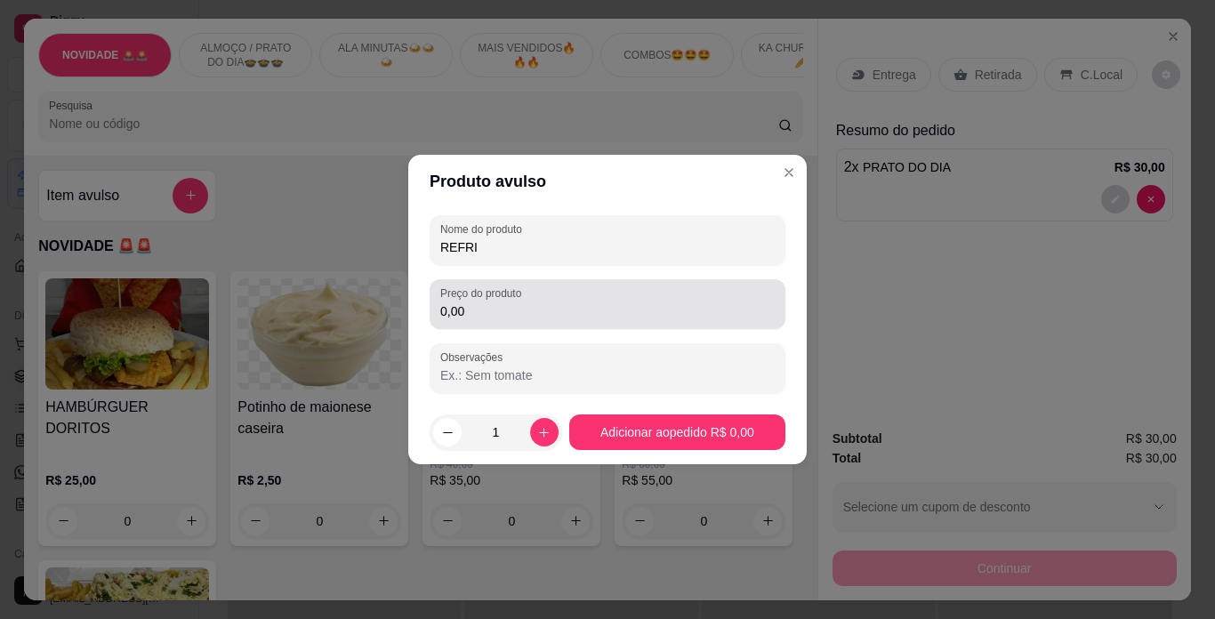
type input "REFRI"
click at [588, 306] on input "0,00" at bounding box center [607, 312] width 335 height 18
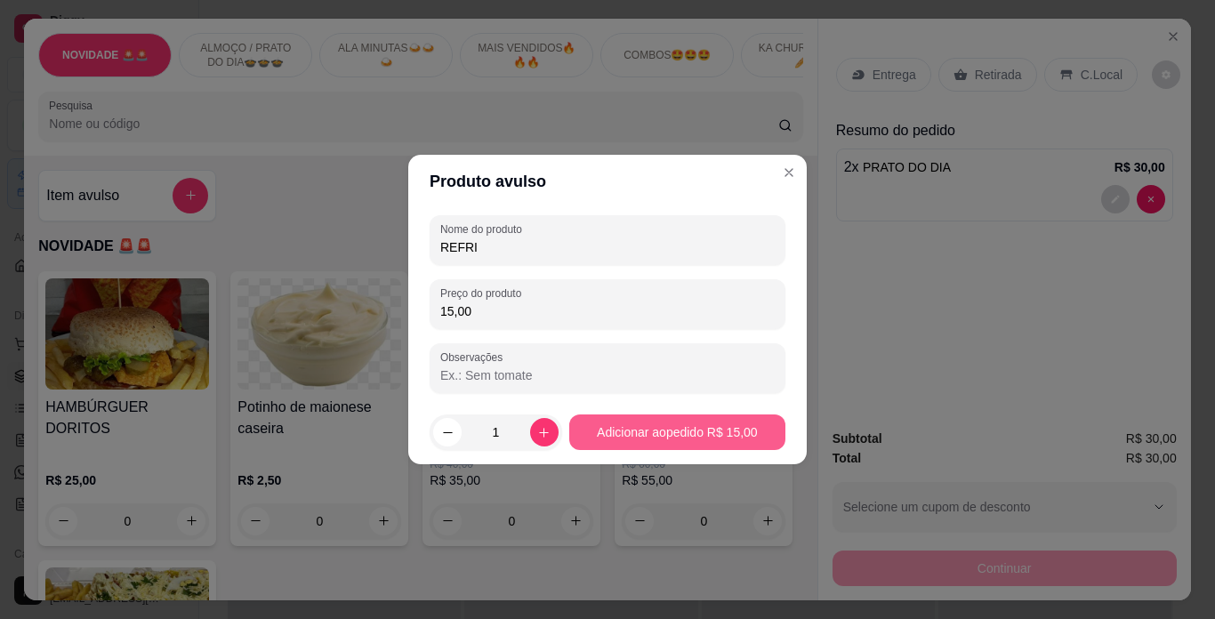
type input "15,00"
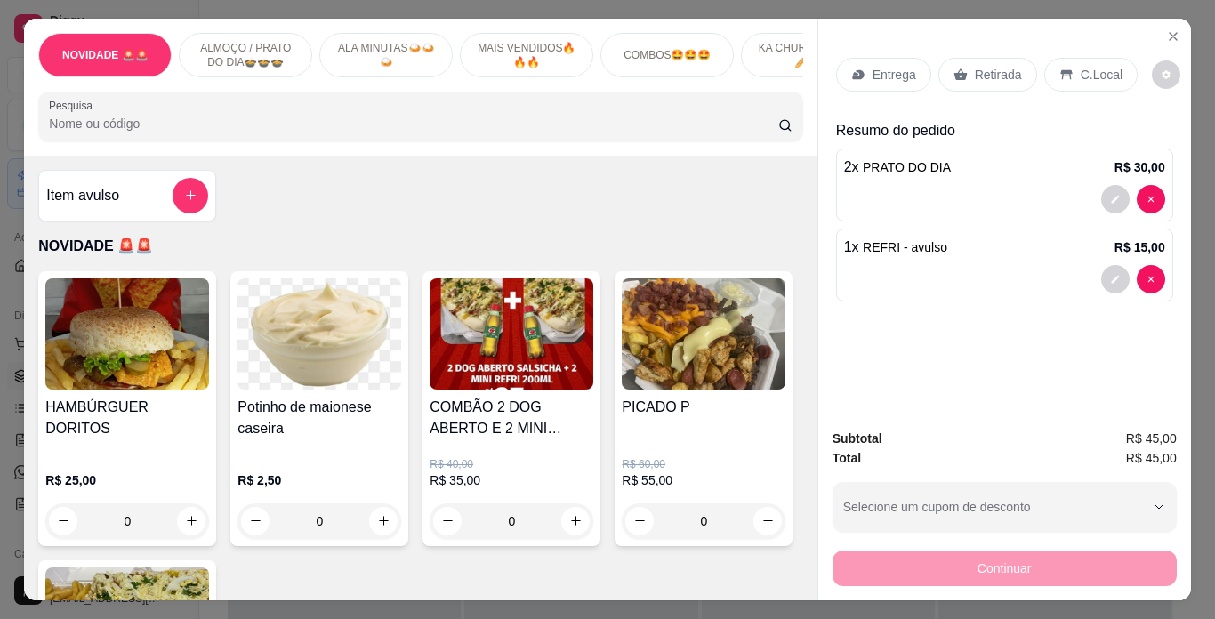
click at [1051, 59] on div "C.Local" at bounding box center [1091, 75] width 93 height 34
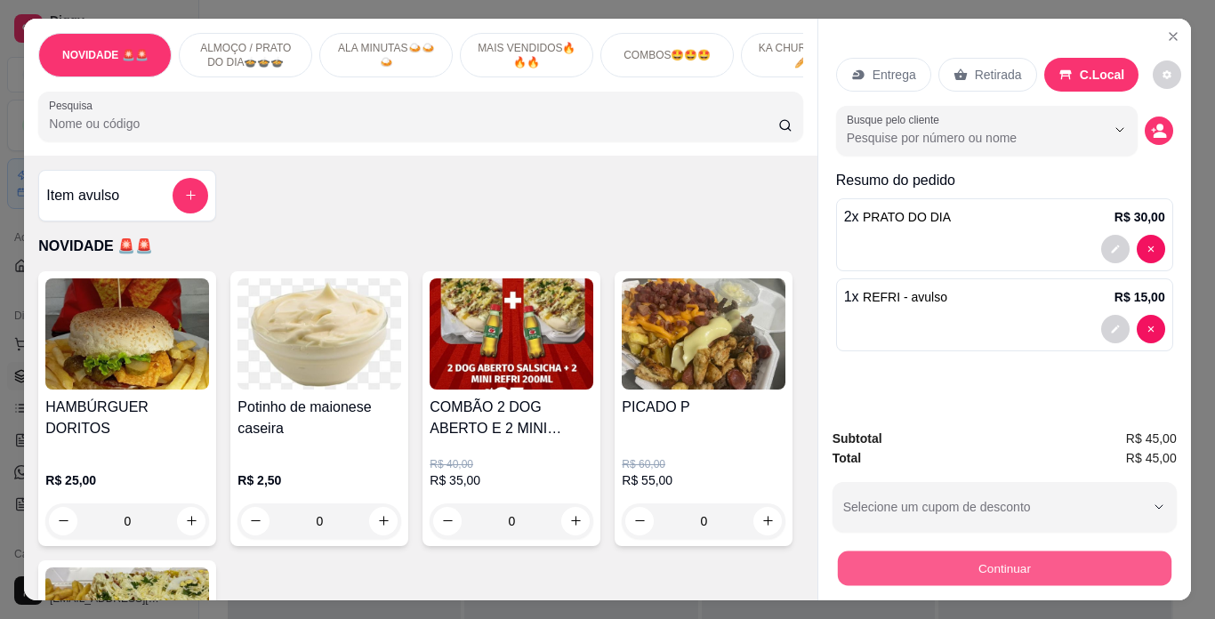
click at [1039, 564] on button "Continuar" at bounding box center [1004, 569] width 334 height 35
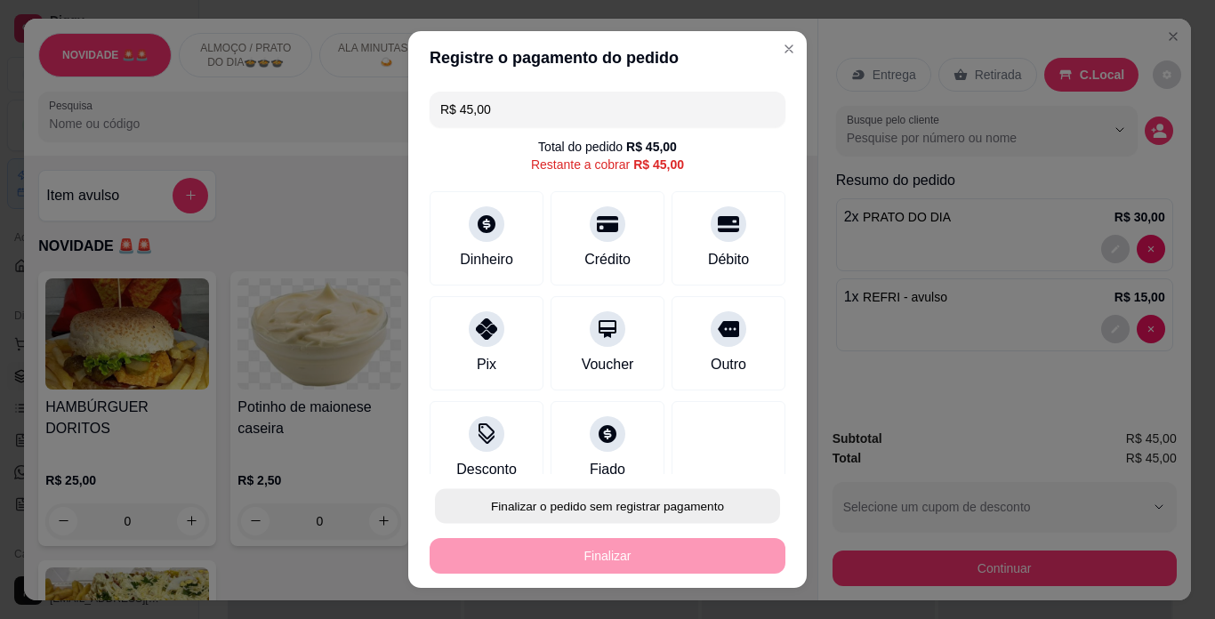
click at [655, 509] on button "Finalizar o pedido sem registrar pagamento" at bounding box center [607, 506] width 345 height 35
click at [719, 455] on button "Confirmar" at bounding box center [708, 455] width 63 height 27
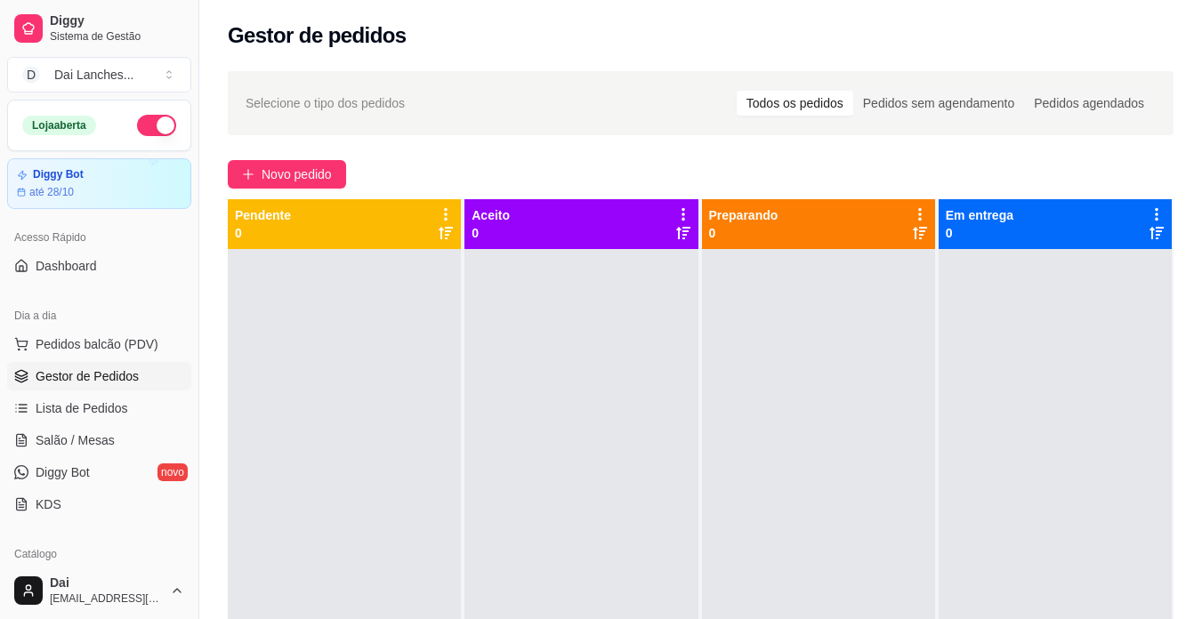
click at [146, 131] on button "button" at bounding box center [156, 125] width 39 height 21
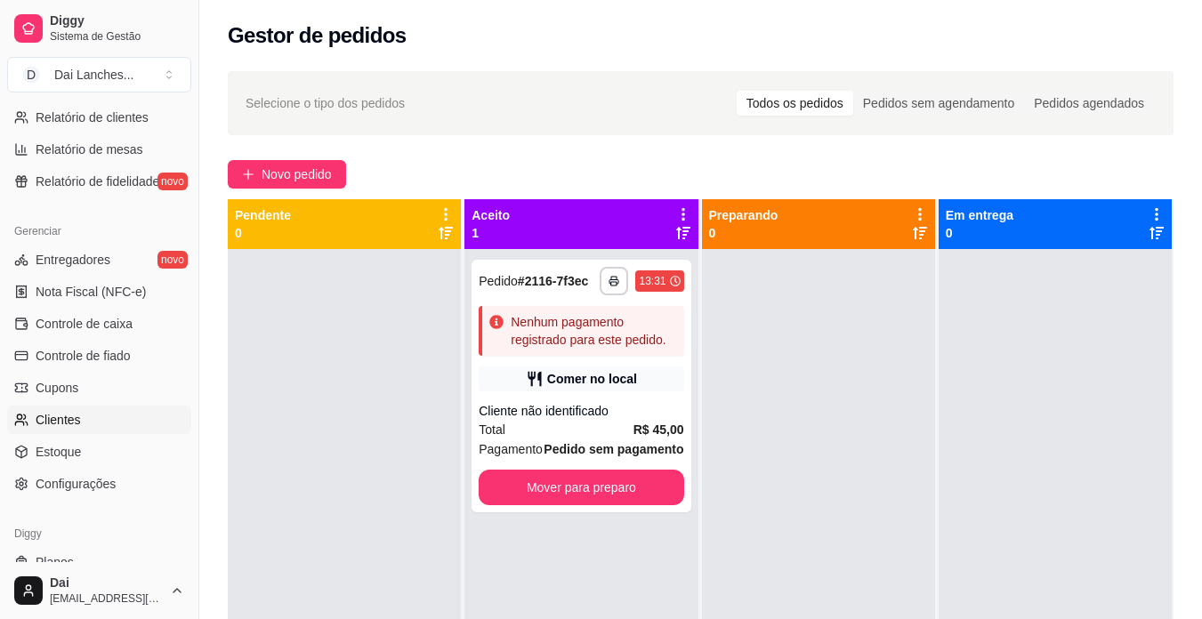
scroll to position [661, 0]
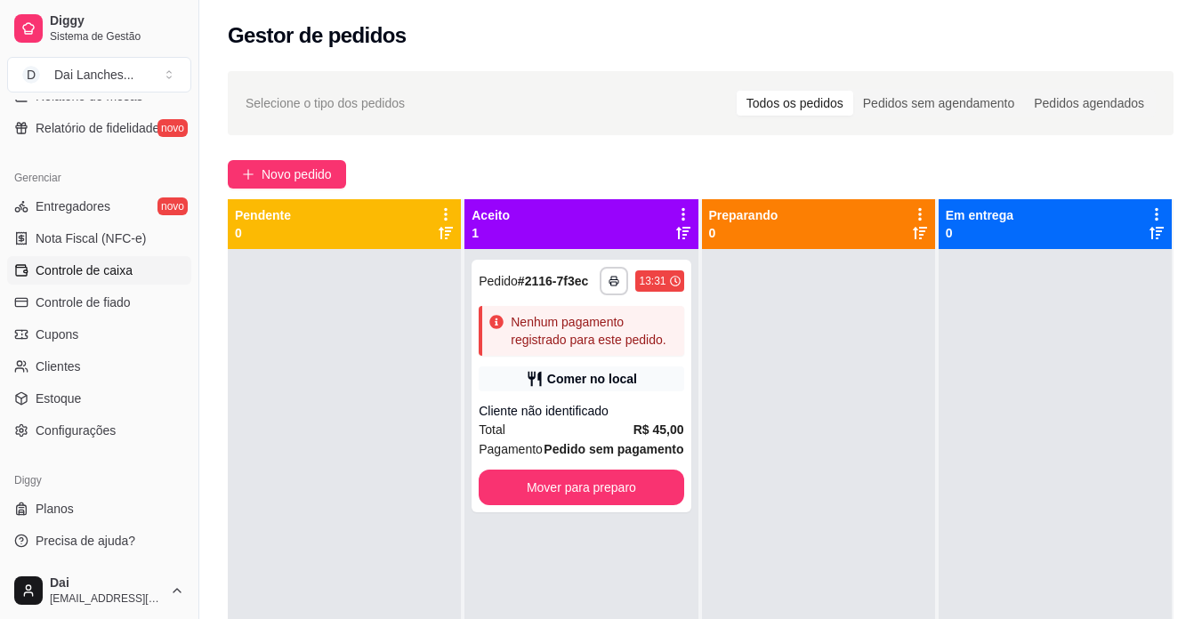
click at [104, 270] on span "Controle de caixa" at bounding box center [84, 271] width 97 height 18
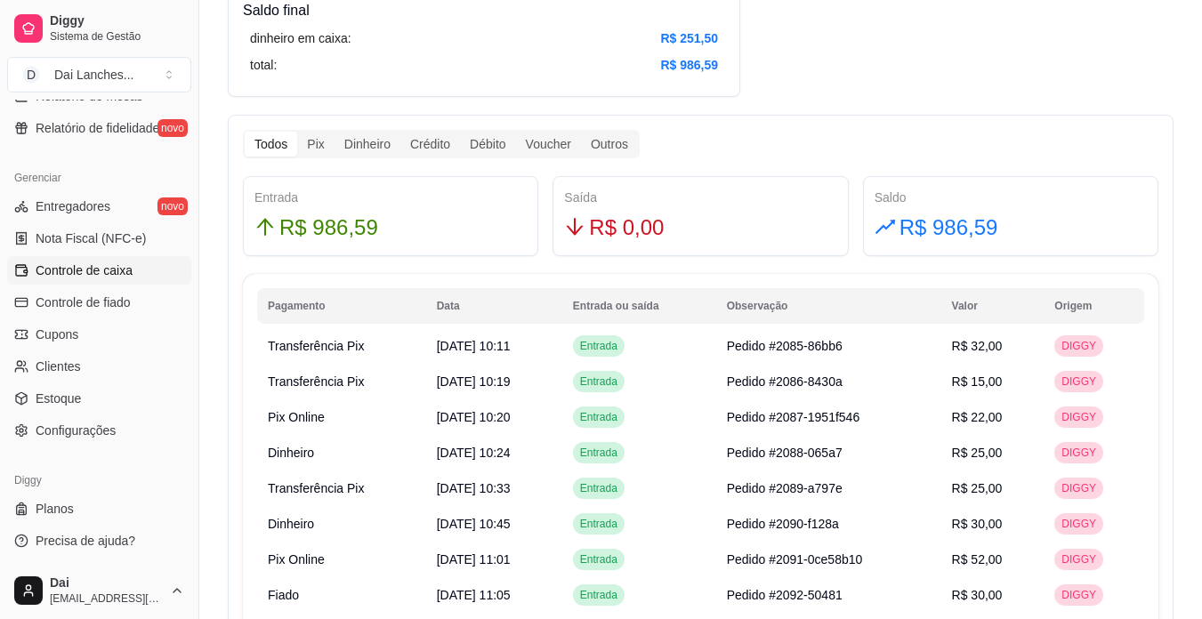
scroll to position [979, 0]
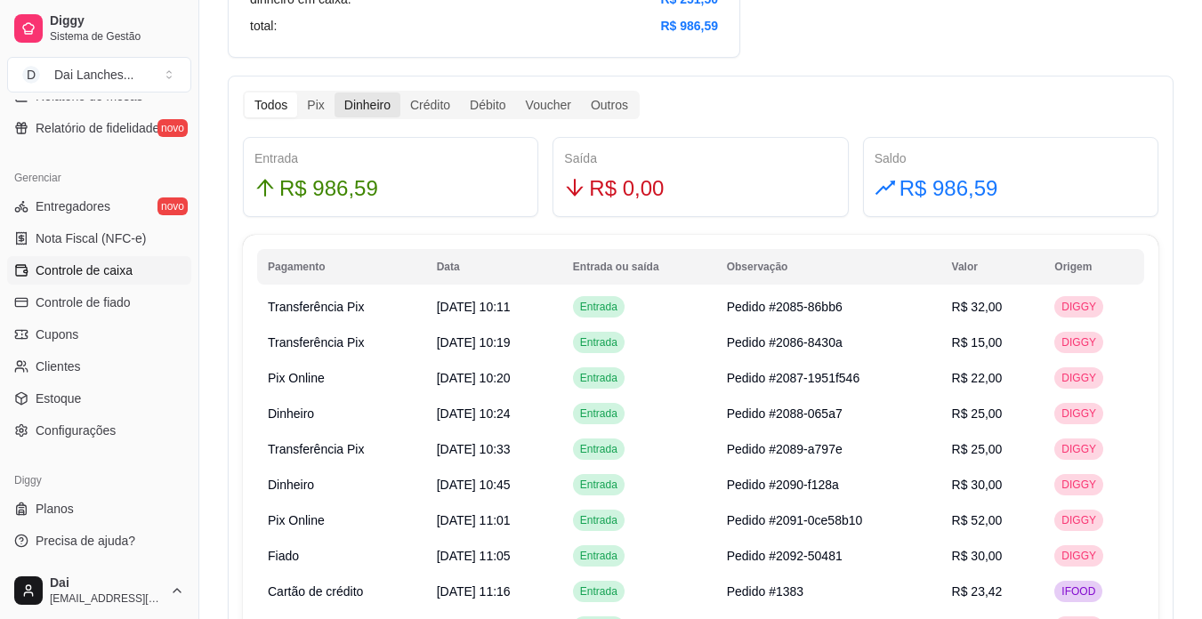
click at [370, 107] on div "Dinheiro" at bounding box center [368, 105] width 66 height 25
click at [335, 93] on input "Dinheiro" at bounding box center [335, 93] width 0 height 0
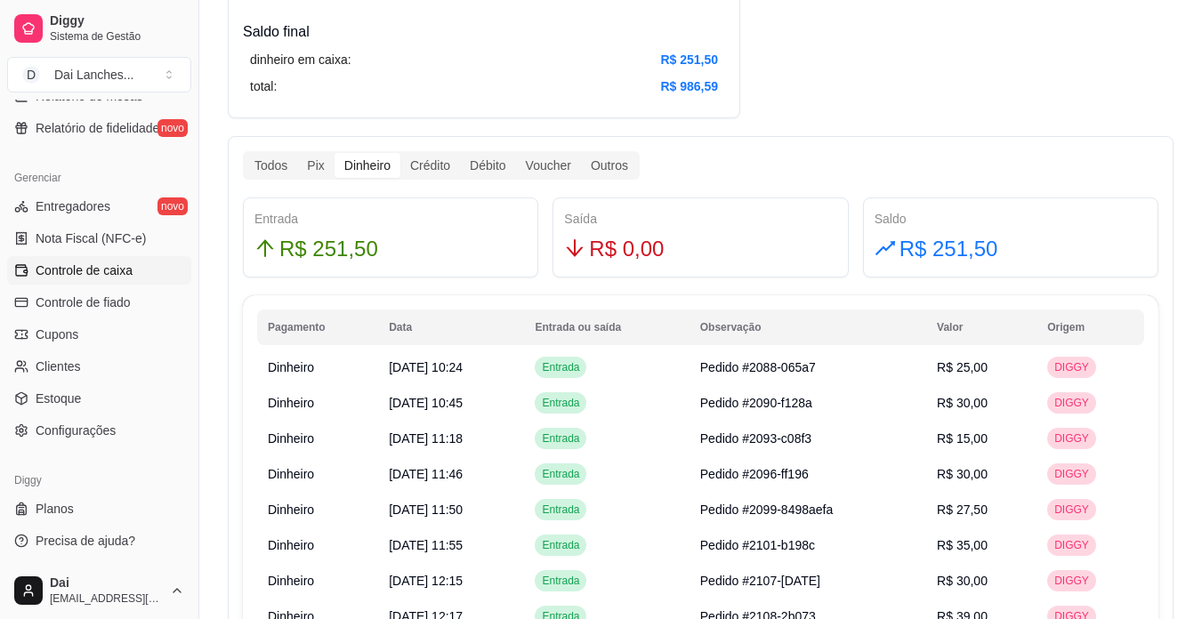
scroll to position [890, 0]
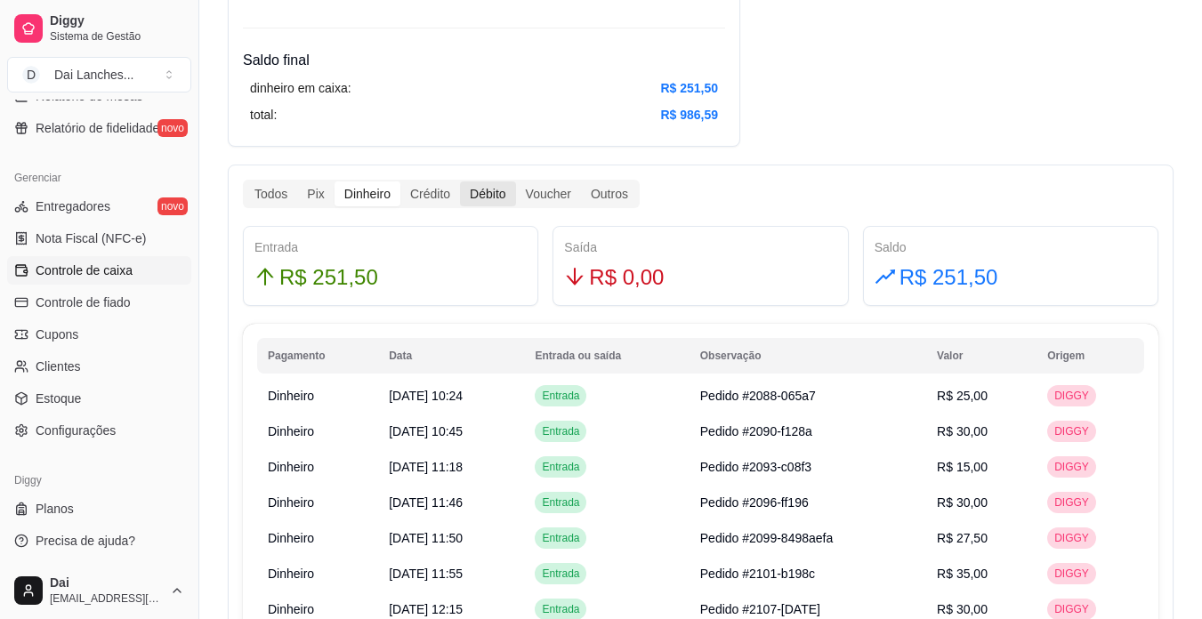
click at [490, 197] on div "Débito" at bounding box center [487, 194] width 55 height 25
click at [498, 190] on div "Débito" at bounding box center [487, 194] width 55 height 25
click at [460, 182] on input "Débito" at bounding box center [460, 182] width 0 height 0
click at [476, 194] on div "Débito" at bounding box center [487, 194] width 55 height 25
click at [460, 182] on input "Débito" at bounding box center [460, 182] width 0 height 0
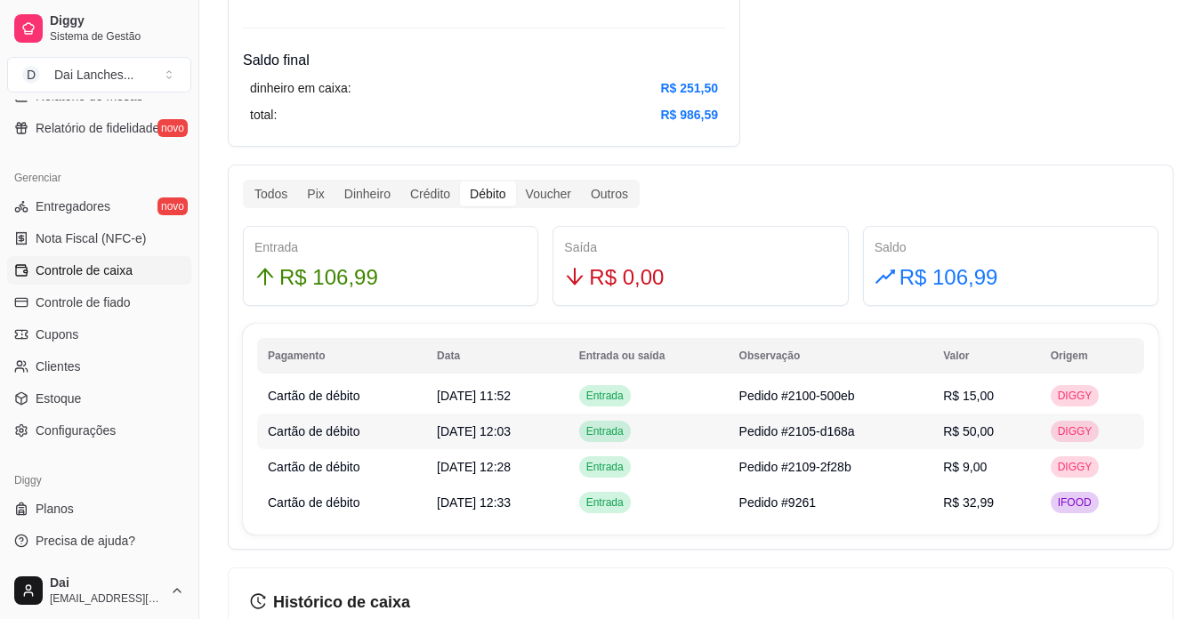
click at [1018, 430] on td "R$ 50,00" at bounding box center [986, 432] width 107 height 36
click at [488, 199] on div "Débito" at bounding box center [487, 194] width 55 height 25
click at [460, 182] on input "Débito" at bounding box center [460, 182] width 0 height 0
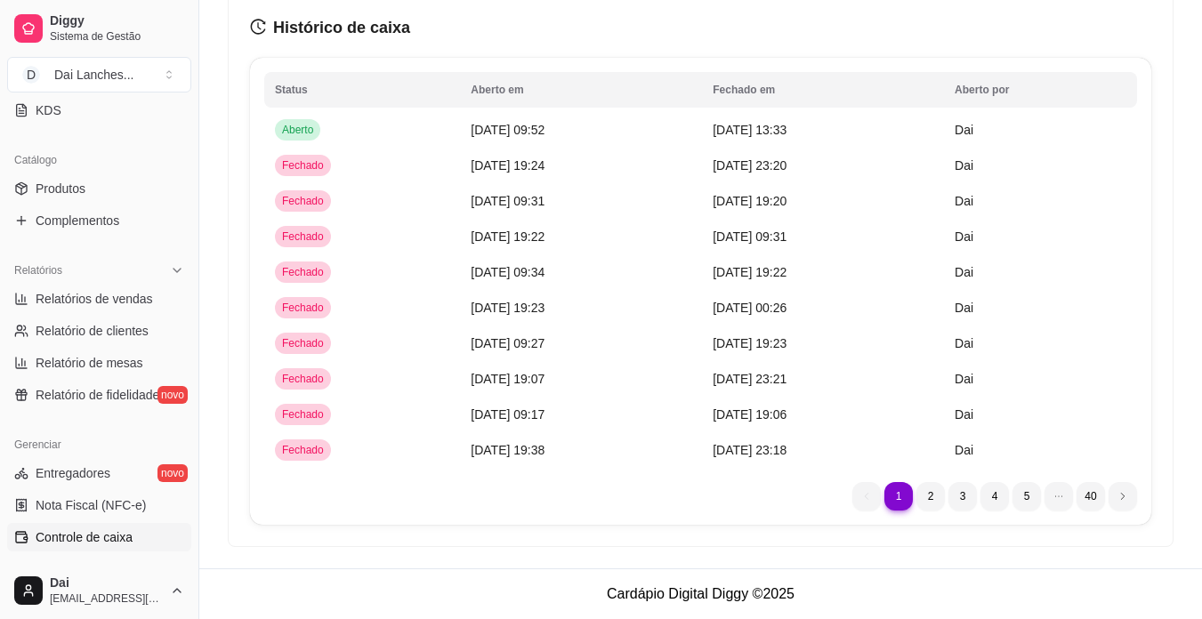
scroll to position [305, 0]
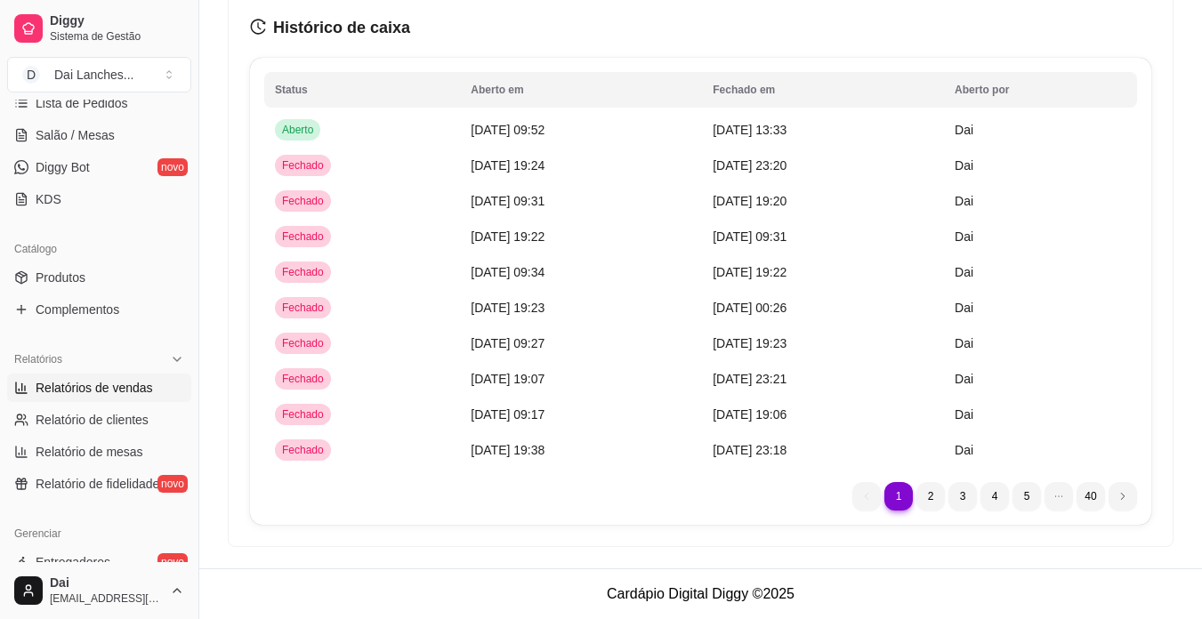
click at [124, 386] on span "Relatórios de vendas" at bounding box center [94, 388] width 117 height 18
select select "ALL"
select select "0"
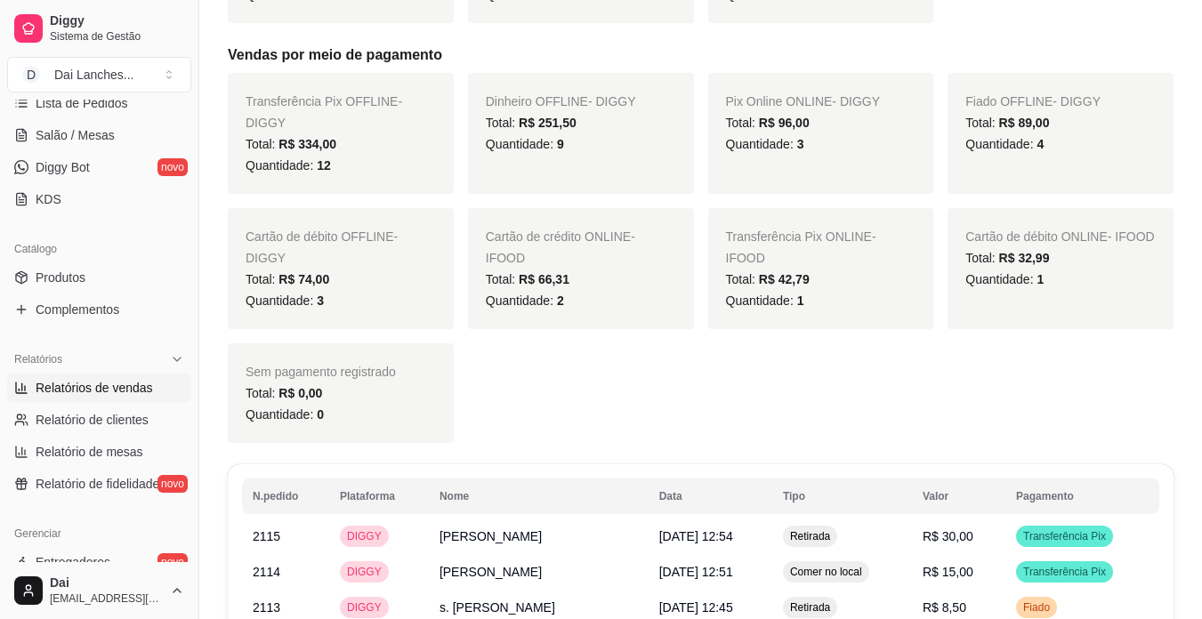
scroll to position [966, 0]
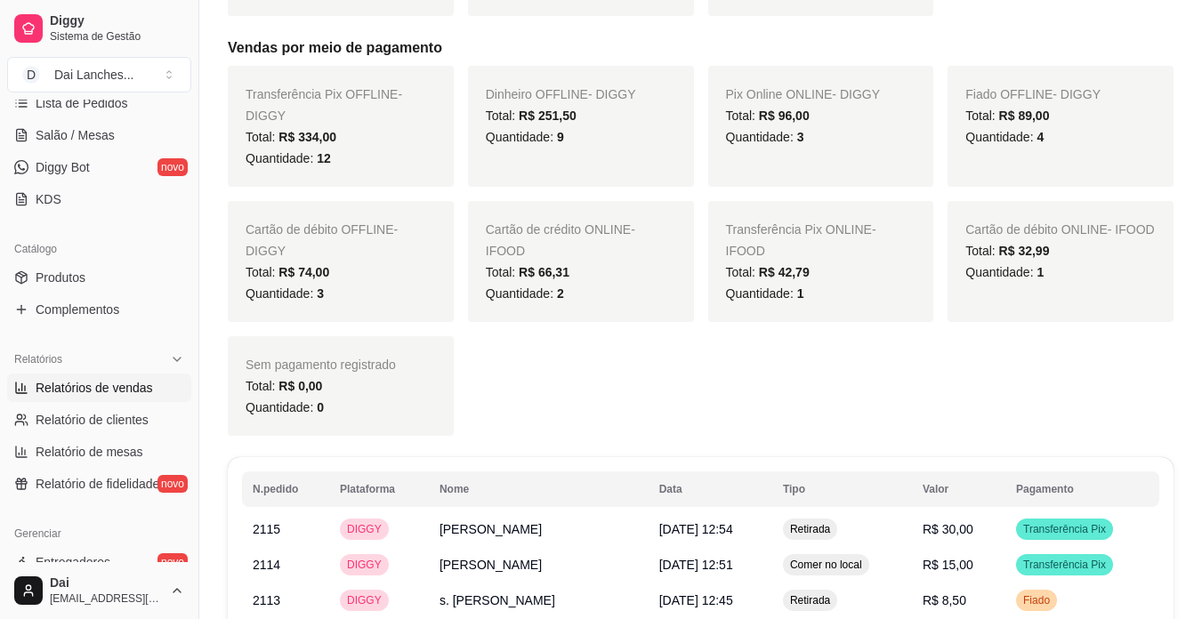
click at [326, 265] on span "R$ 74,00" at bounding box center [304, 272] width 51 height 14
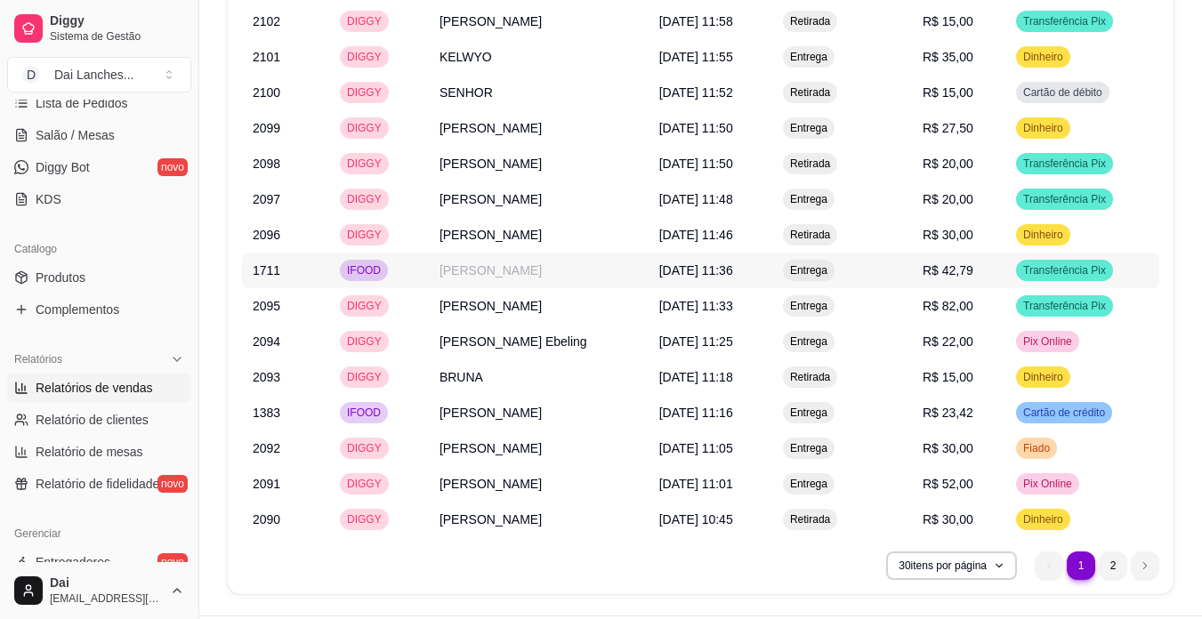
scroll to position [2034, 0]
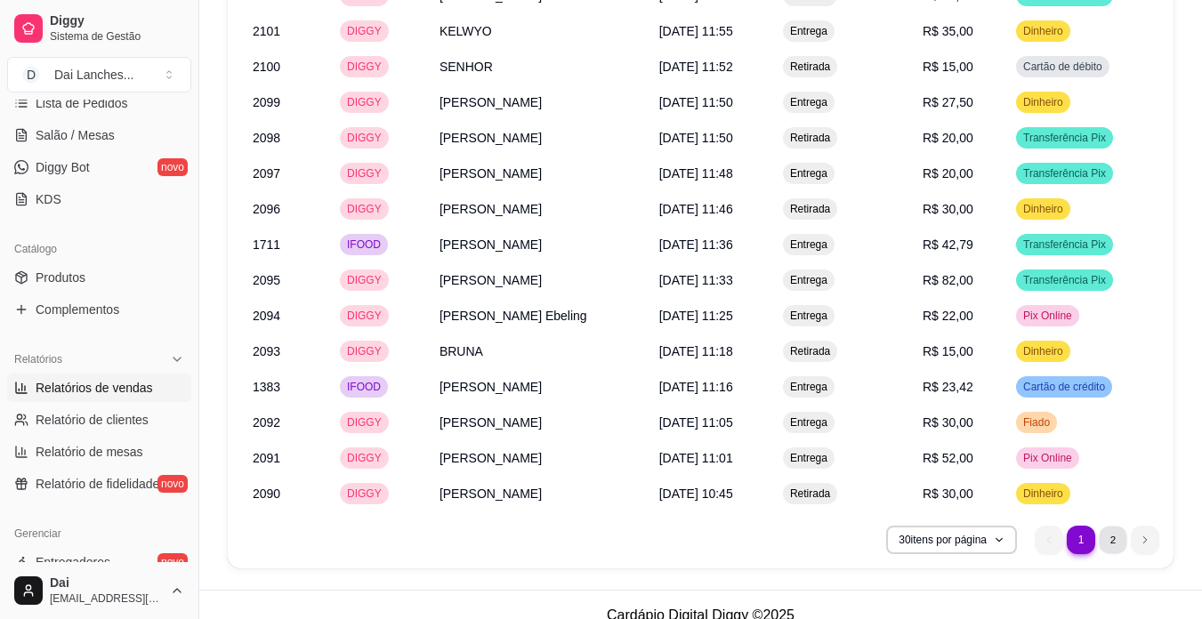
click at [1112, 526] on li "2" at bounding box center [1113, 540] width 28 height 28
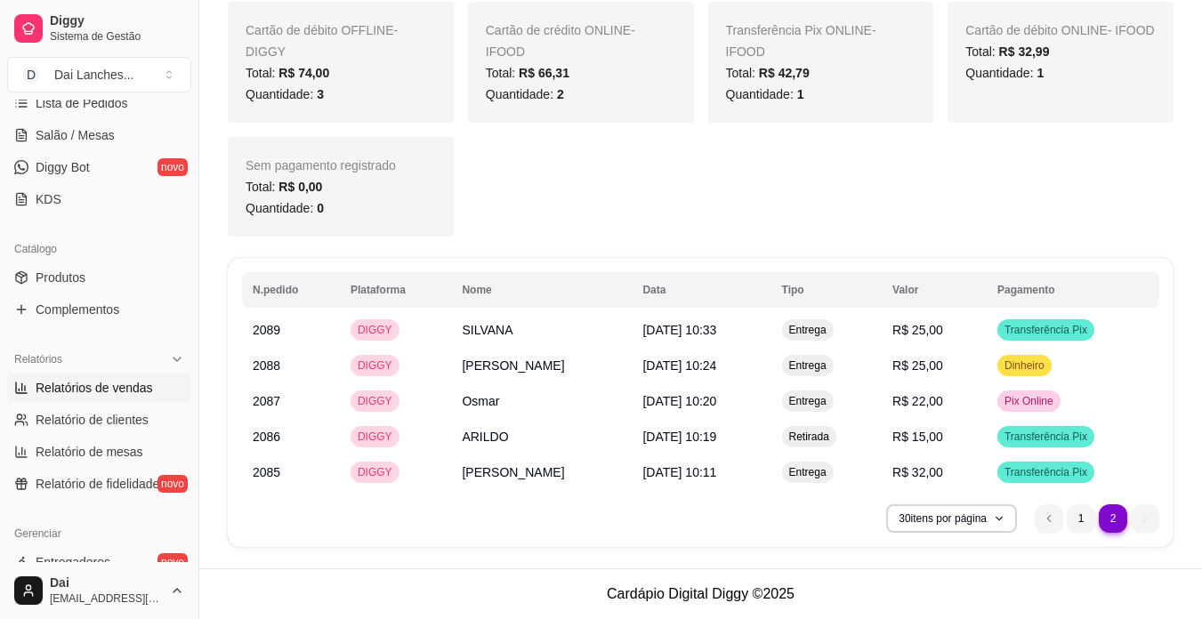
scroll to position [1144, 0]
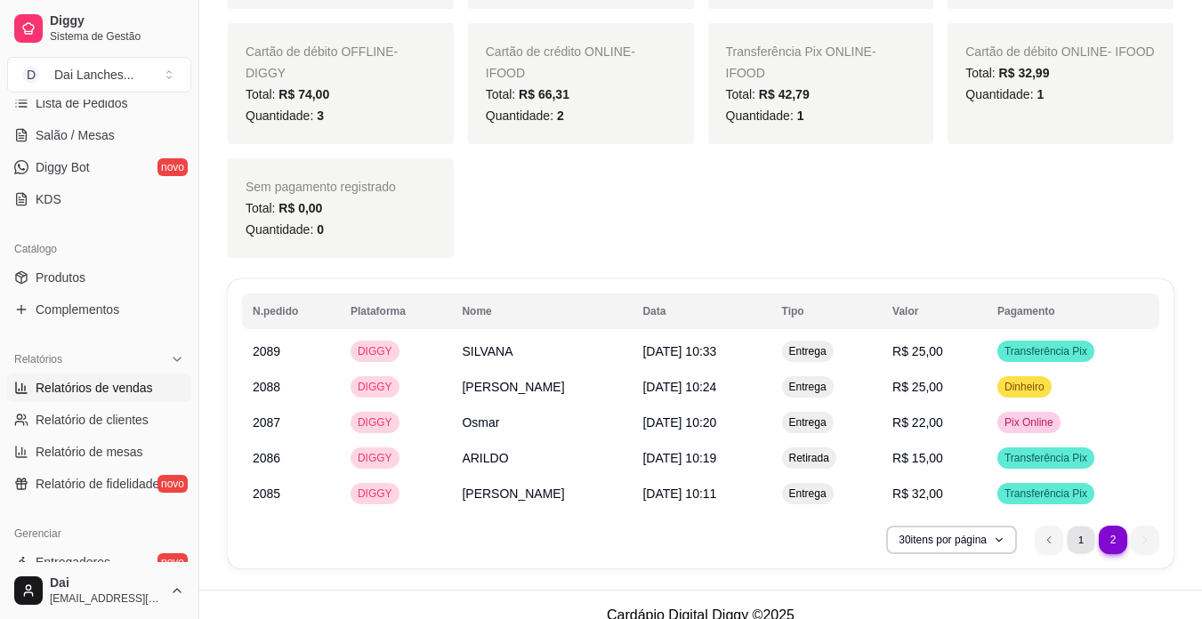
click at [1078, 526] on li "1" at bounding box center [1081, 540] width 28 height 28
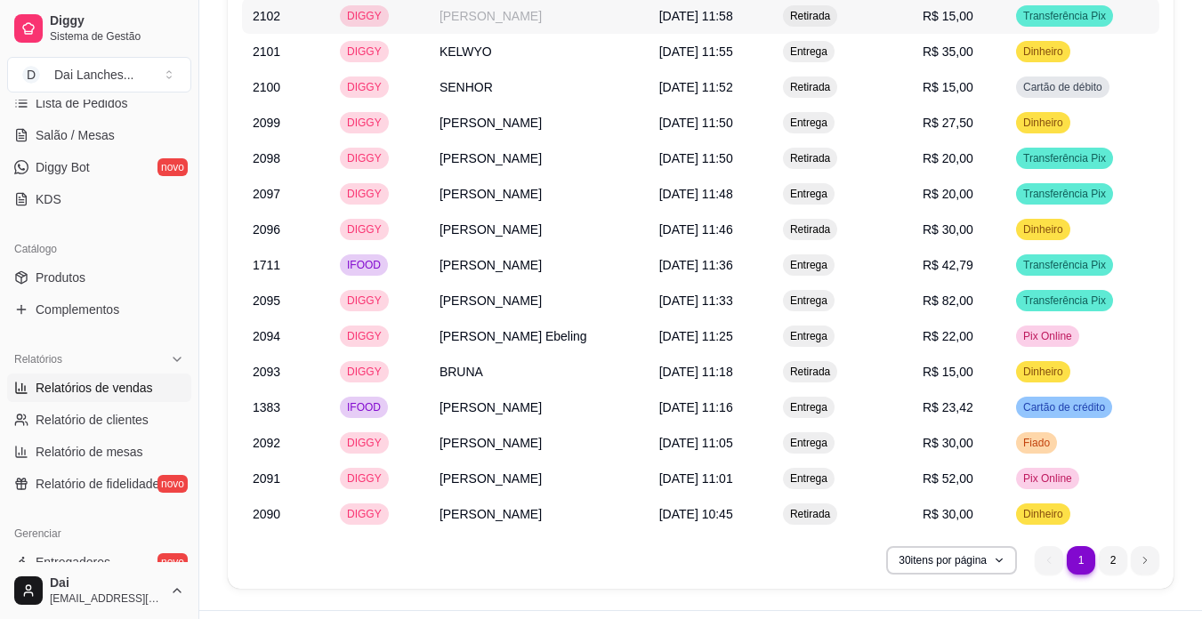
scroll to position [2034, 0]
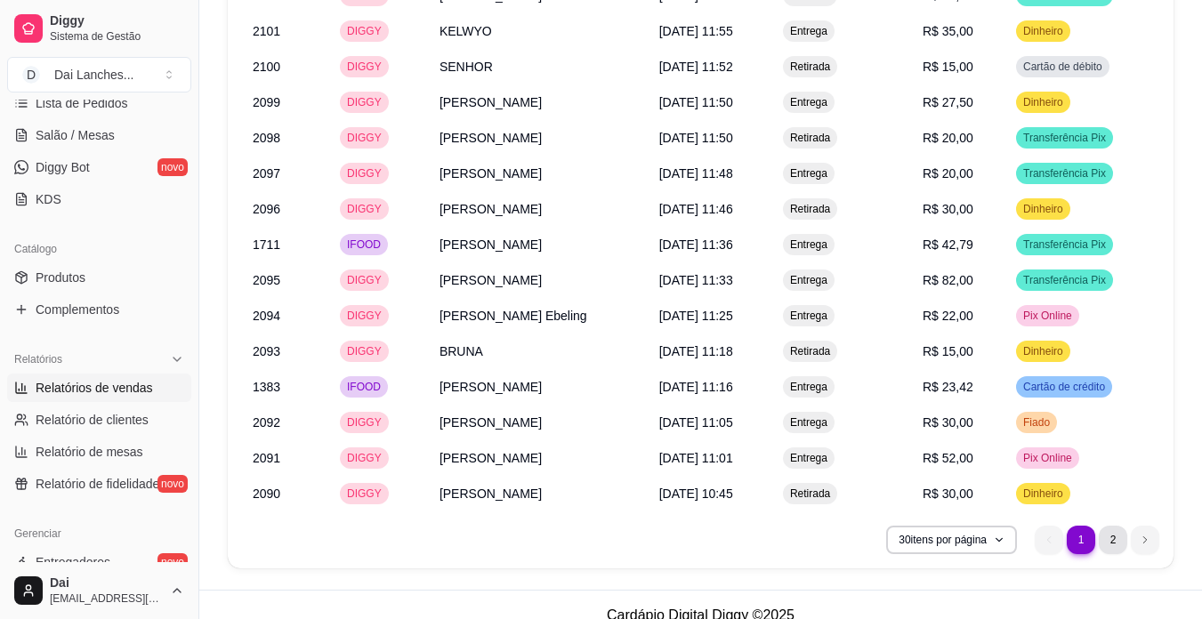
click at [1110, 526] on li "2" at bounding box center [1113, 540] width 28 height 28
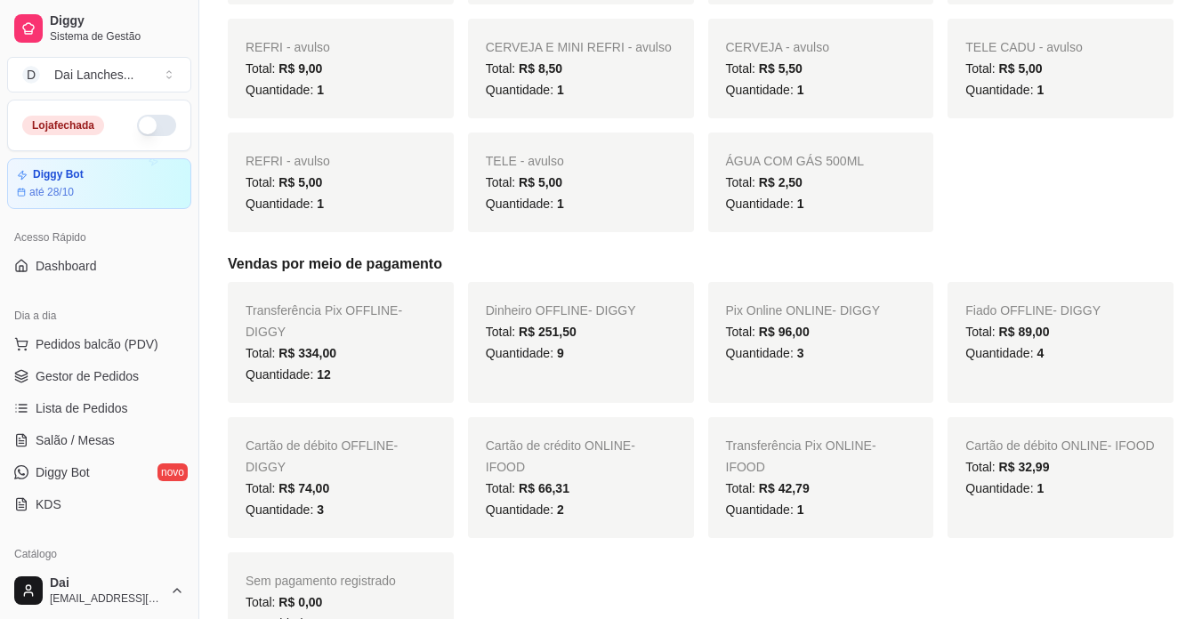
scroll to position [432, 0]
